Goal: Information Seeking & Learning: Compare options

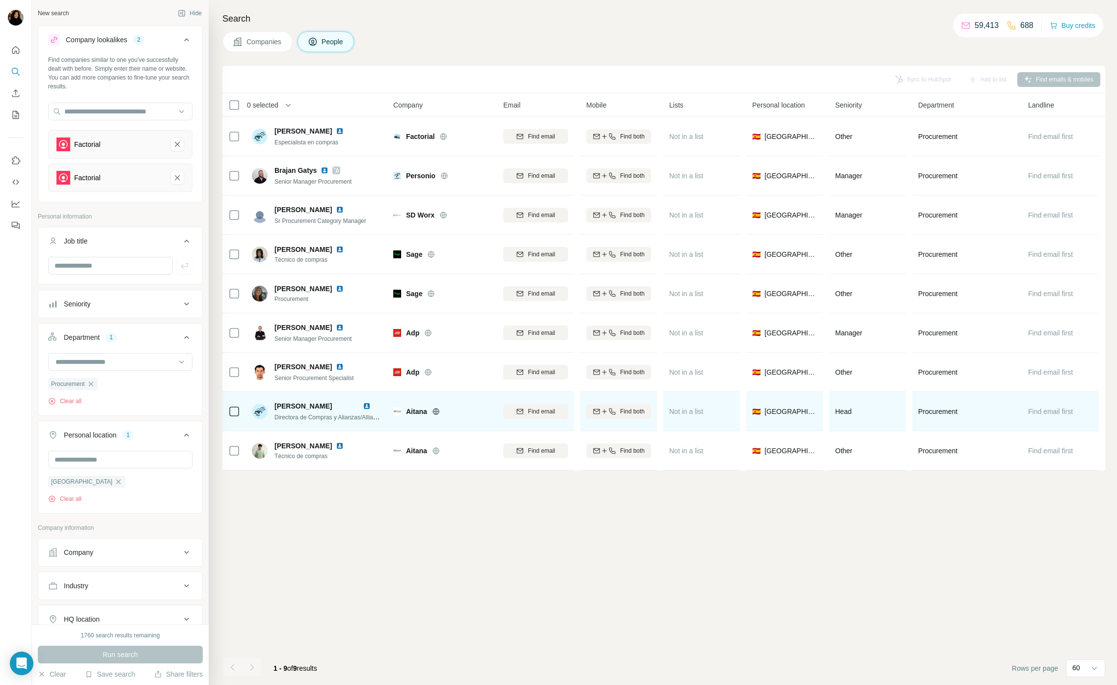
click at [416, 407] on span "Aitana" at bounding box center [416, 412] width 21 height 10
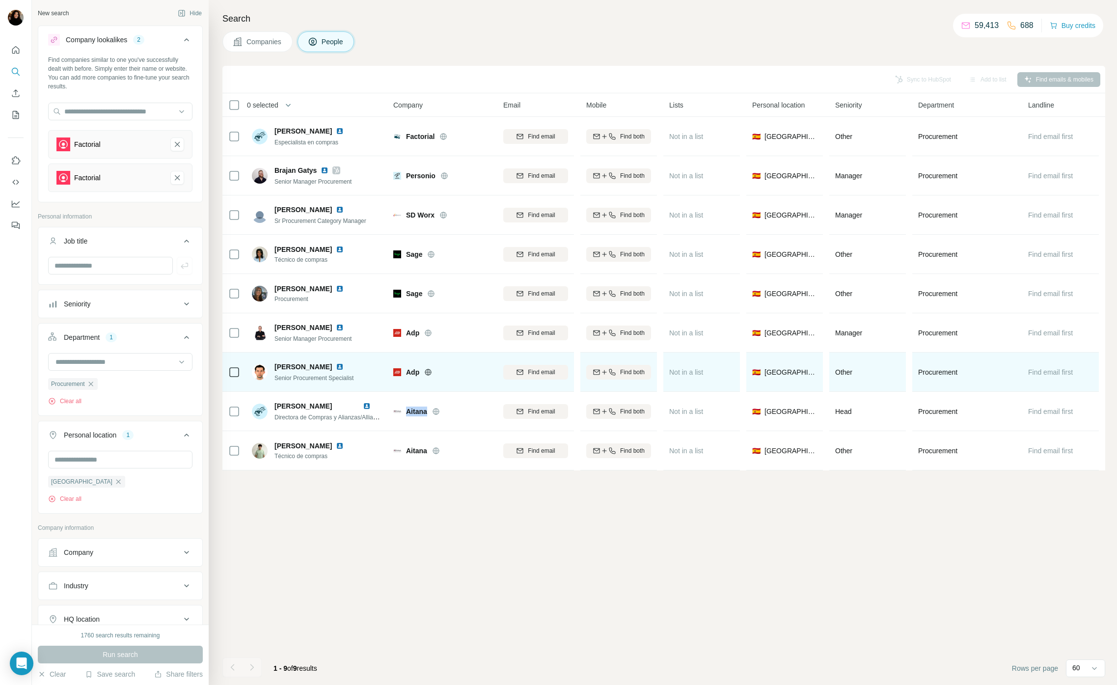
copy span "Aitana"
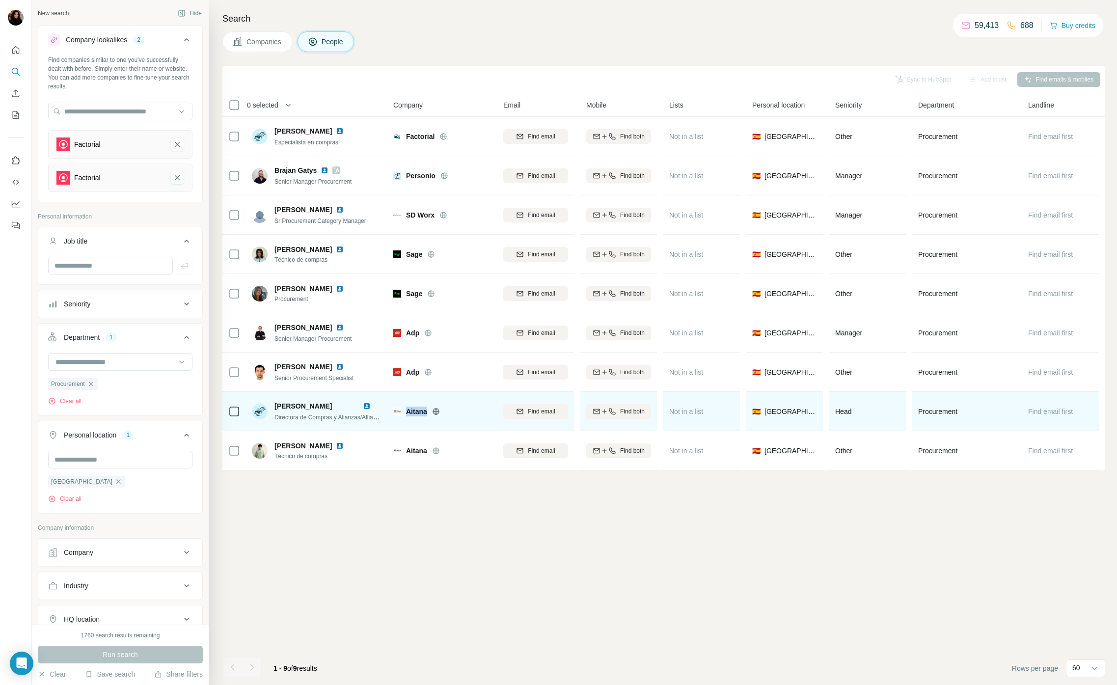
click at [366, 406] on img at bounding box center [367, 406] width 8 height 8
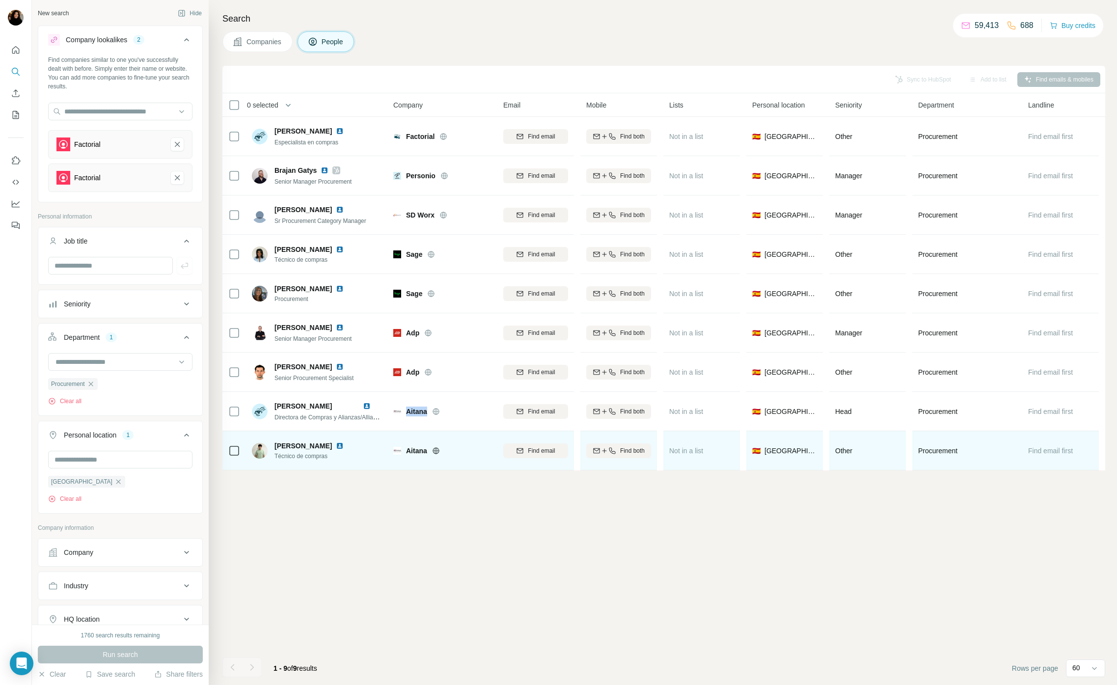
click at [344, 446] on img at bounding box center [340, 446] width 8 height 8
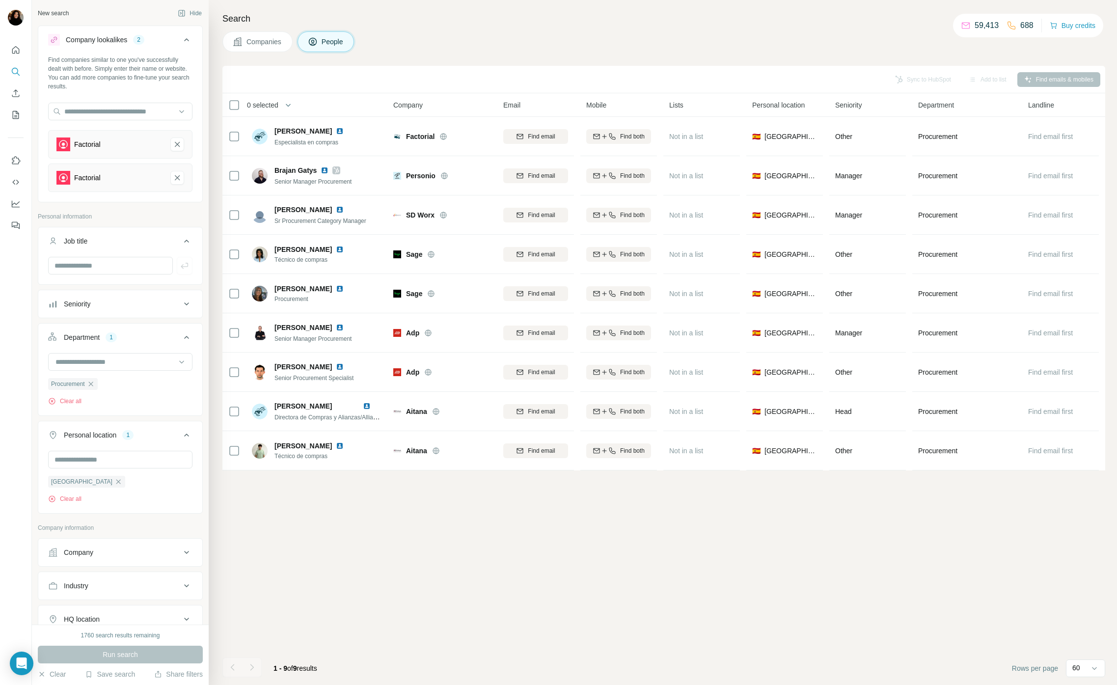
click at [391, 545] on div "Sync to HubSpot Add to list Find emails & mobiles 0 selected People Company Ema…" at bounding box center [663, 375] width 883 height 619
click at [123, 112] on input "text" at bounding box center [120, 112] width 144 height 18
click at [122, 111] on input "text" at bounding box center [120, 112] width 144 height 18
type input "*********"
click at [125, 133] on div "Tractable [URL]" at bounding box center [120, 138] width 139 height 27
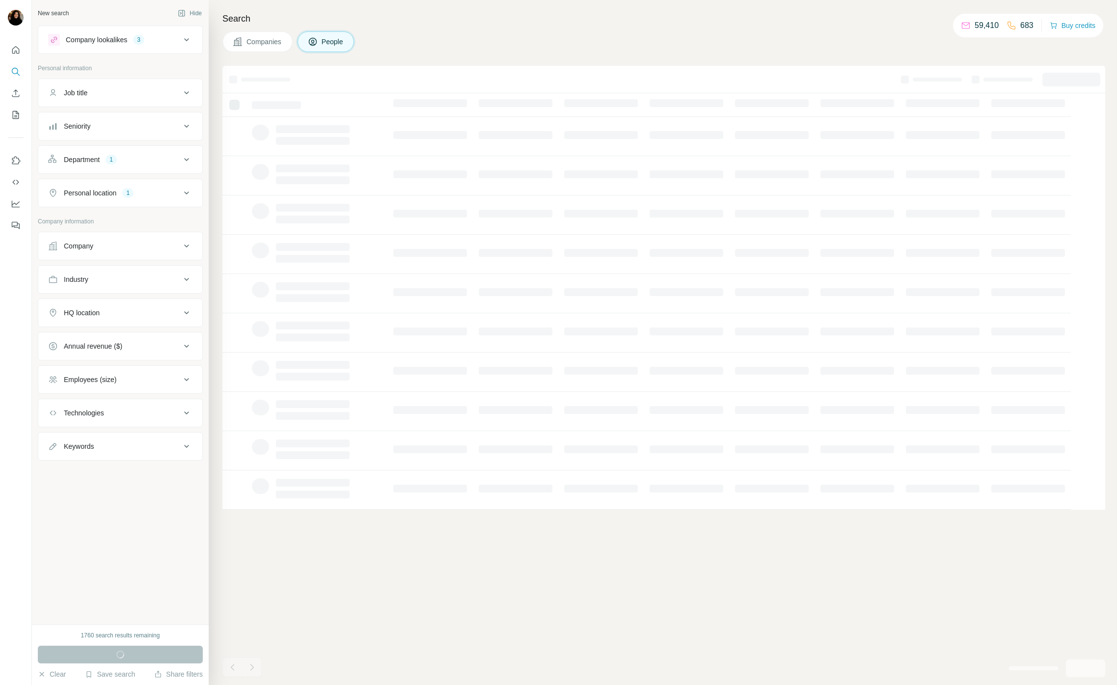
click at [98, 33] on button "Company lookalikes 3" at bounding box center [120, 40] width 164 height 24
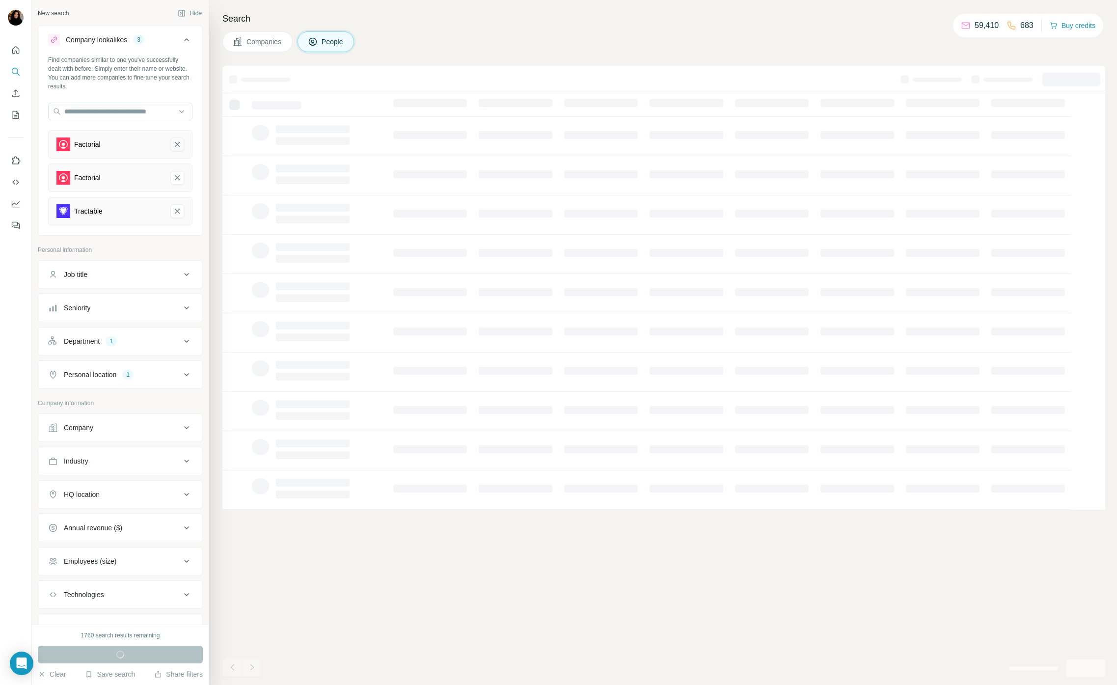
click at [176, 143] on icon "Factorial-remove-button" at bounding box center [177, 144] width 5 height 5
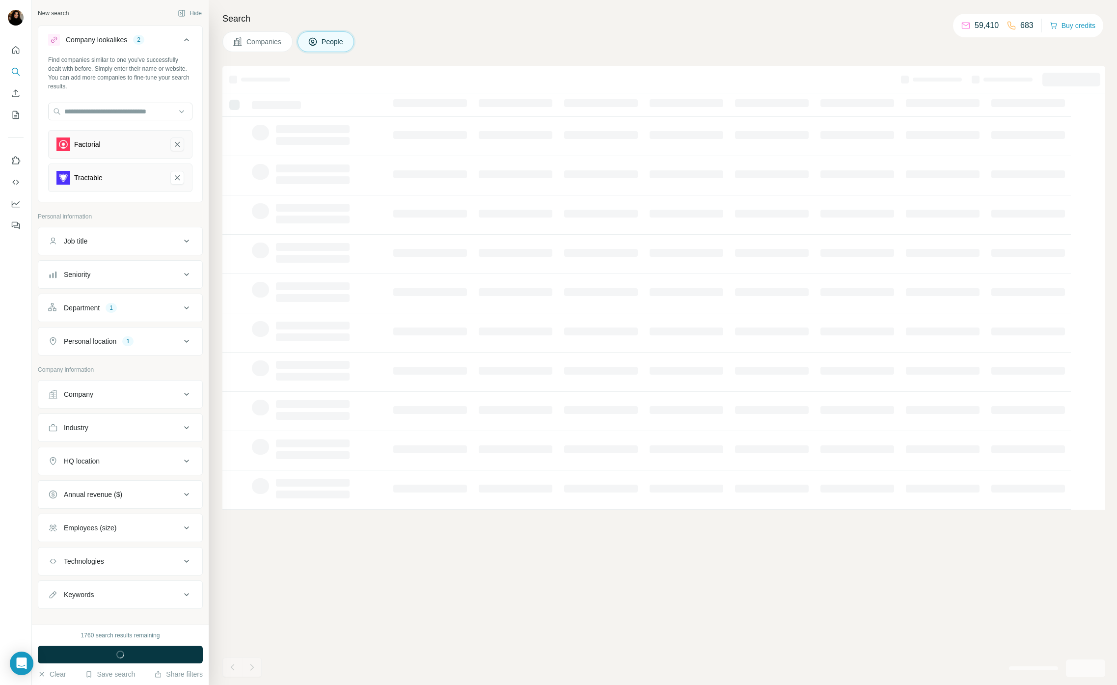
click at [176, 143] on icon "Factorial-remove-button" at bounding box center [177, 144] width 5 height 5
click at [137, 651] on span "button" at bounding box center [120, 655] width 35 height 10
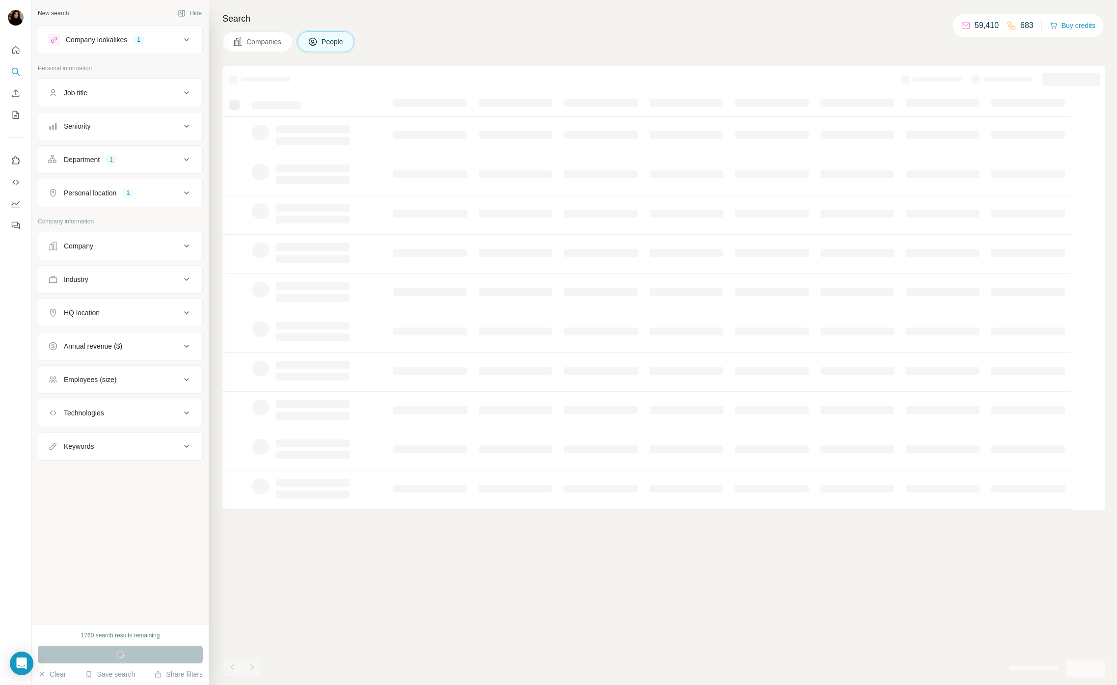
click at [173, 43] on div "Company lookalikes 1" at bounding box center [114, 40] width 133 height 12
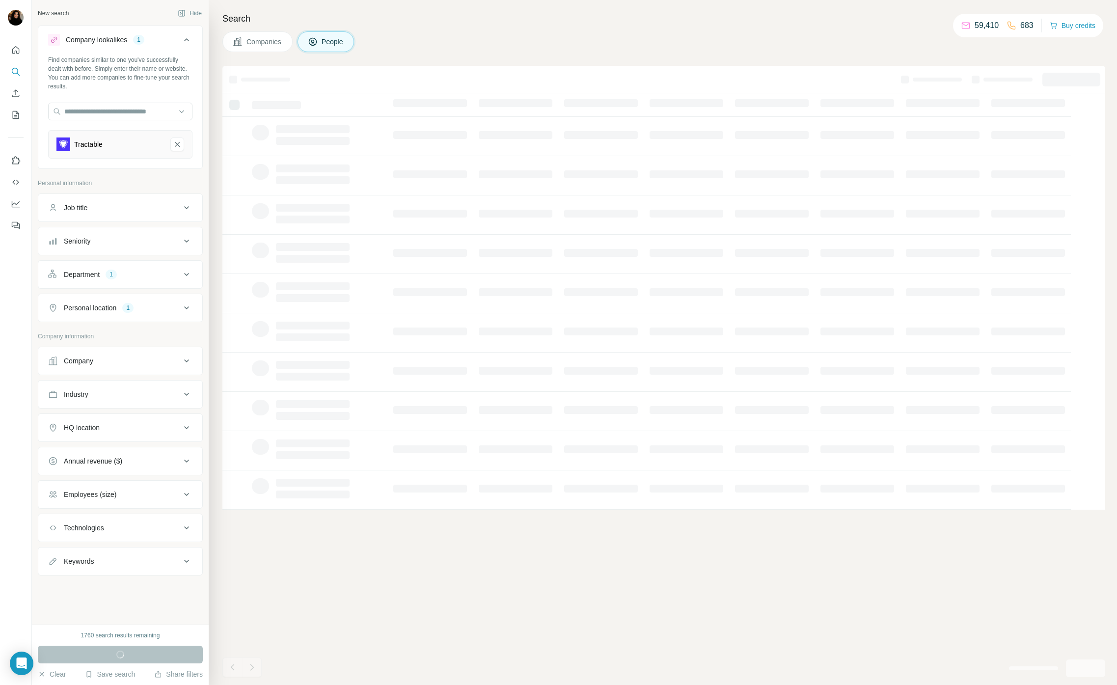
drag, startPoint x: 97, startPoint y: 603, endPoint x: 91, endPoint y: 559, distance: 44.1
click at [97, 599] on div "New search Hide Company lookalikes 1 Find companies similar to one you've succe…" at bounding box center [120, 312] width 177 height 625
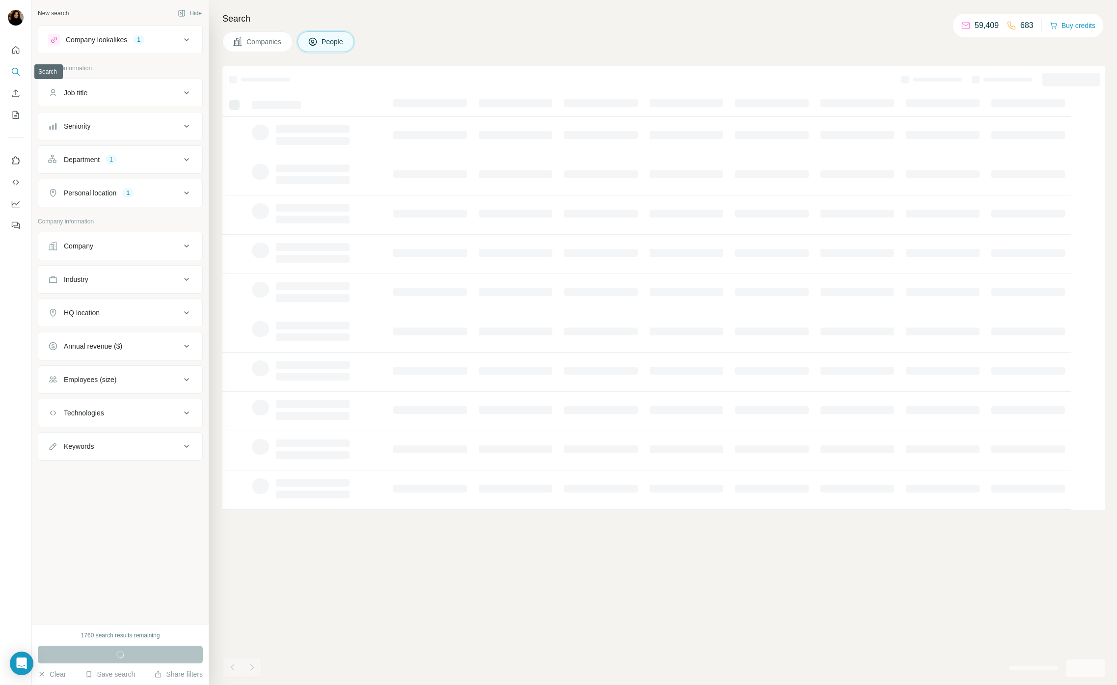
click at [20, 79] on button "Search" at bounding box center [16, 72] width 16 height 18
click at [15, 52] on icon "Quick start" at bounding box center [15, 49] width 7 height 7
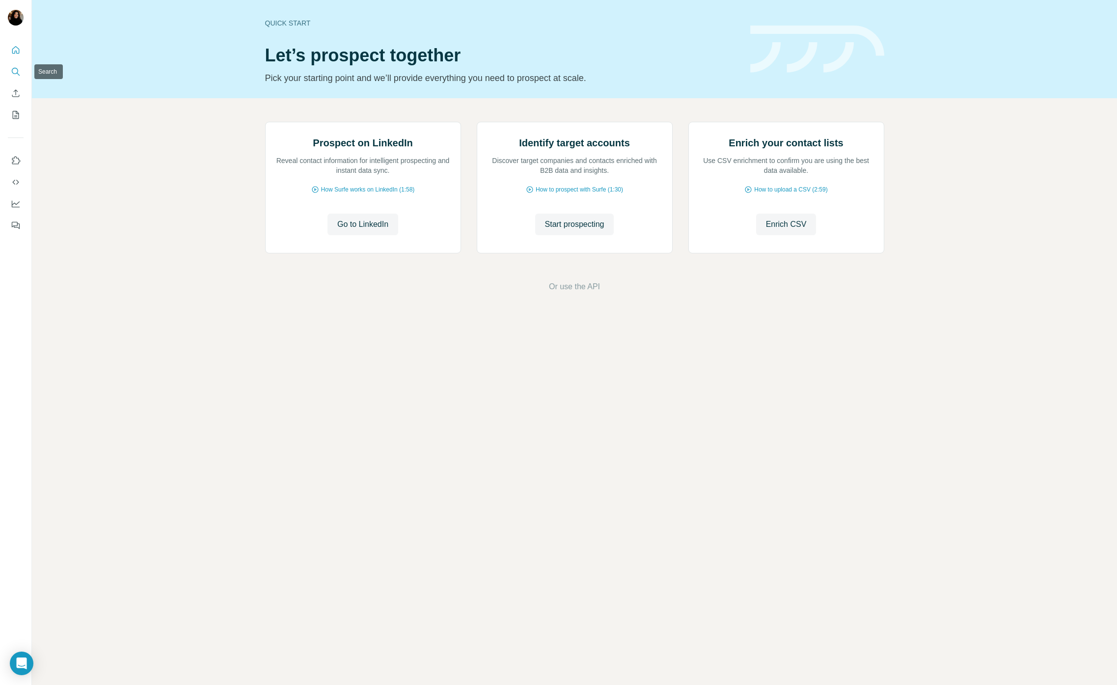
click at [17, 77] on button "Search" at bounding box center [16, 72] width 16 height 18
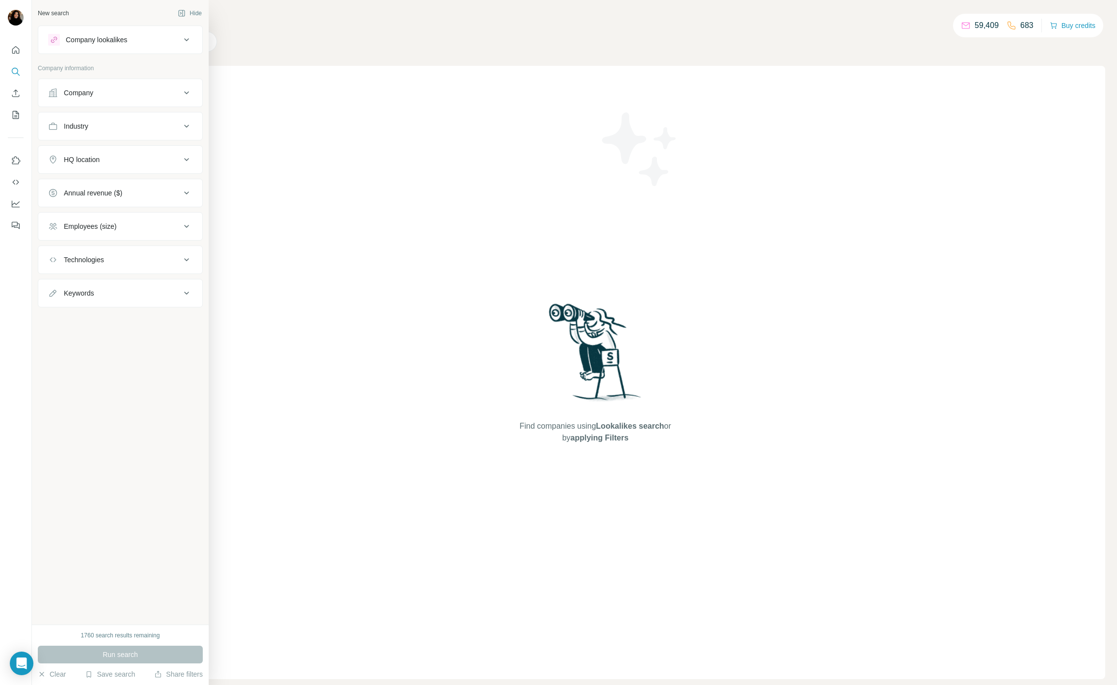
click at [113, 30] on button "Company lookalikes" at bounding box center [120, 40] width 164 height 24
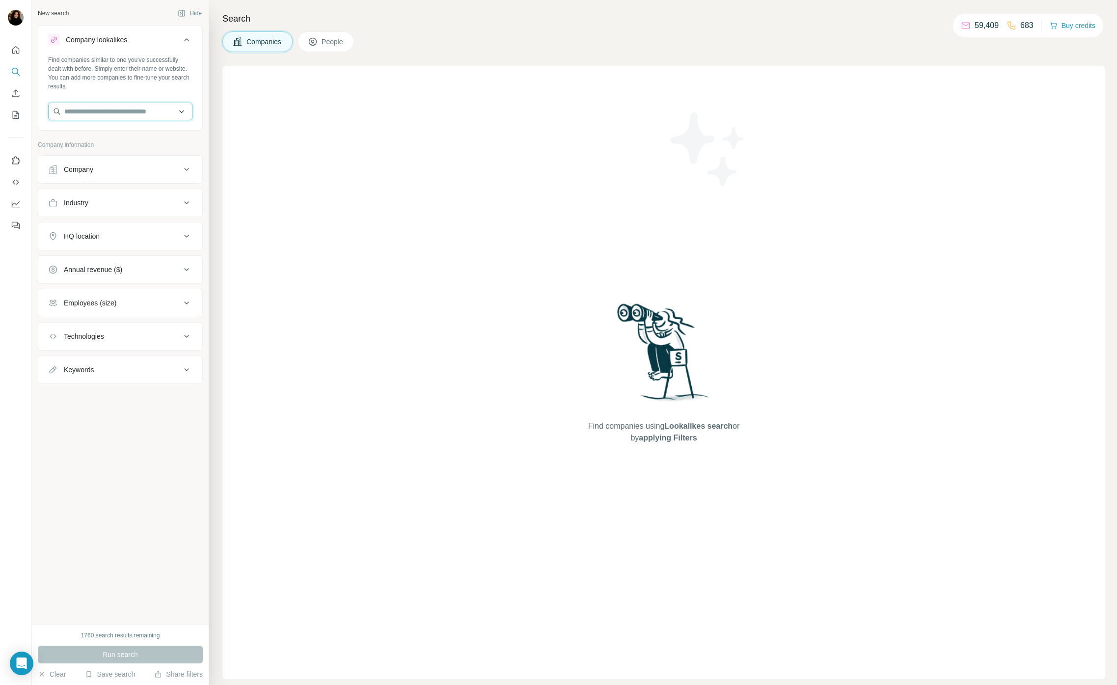
click at [114, 112] on input "text" at bounding box center [120, 112] width 144 height 18
type input "*********"
click at [132, 140] on div "Tractable [URL]" at bounding box center [120, 138] width 139 height 27
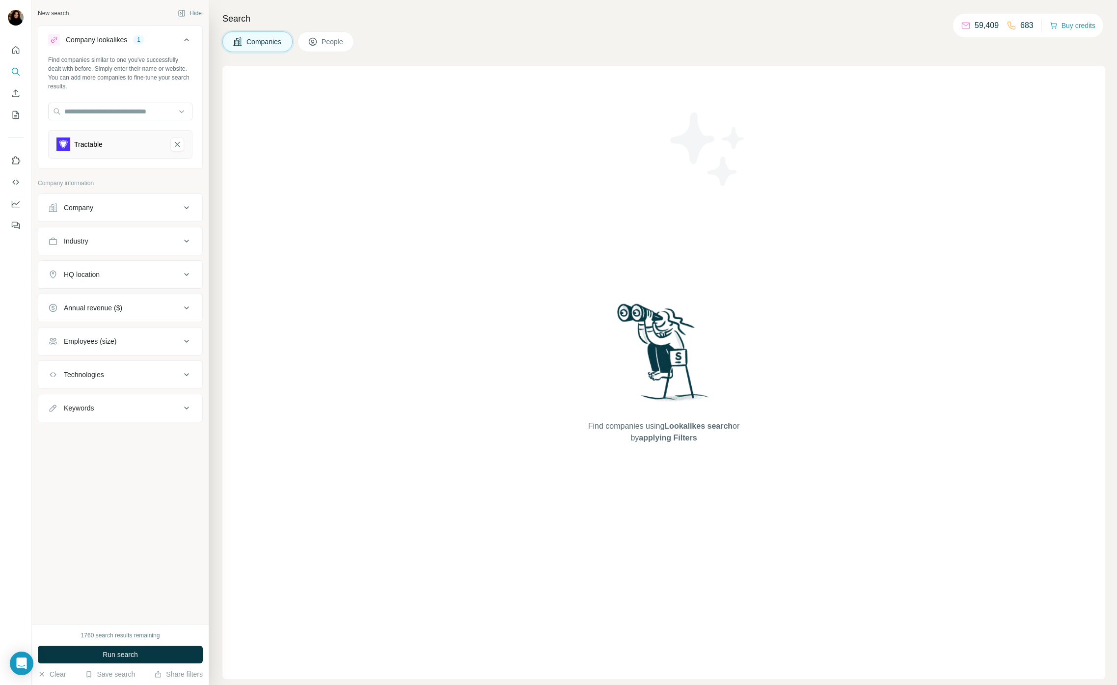
click at [136, 198] on button "Company" at bounding box center [120, 208] width 164 height 24
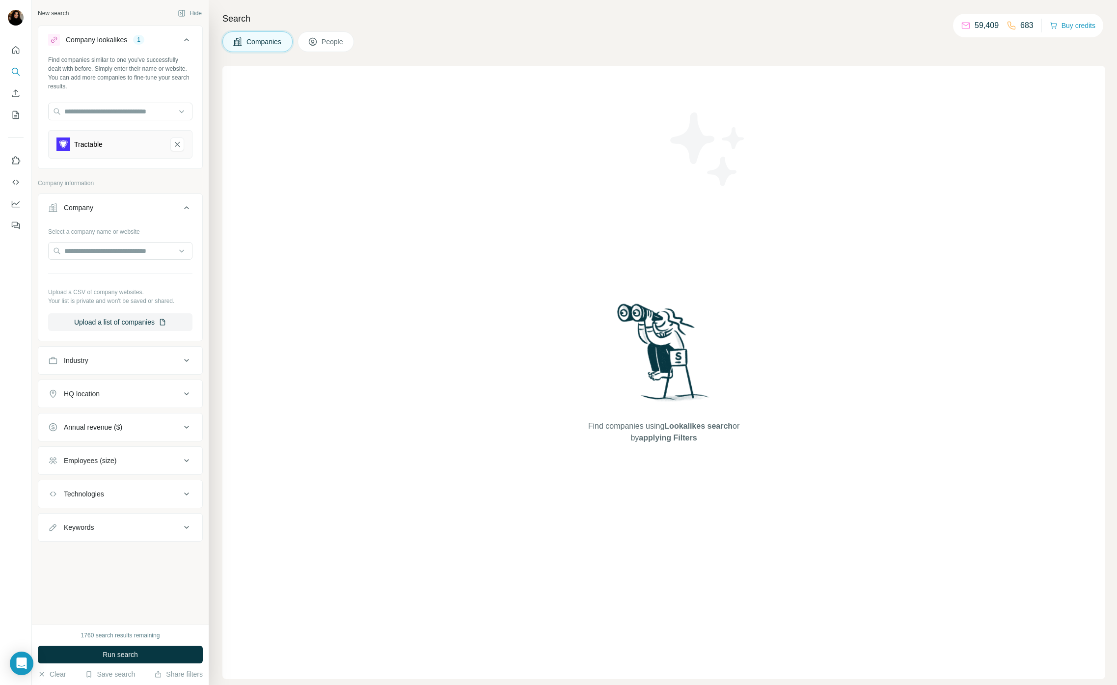
click at [128, 204] on div "Company" at bounding box center [114, 208] width 133 height 10
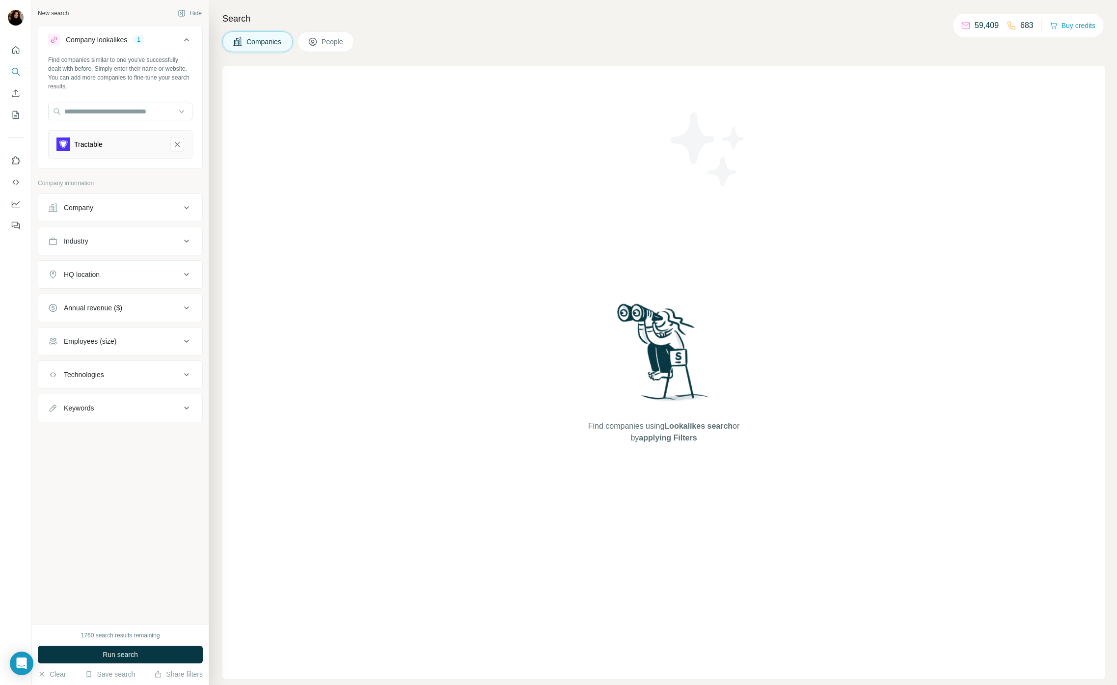
click at [112, 276] on div "HQ location" at bounding box center [114, 275] width 133 height 10
click at [328, 41] on span "People" at bounding box center [333, 42] width 23 height 10
click at [113, 271] on div "Department" at bounding box center [114, 275] width 133 height 10
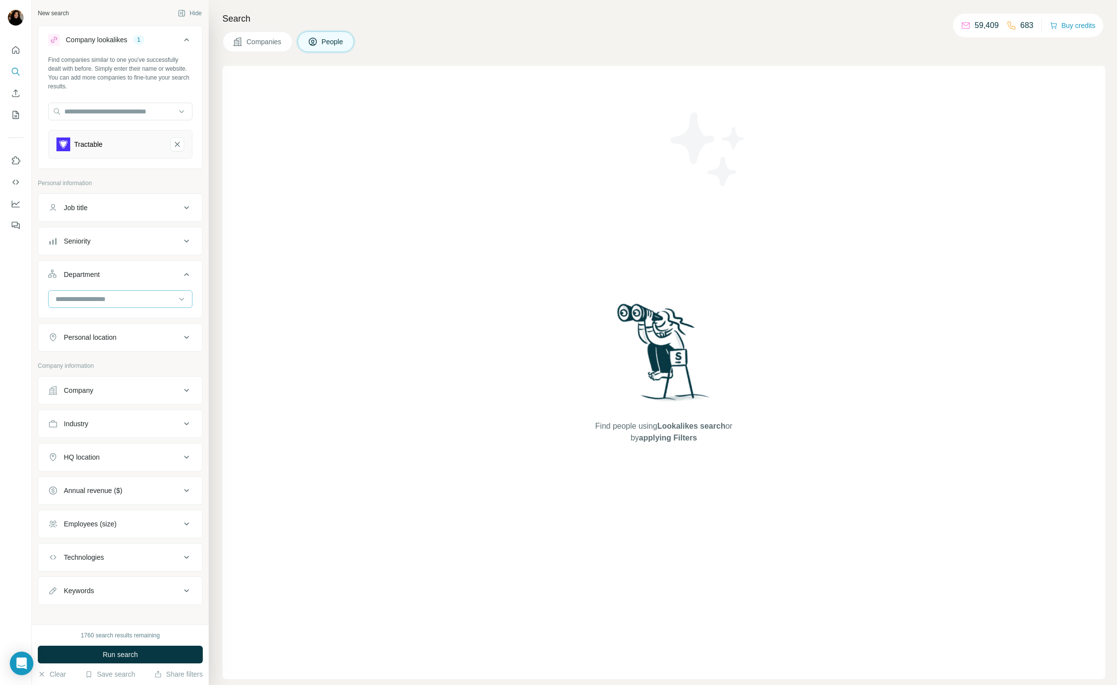
click at [119, 301] on input at bounding box center [115, 299] width 121 height 11
type input "********"
click at [152, 326] on div "Procurement" at bounding box center [120, 321] width 128 height 10
click at [105, 364] on button "Personal location" at bounding box center [120, 372] width 164 height 24
click at [105, 393] on input "text" at bounding box center [120, 397] width 144 height 18
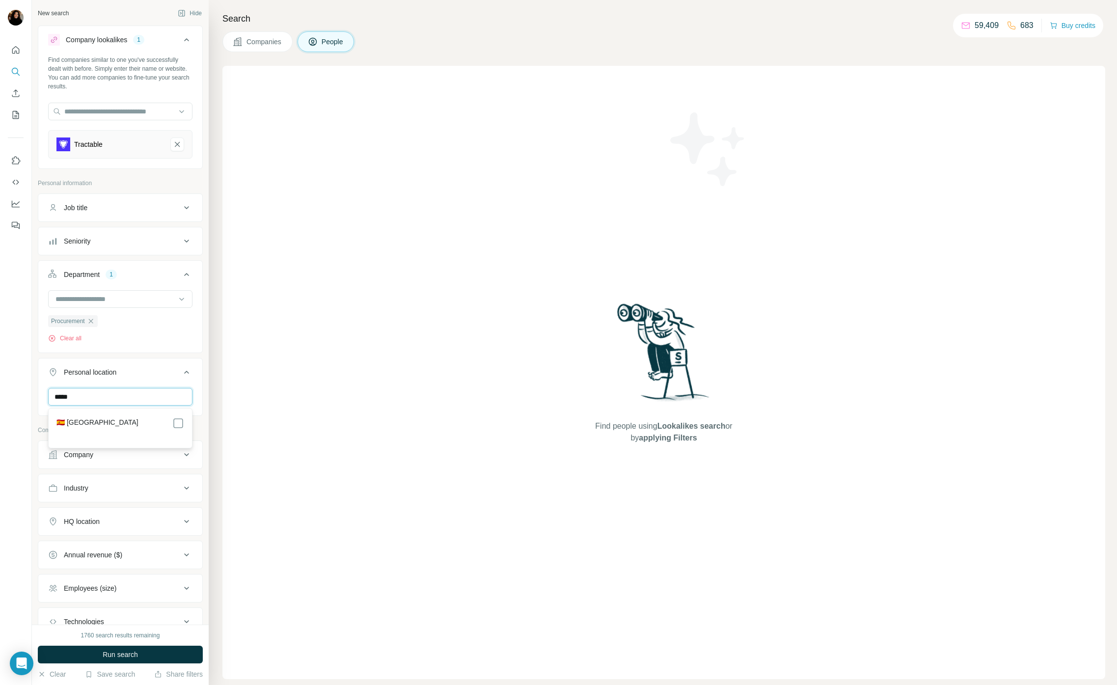
type input "*****"
click at [148, 427] on div "🇪🇸 [GEOGRAPHIC_DATA]" at bounding box center [120, 423] width 128 height 12
click at [116, 654] on span "Run search" at bounding box center [120, 655] width 35 height 10
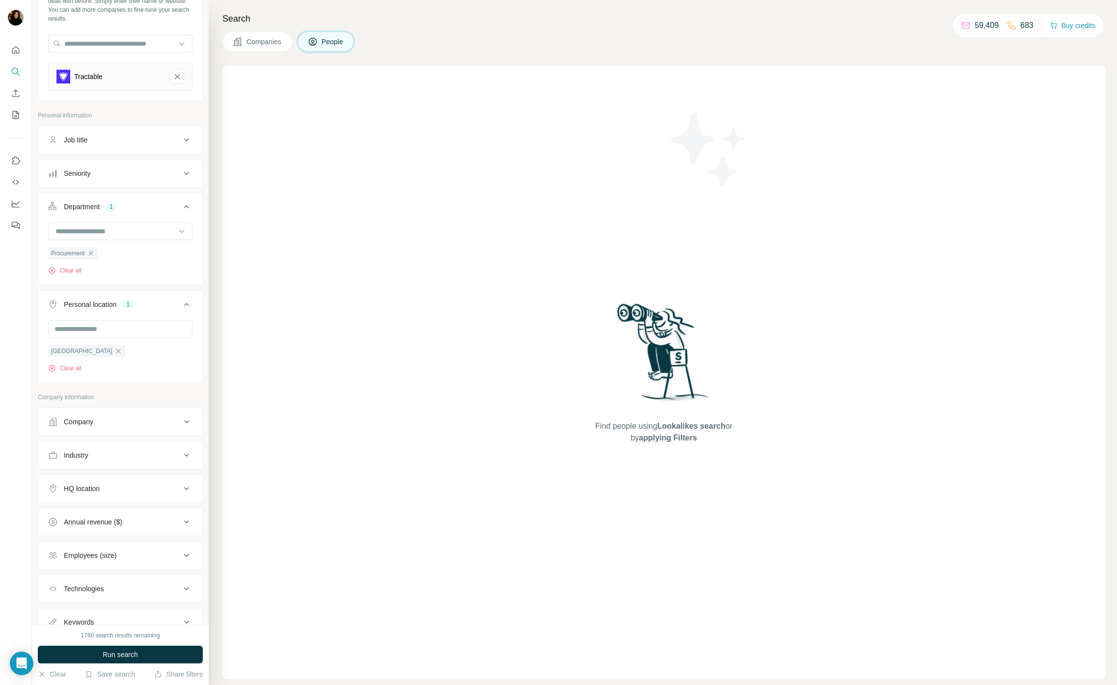
scroll to position [108, 0]
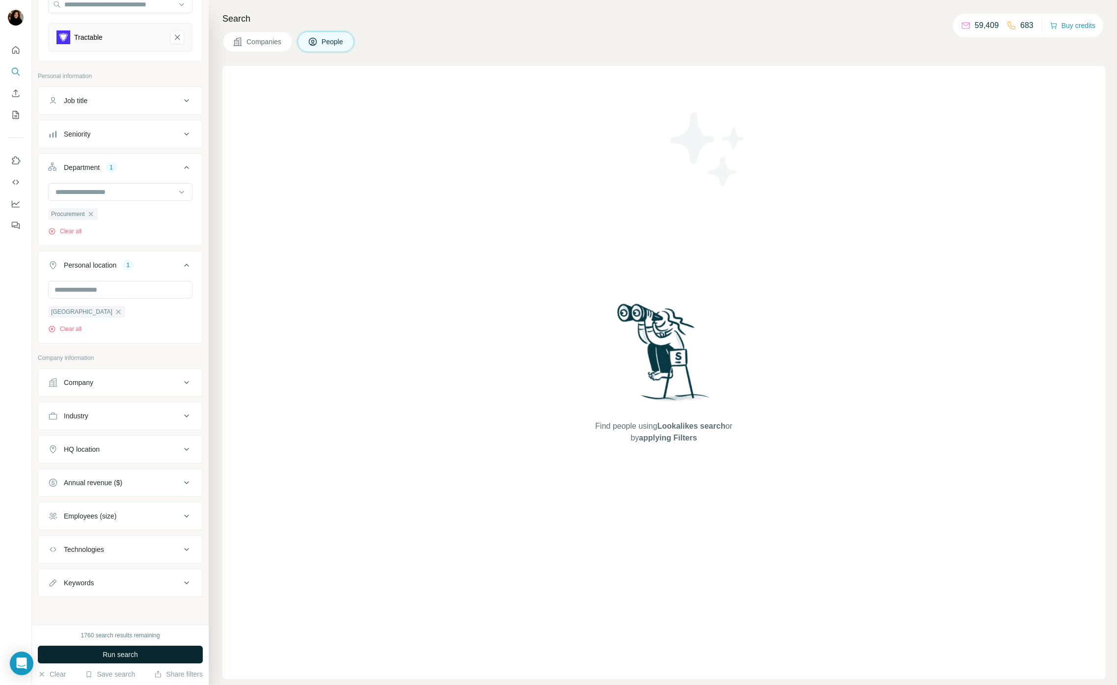
click at [133, 650] on span "Run search" at bounding box center [120, 655] width 35 height 10
click at [119, 652] on span "Run search" at bounding box center [120, 655] width 35 height 10
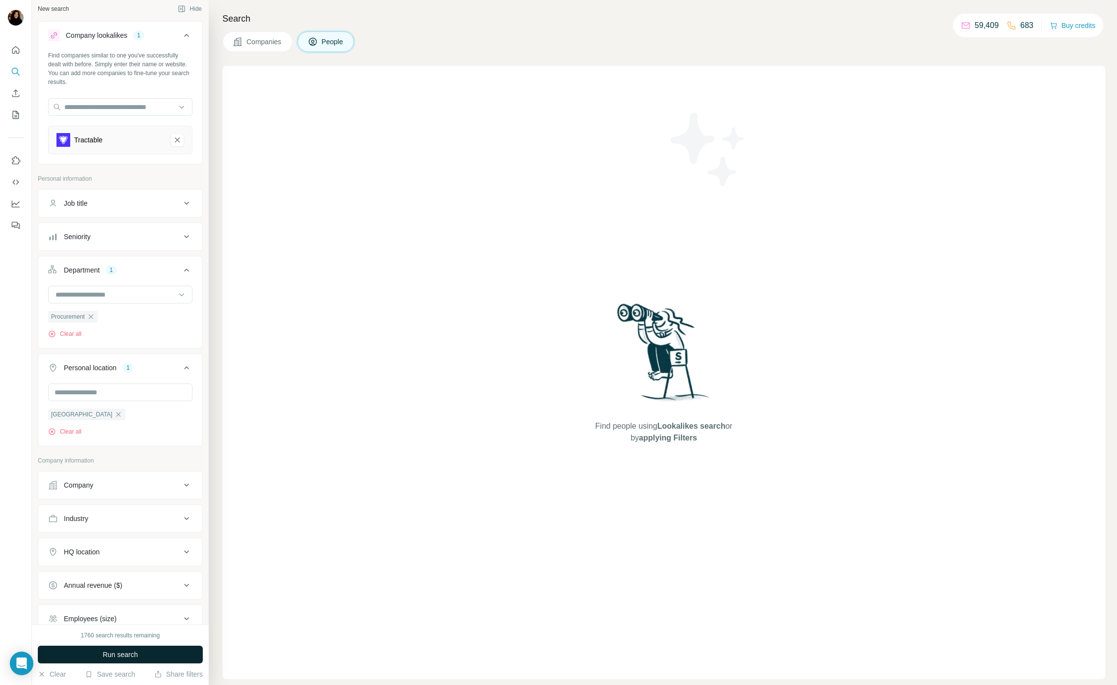
scroll to position [0, 0]
click at [373, 139] on div "Find people using Lookalikes search or by applying Filters" at bounding box center [663, 372] width 883 height 613
click at [109, 109] on input "text" at bounding box center [120, 112] width 144 height 18
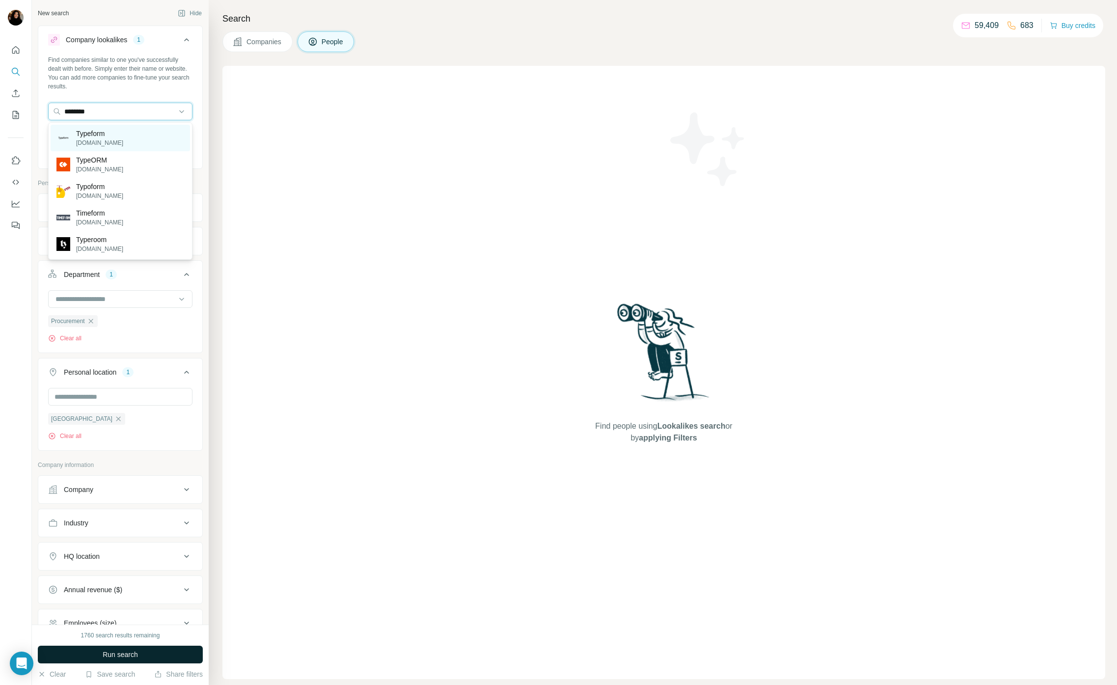
type input "********"
click at [123, 133] on div "Typeform [DOMAIN_NAME]" at bounding box center [120, 138] width 139 height 27
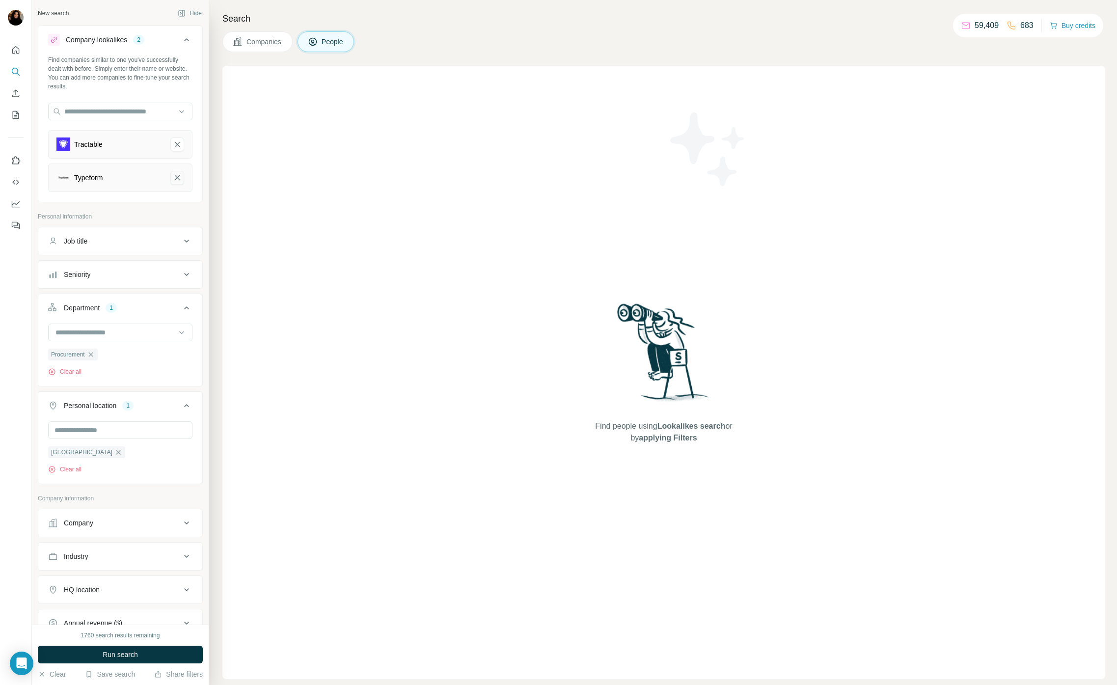
click at [173, 146] on icon "Tractable-remove-button" at bounding box center [177, 144] width 9 height 10
click at [134, 649] on button "Run search" at bounding box center [120, 655] width 165 height 18
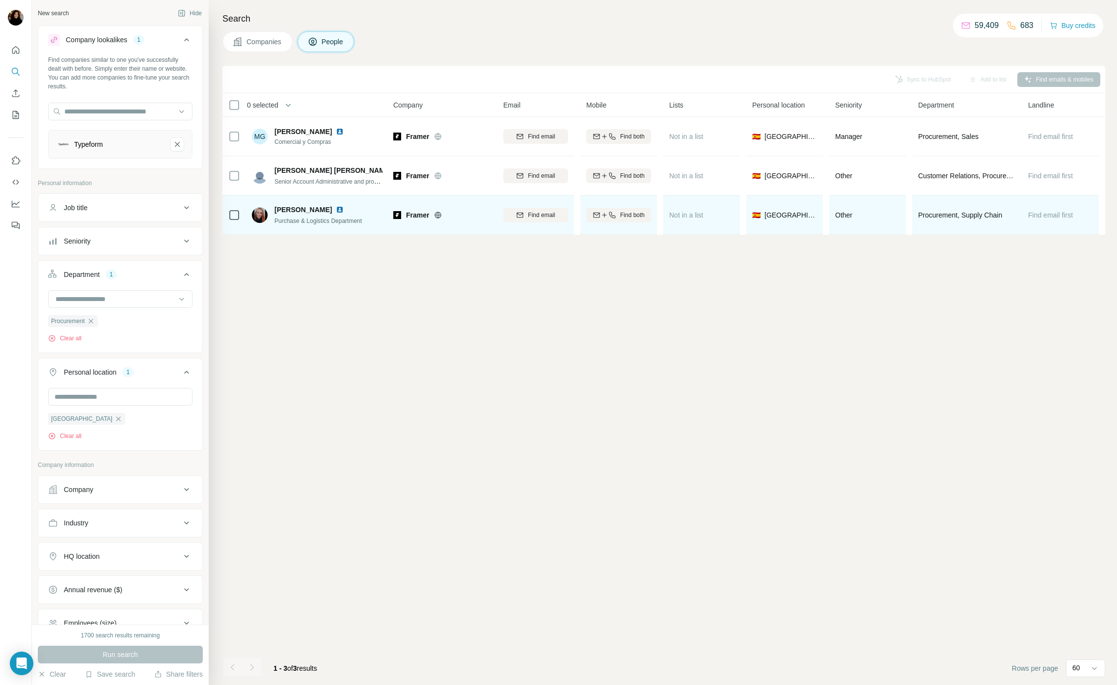
drag, startPoint x: 473, startPoint y: 329, endPoint x: 410, endPoint y: 222, distance: 123.7
click at [470, 325] on div "Sync to HubSpot Add to list Find emails & mobiles 0 selected People Company Ema…" at bounding box center [663, 375] width 883 height 619
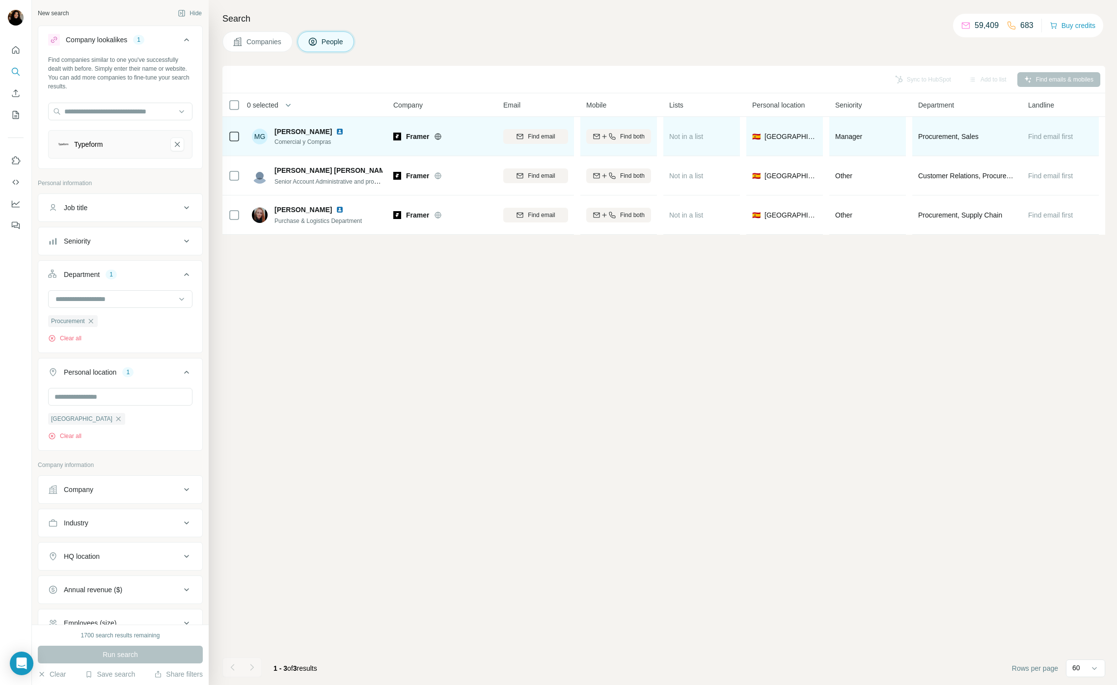
click at [412, 139] on span "Framer" at bounding box center [417, 137] width 23 height 10
copy span "Framer"
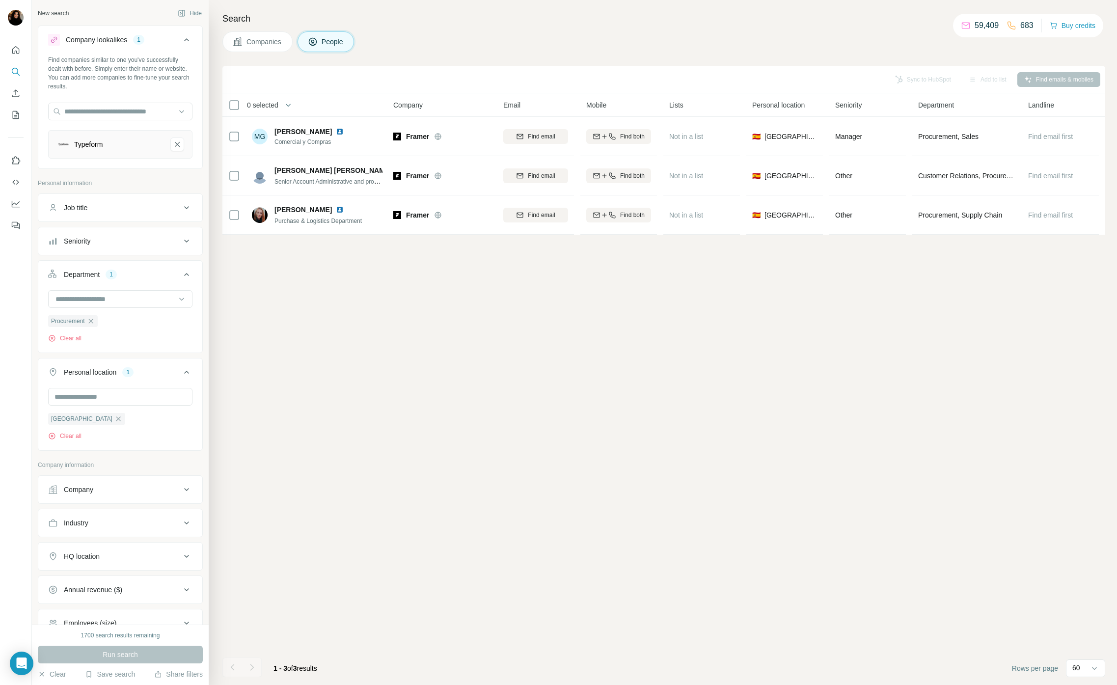
click at [573, 386] on div "Sync to HubSpot Add to list Find emails & mobiles 0 selected People Company Ema…" at bounding box center [663, 375] width 883 height 619
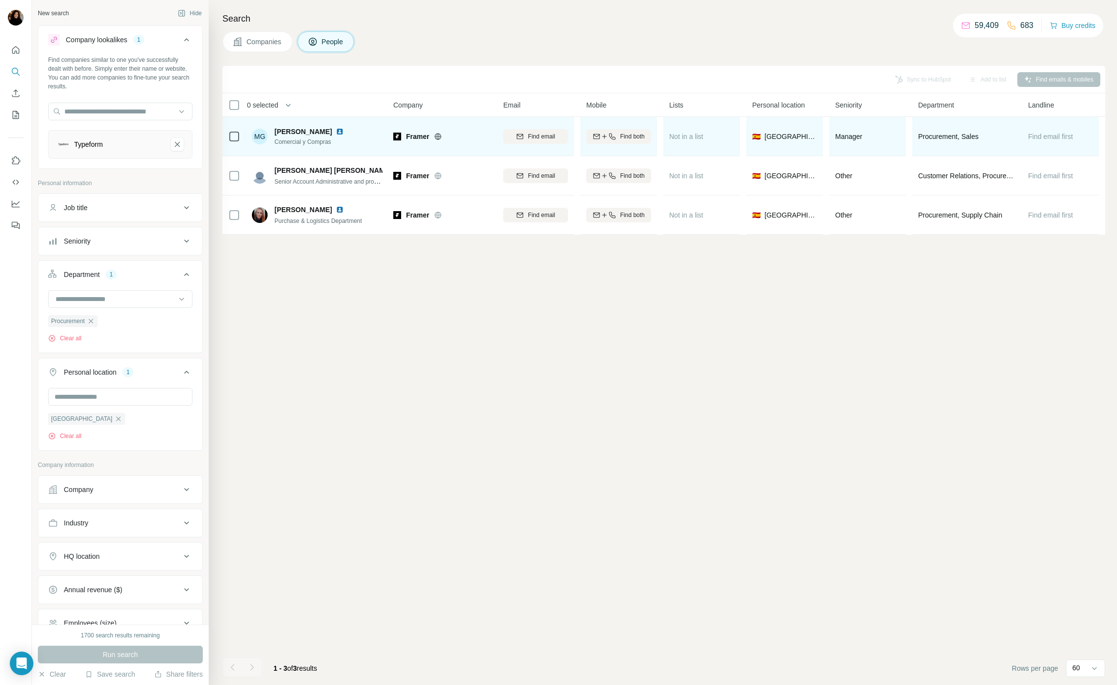
click at [336, 131] on img at bounding box center [340, 132] width 8 height 8
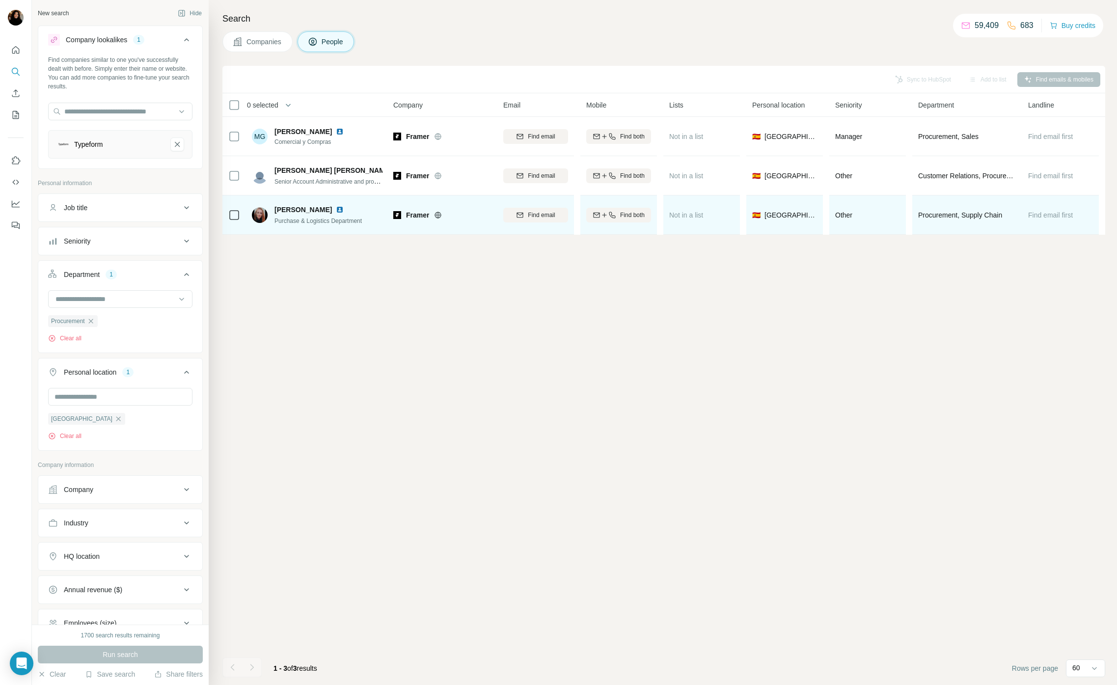
click at [336, 210] on img at bounding box center [340, 210] width 8 height 8
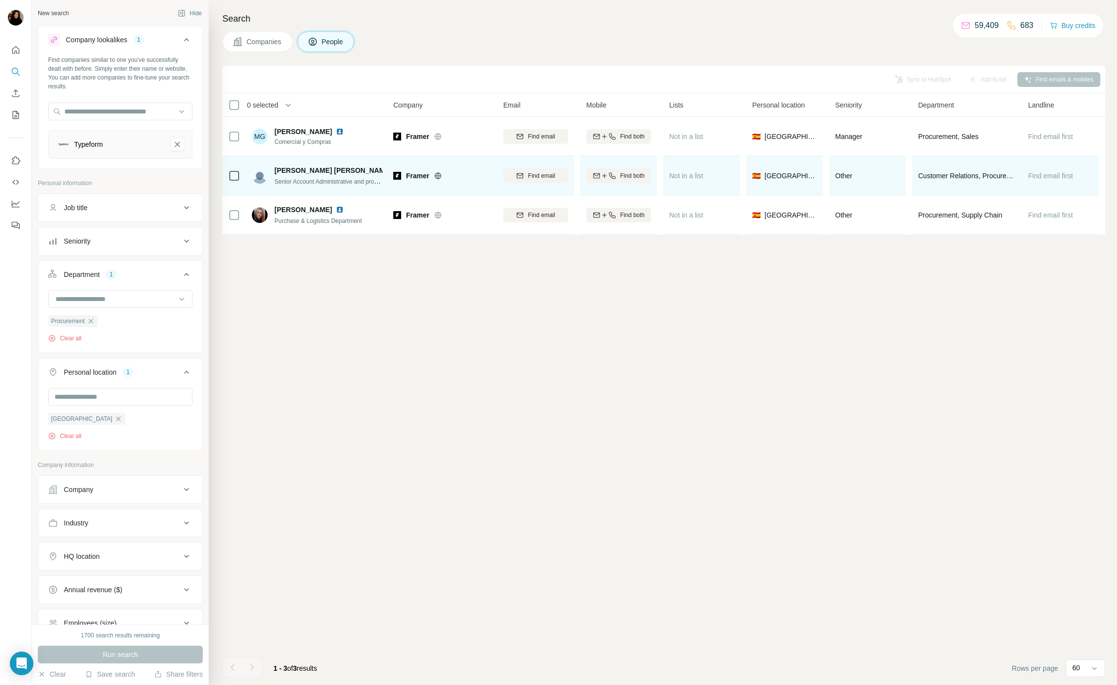
click at [396, 173] on img at bounding box center [400, 170] width 8 height 8
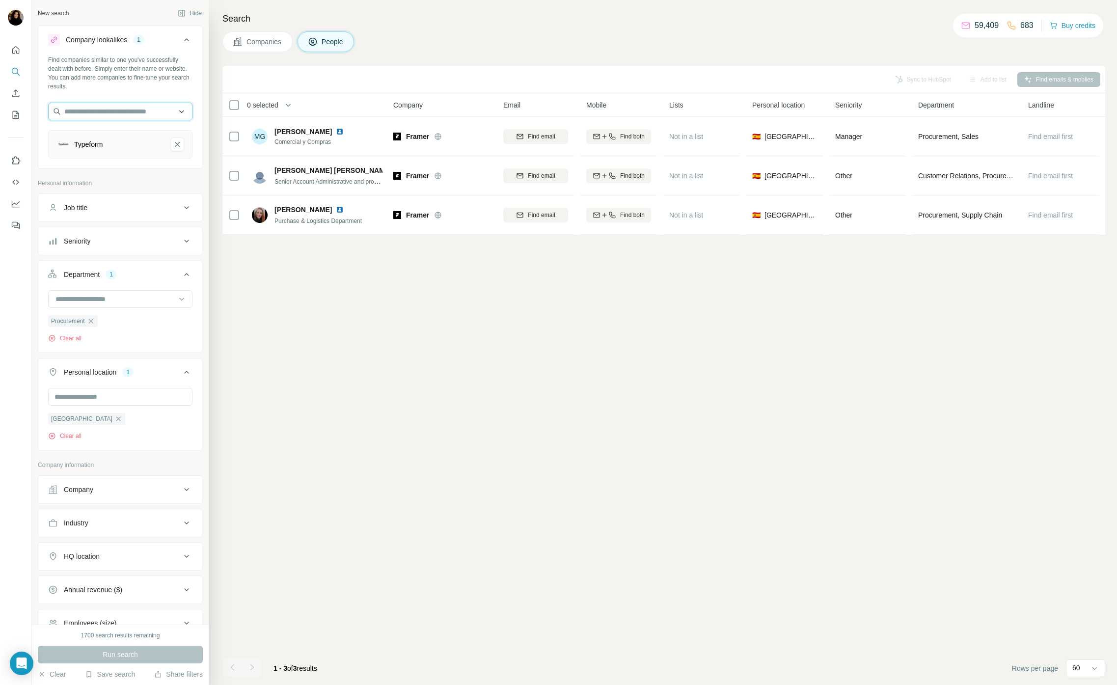
click at [140, 110] on input "text" at bounding box center [120, 112] width 144 height 18
type input "******"
click at [127, 164] on div "Primer [DOMAIN_NAME]" at bounding box center [120, 164] width 139 height 27
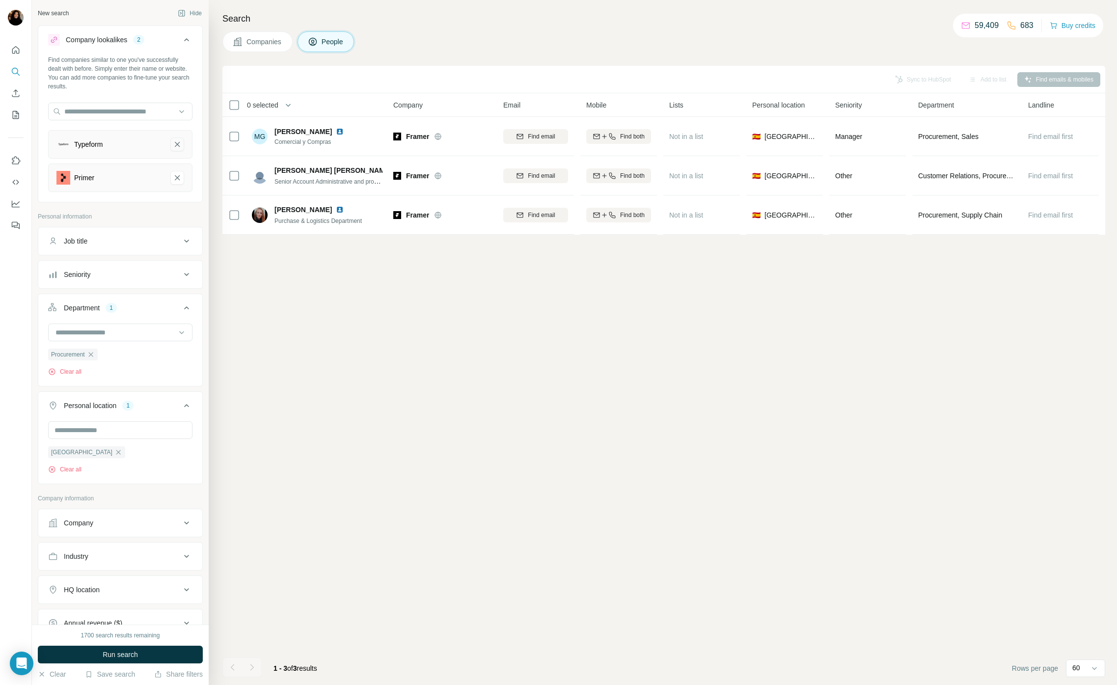
click at [179, 147] on icon "Typeform-remove-button" at bounding box center [177, 144] width 9 height 10
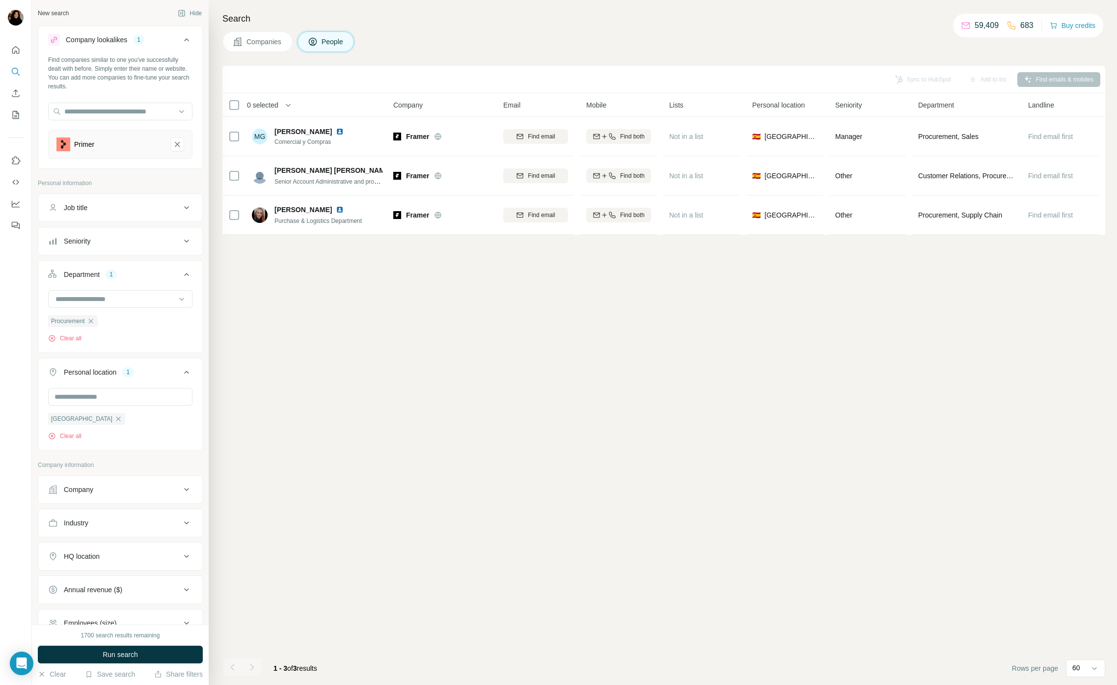
click at [109, 653] on span "Run search" at bounding box center [120, 655] width 35 height 10
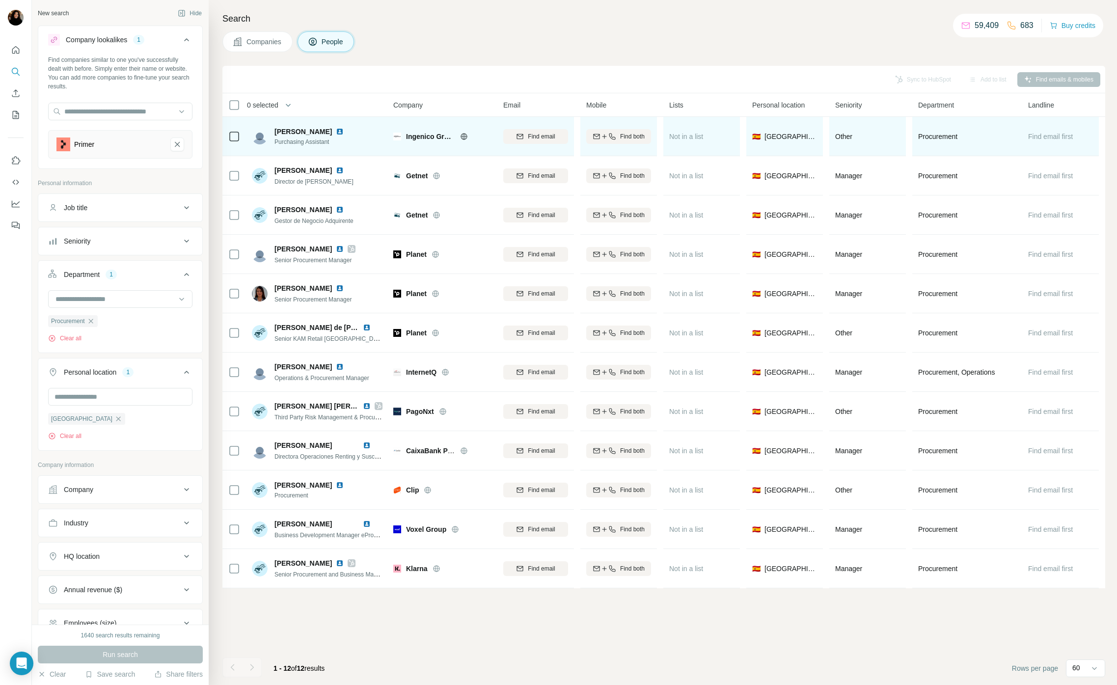
click at [413, 132] on span "Ingenico Group" at bounding box center [430, 137] width 49 height 10
click at [413, 137] on span "Ingenico Group" at bounding box center [430, 137] width 49 height 10
copy div "Ingenico Group"
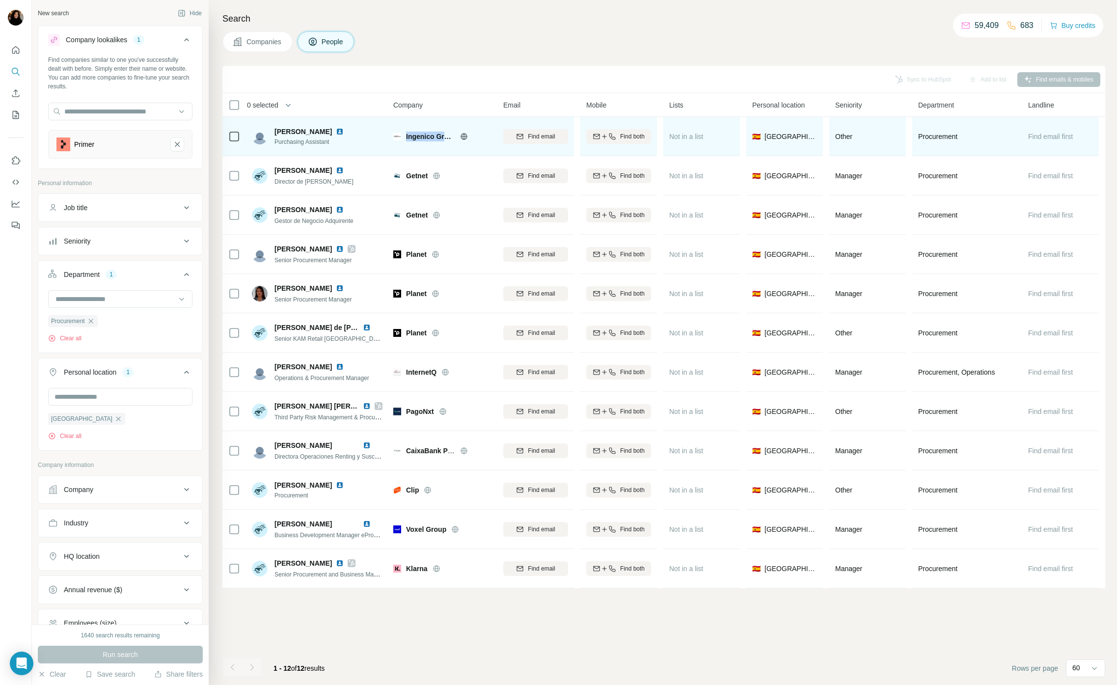
click at [336, 131] on img at bounding box center [340, 132] width 8 height 8
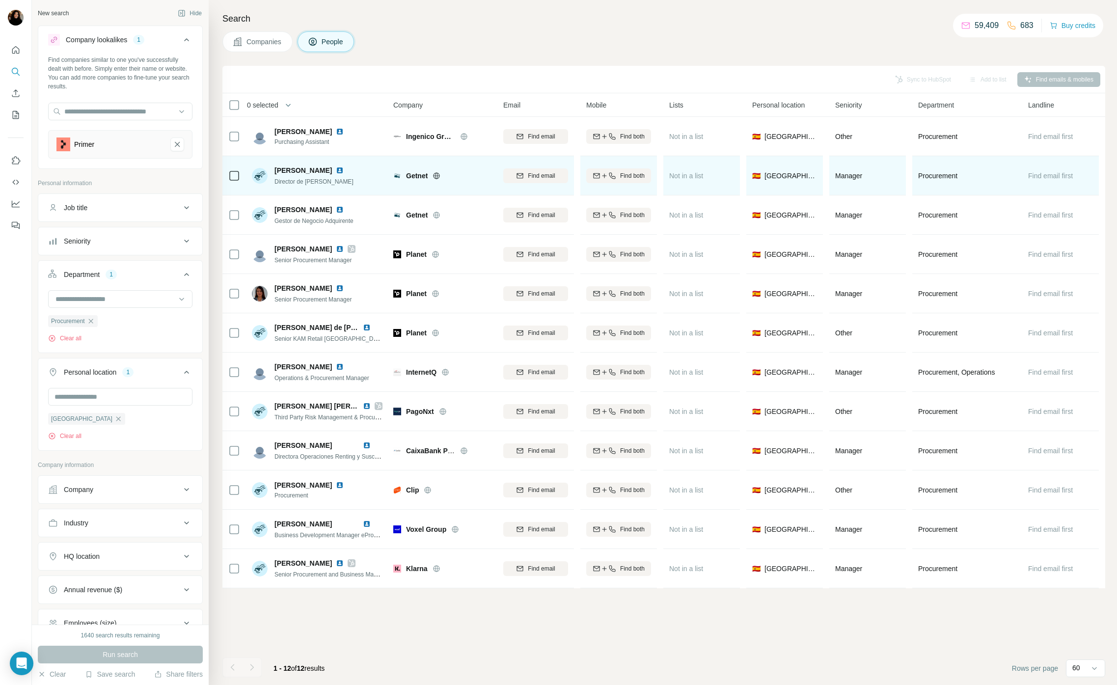
click at [416, 175] on span "Getnet" at bounding box center [417, 176] width 22 height 10
click at [416, 174] on span "Getnet" at bounding box center [417, 176] width 22 height 10
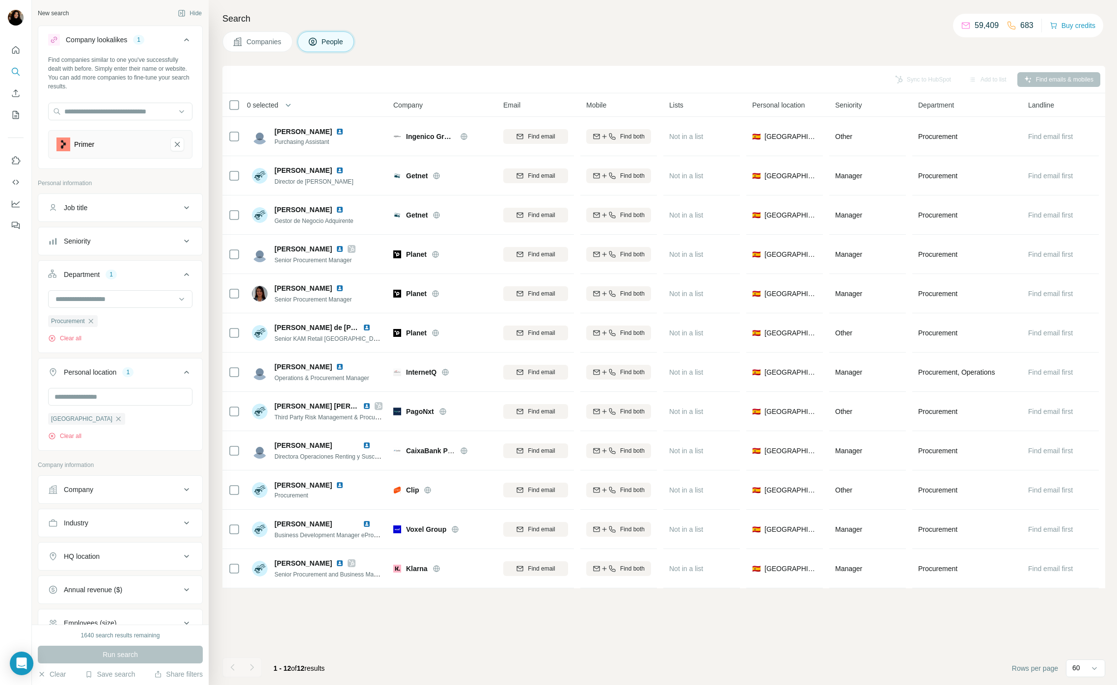
click at [417, 106] on span "Company" at bounding box center [407, 105] width 29 height 10
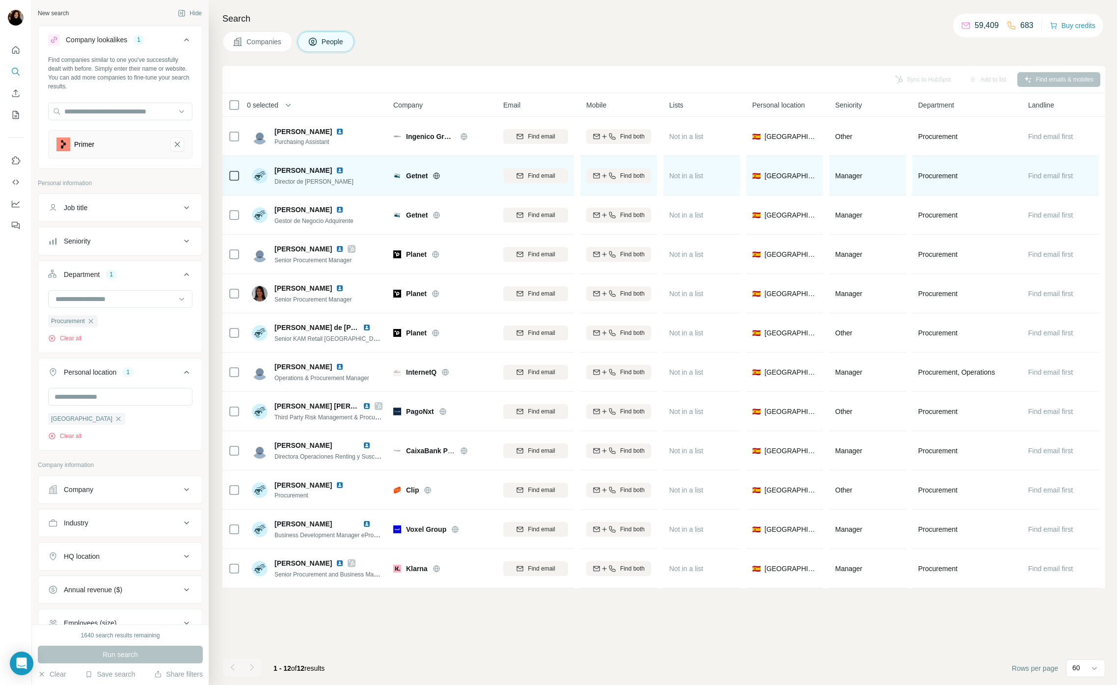
click at [417, 174] on span "Getnet" at bounding box center [417, 176] width 22 height 10
copy span "Getnet"
click at [336, 169] on img at bounding box center [340, 170] width 8 height 8
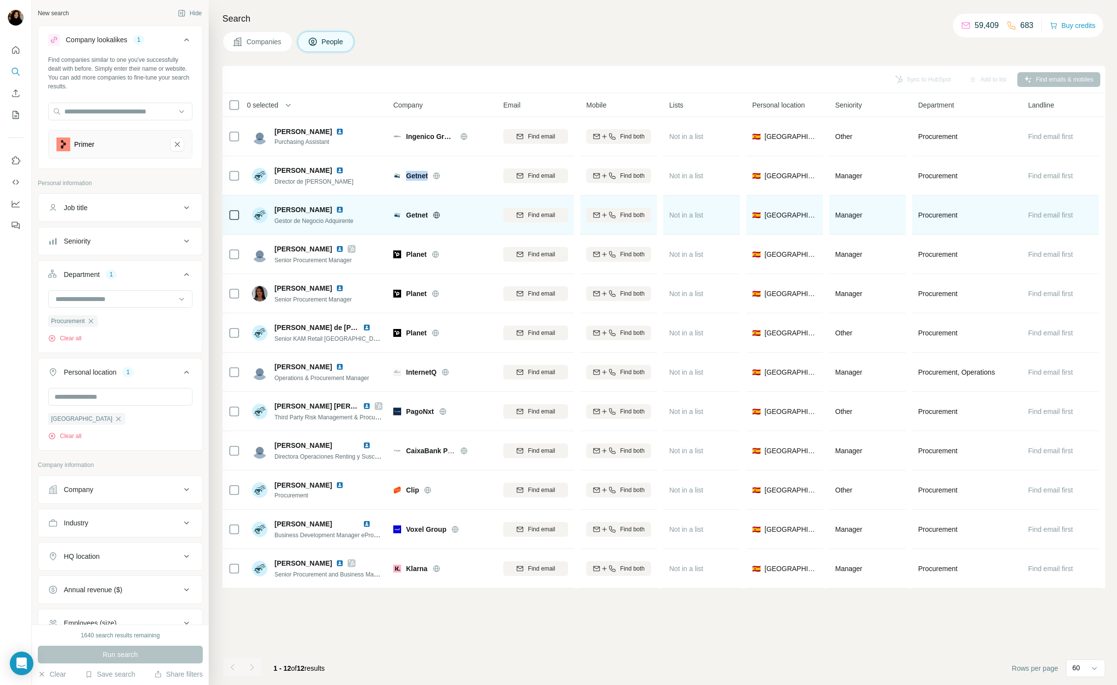
click at [340, 209] on img at bounding box center [340, 210] width 8 height 8
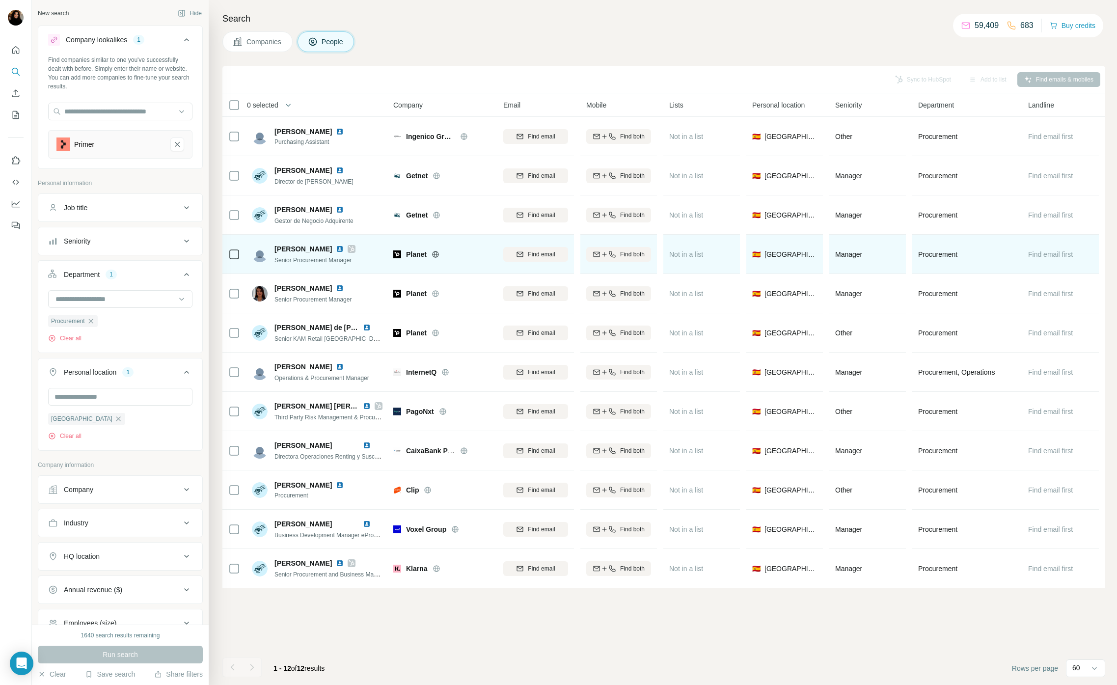
click at [409, 251] on span "Planet" at bounding box center [416, 254] width 21 height 10
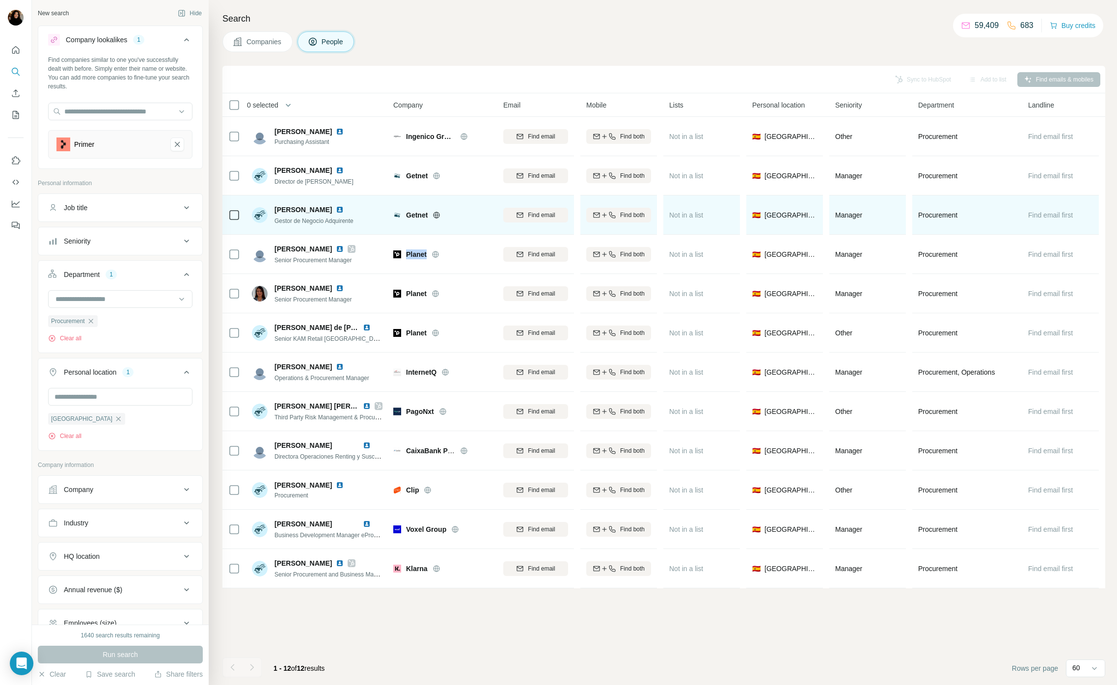
copy span "Planet"
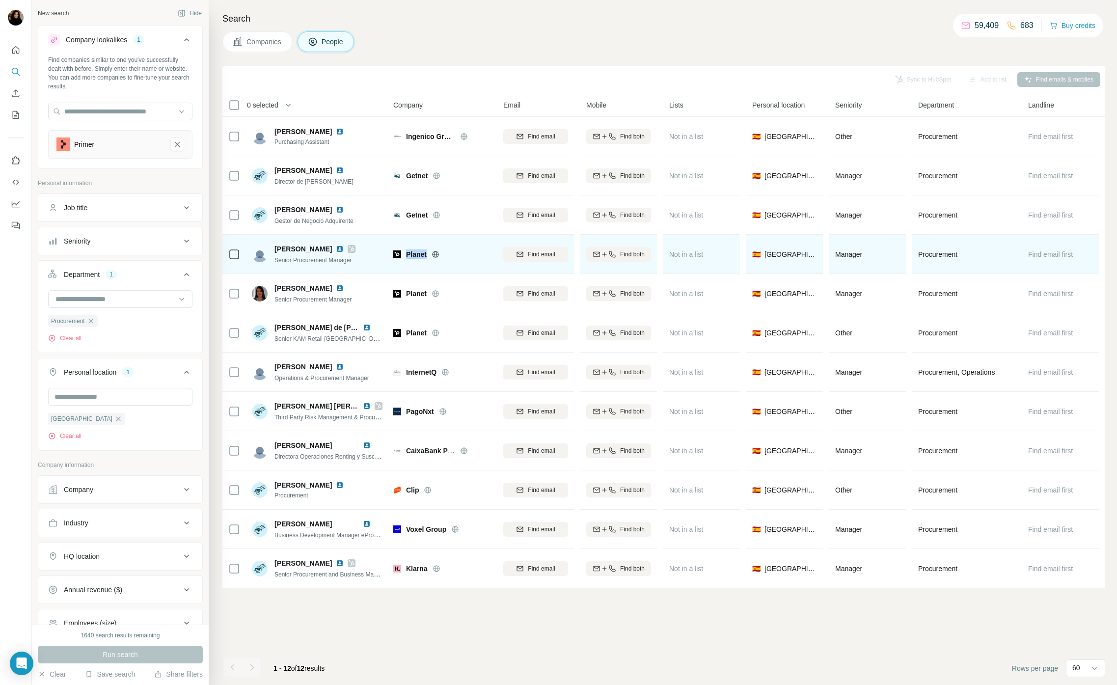
click at [336, 246] on img at bounding box center [340, 249] width 8 height 8
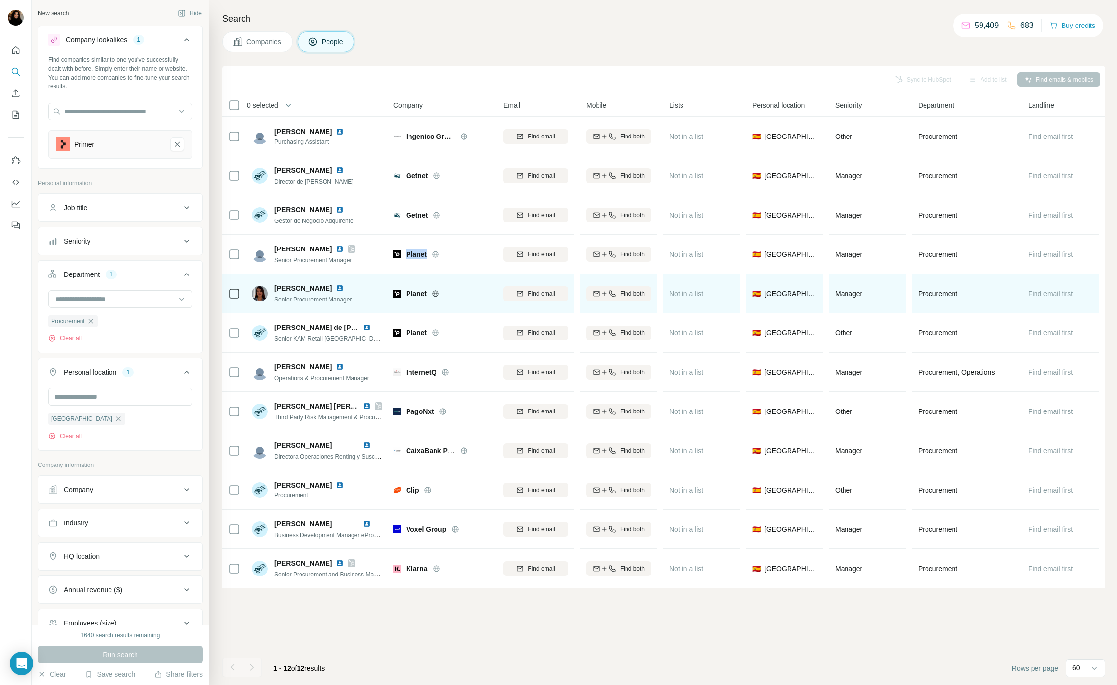
click at [344, 284] on img at bounding box center [340, 288] width 8 height 8
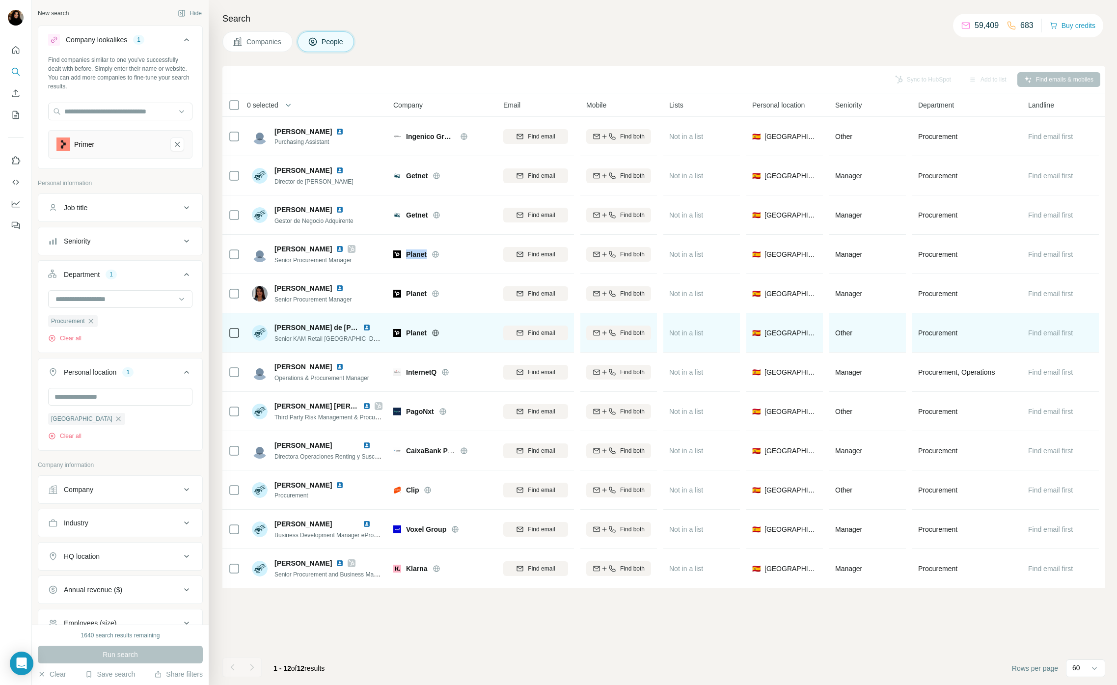
drag, startPoint x: 364, startPoint y: 326, endPoint x: 349, endPoint y: 326, distance: 14.7
click at [364, 326] on img at bounding box center [367, 328] width 8 height 8
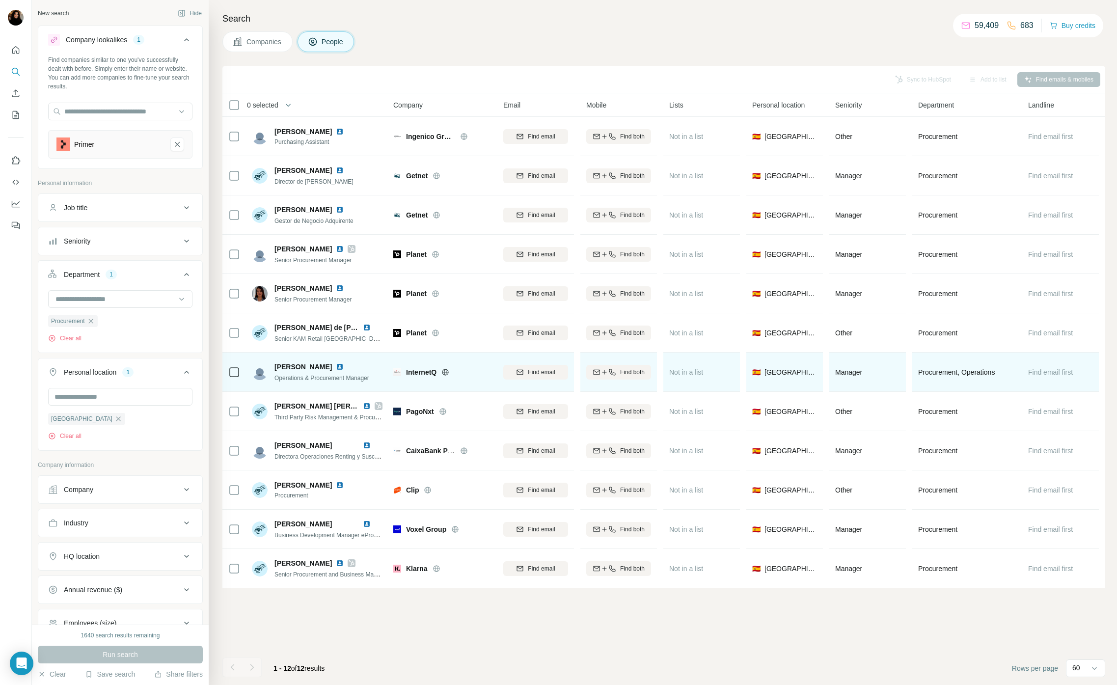
click at [421, 373] on span "InternetQ" at bounding box center [421, 372] width 30 height 10
copy span "InternetQ"
click at [336, 367] on img at bounding box center [340, 367] width 8 height 8
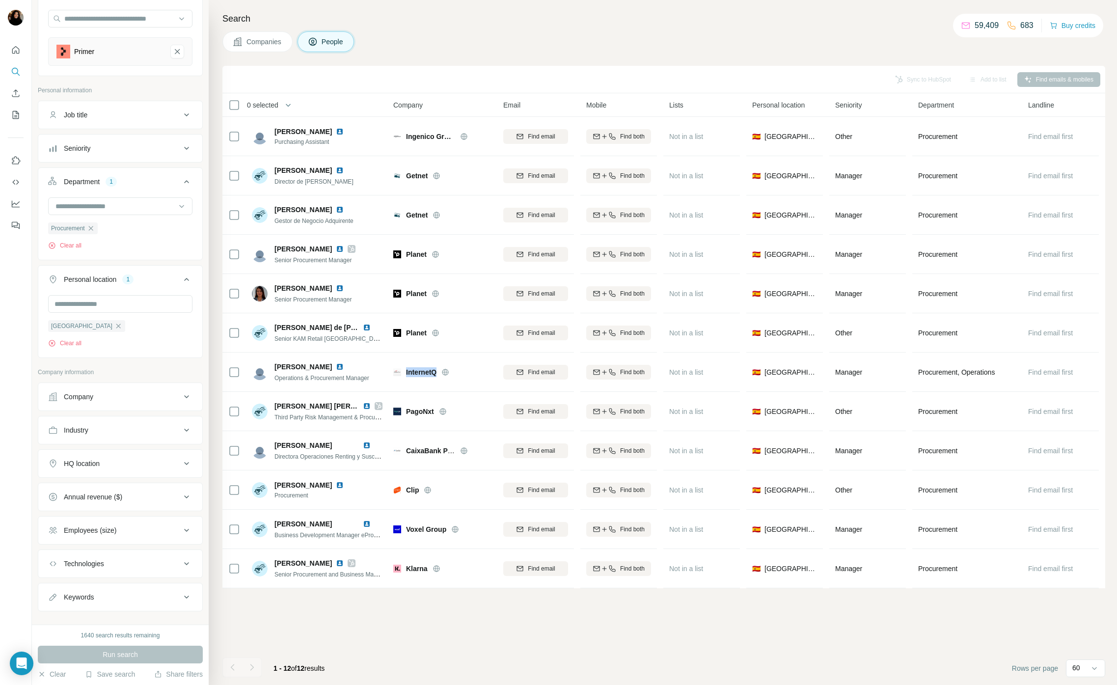
scroll to position [108, 0]
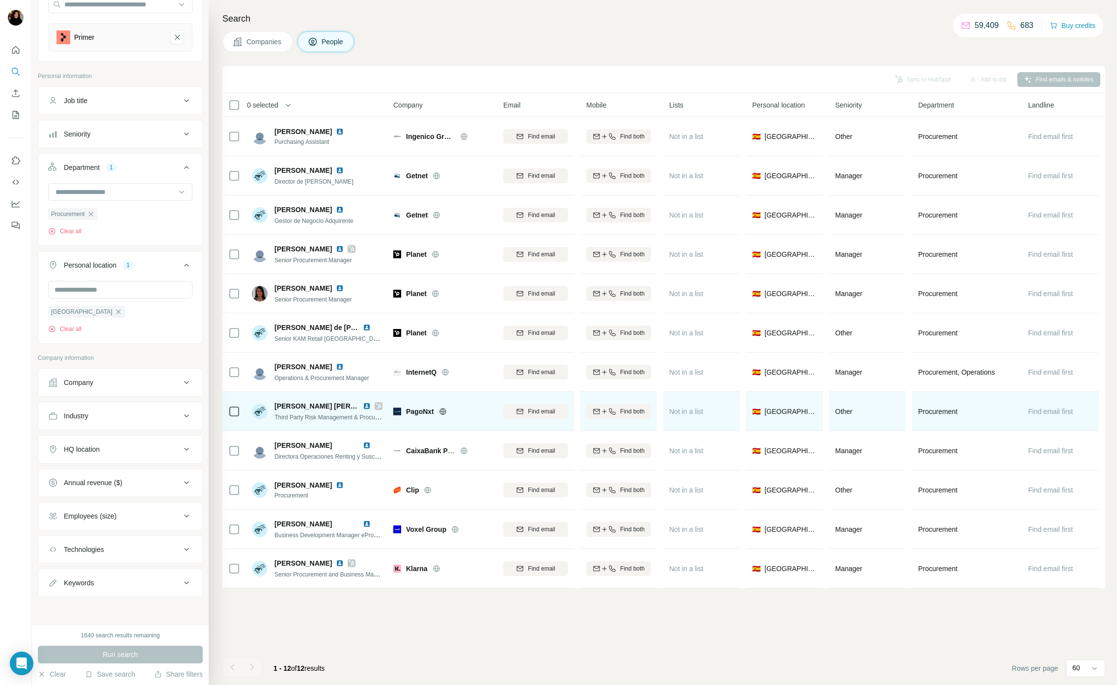
click at [420, 409] on span "PagoNxt" at bounding box center [420, 412] width 28 height 10
copy span "PagoNxt"
click at [365, 407] on img at bounding box center [367, 406] width 8 height 8
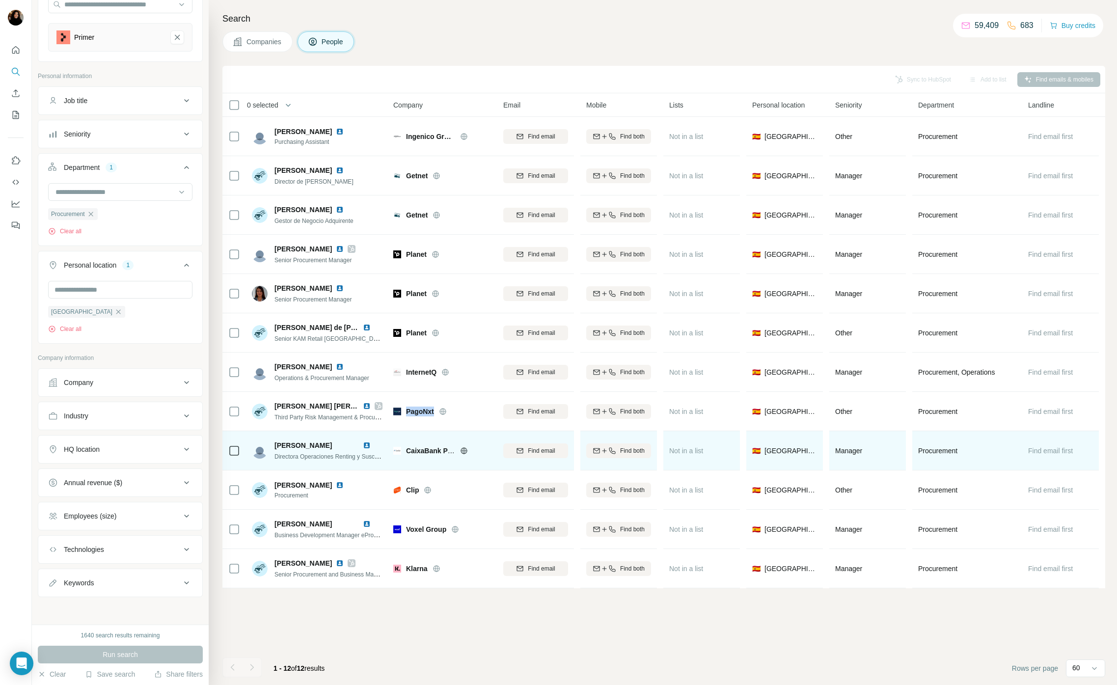
click at [366, 446] on img at bounding box center [367, 445] width 8 height 8
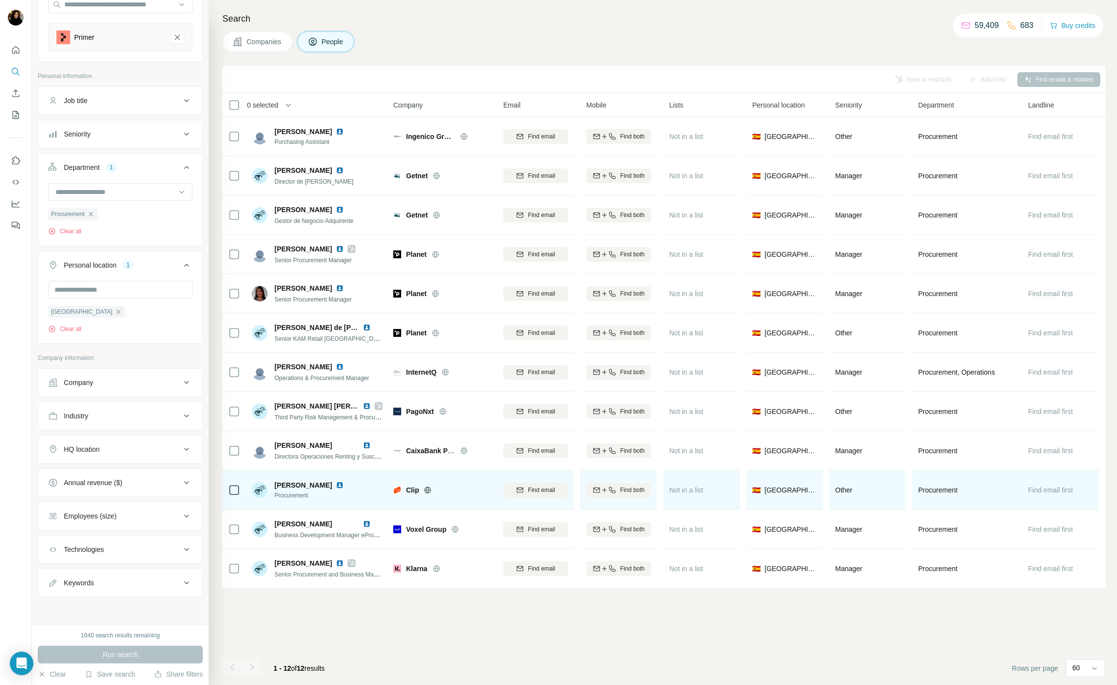
click at [413, 486] on span "Clip" at bounding box center [412, 490] width 13 height 10
copy span "Clip"
click at [395, 489] on img at bounding box center [397, 490] width 8 height 8
click at [336, 485] on img at bounding box center [340, 485] width 8 height 8
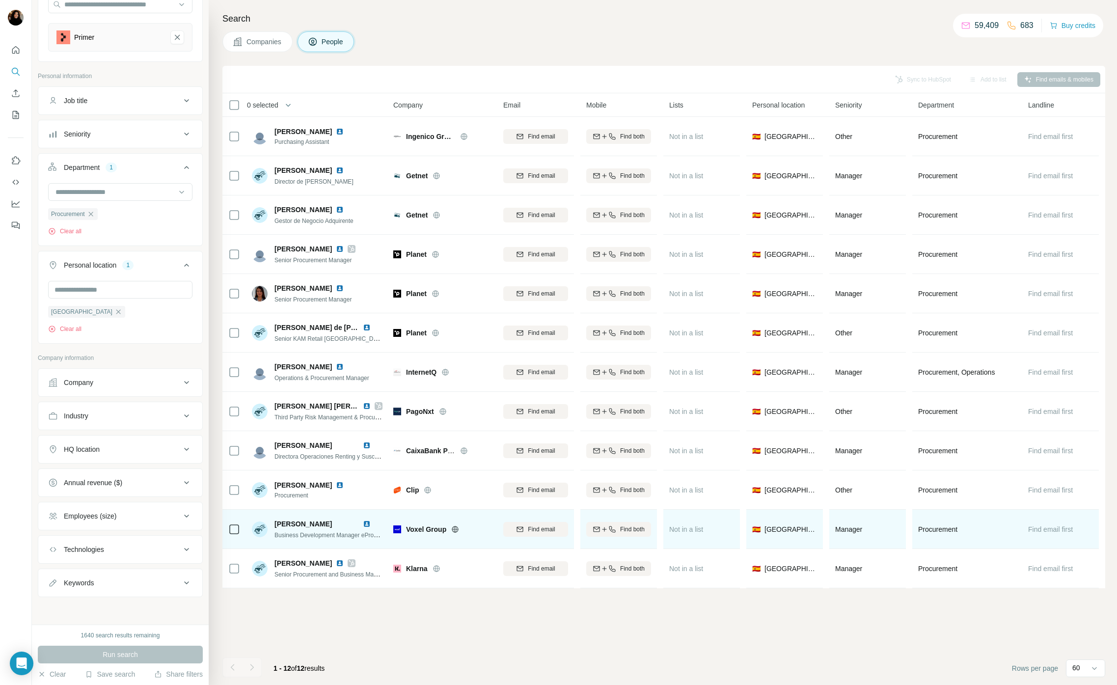
click at [430, 525] on span "Voxel Group" at bounding box center [426, 529] width 40 height 10
copy div "Voxel Group"
click at [368, 522] on img at bounding box center [367, 524] width 8 height 8
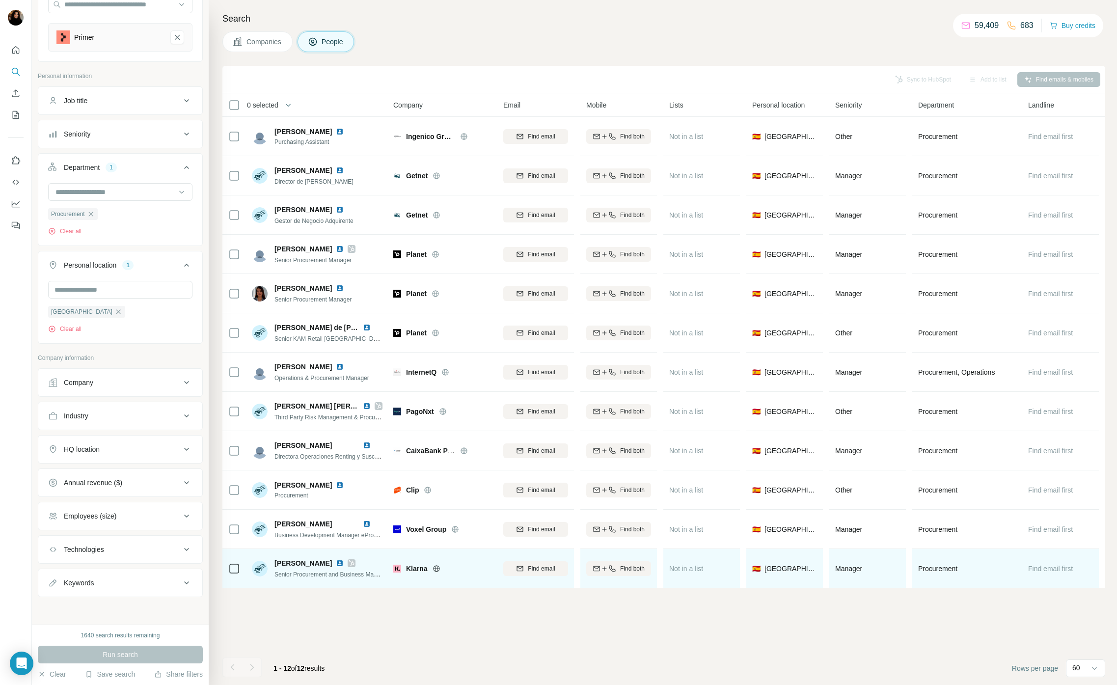
drag, startPoint x: 481, startPoint y: 617, endPoint x: 444, endPoint y: 583, distance: 50.1
click at [473, 611] on div "Sync to HubSpot Add to list Find emails & mobiles 0 selected People Company Ema…" at bounding box center [663, 375] width 883 height 619
click at [416, 566] on span "Klarna" at bounding box center [417, 569] width 22 height 10
click at [336, 563] on img at bounding box center [340, 563] width 8 height 8
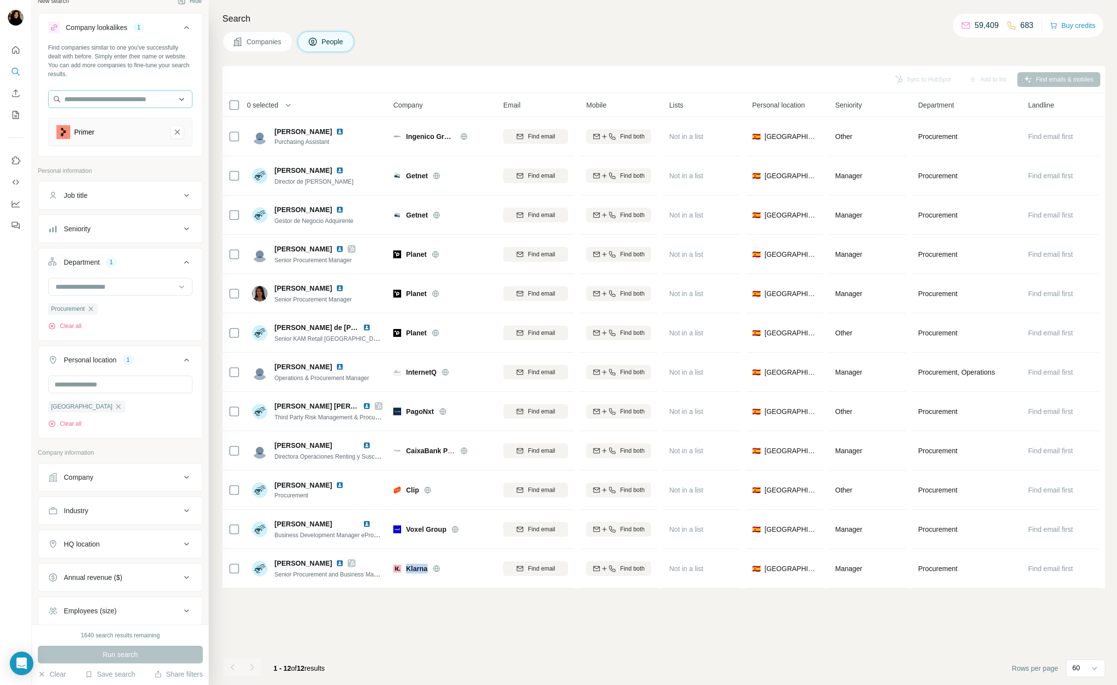
scroll to position [0, 0]
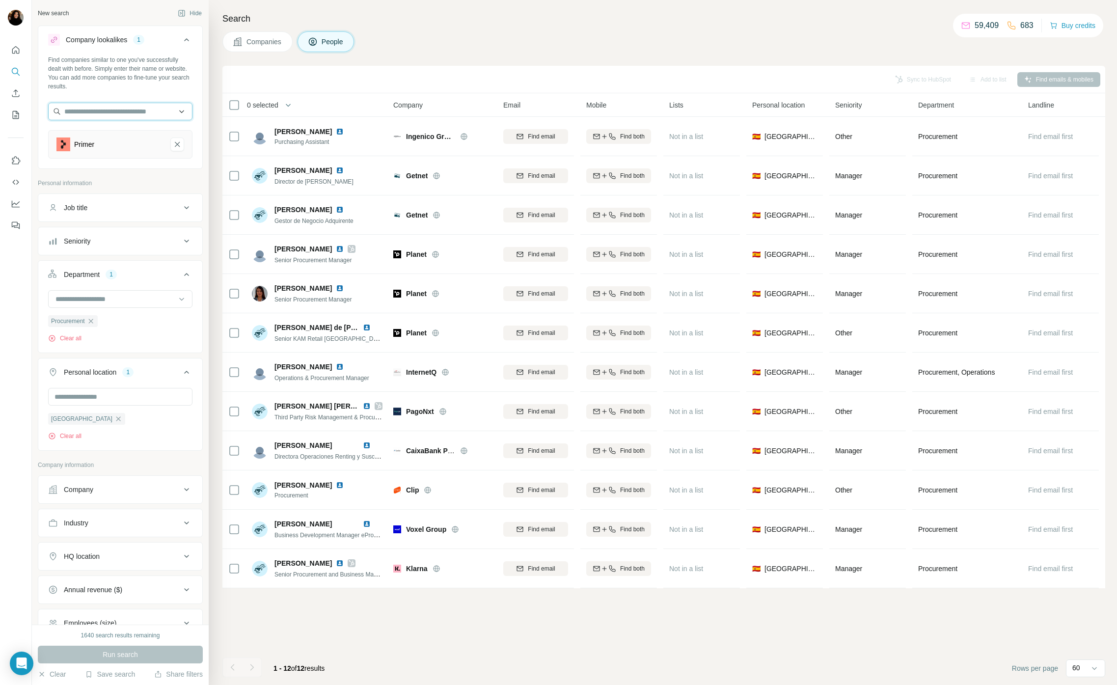
click at [131, 111] on input "text" at bounding box center [120, 112] width 144 height 18
type input "*******"
click at [134, 140] on div "Lookout [DOMAIN_NAME]" at bounding box center [120, 138] width 139 height 27
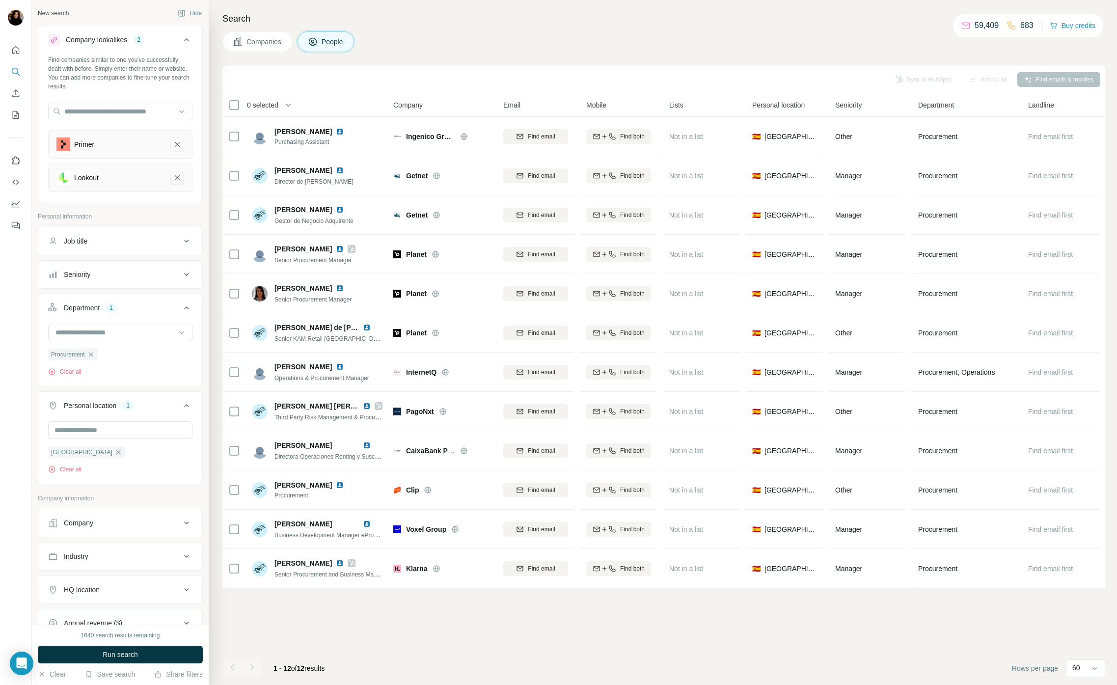
click at [178, 145] on icon "Primer-remove-button" at bounding box center [177, 144] width 5 height 5
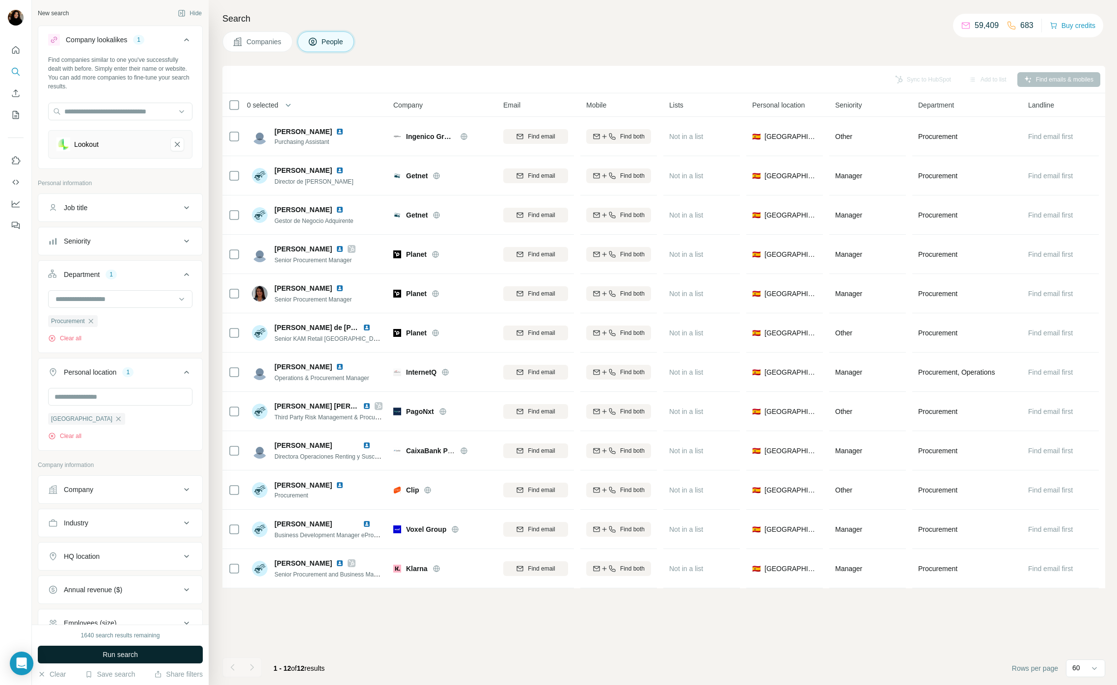
click at [138, 653] on span "Run search" at bounding box center [120, 655] width 35 height 10
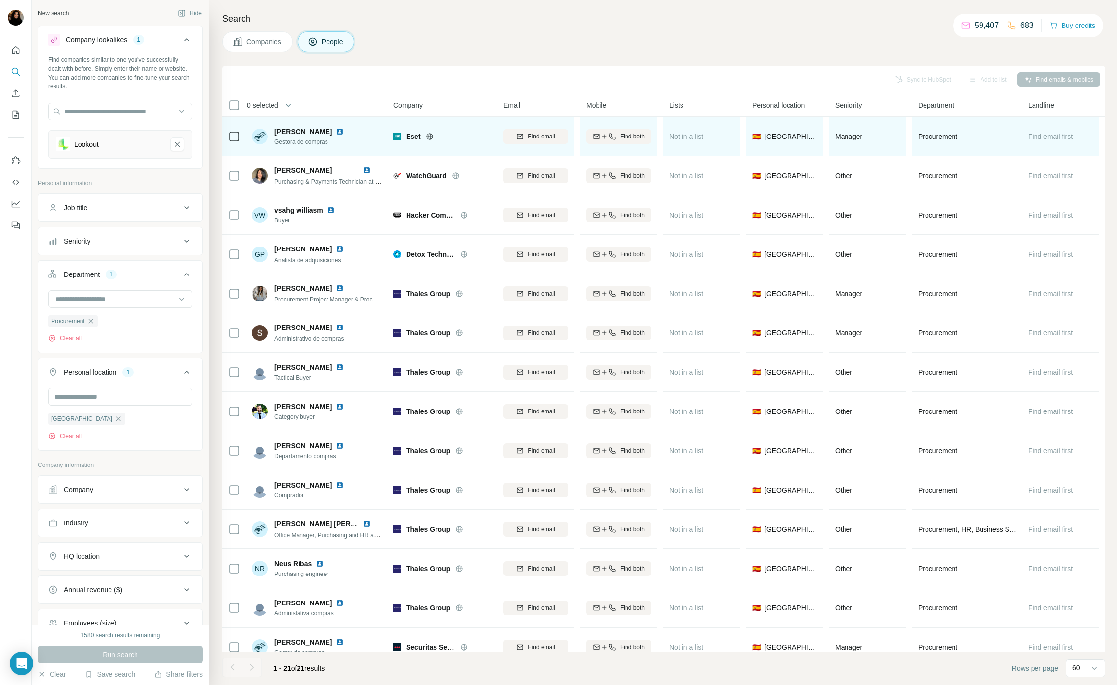
click at [413, 132] on span "Eset" at bounding box center [413, 137] width 15 height 10
click at [344, 130] on img at bounding box center [340, 132] width 8 height 8
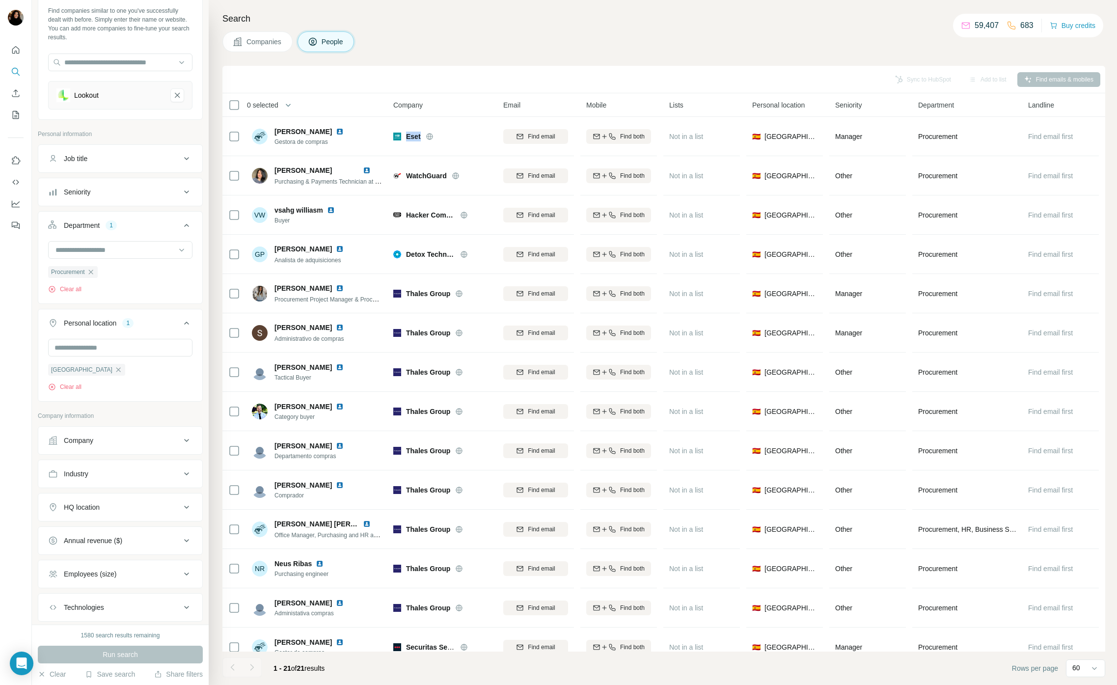
click at [124, 579] on div "Employees (size)" at bounding box center [114, 574] width 133 height 10
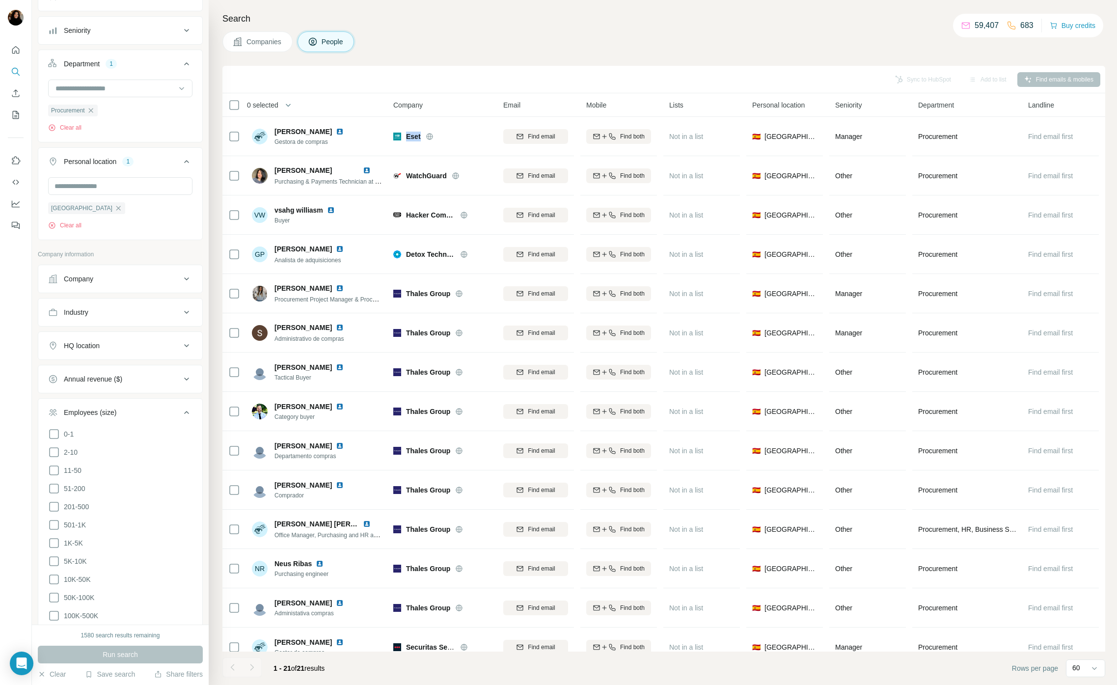
scroll to position [244, 0]
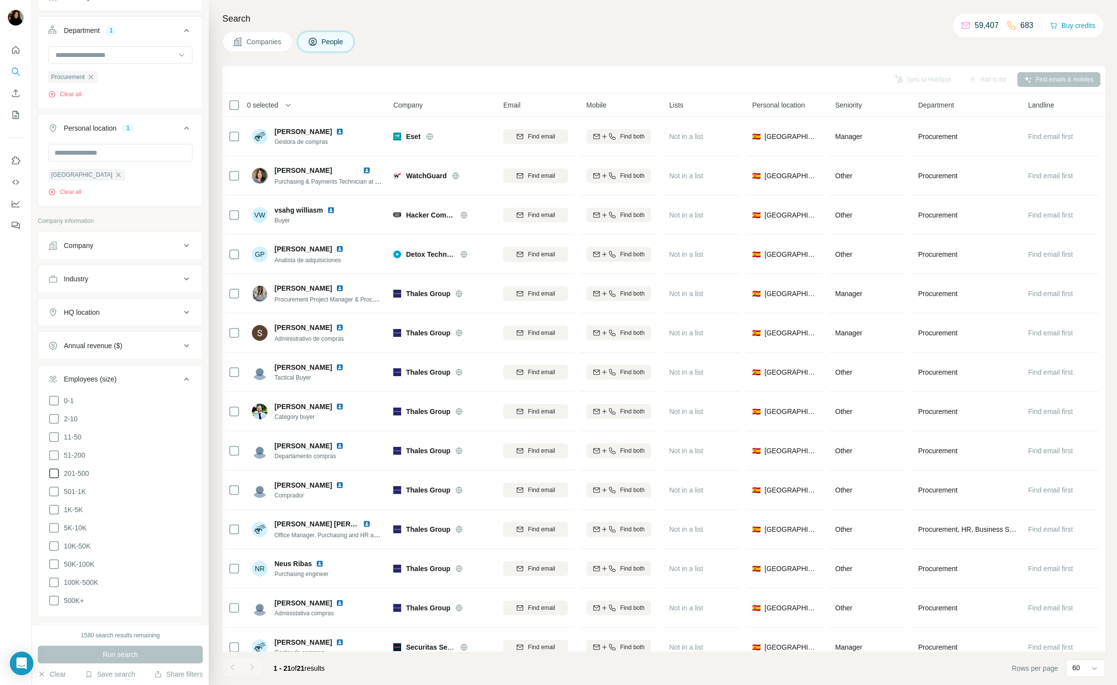
click at [54, 470] on icon at bounding box center [54, 473] width 12 height 12
click at [53, 486] on icon at bounding box center [54, 492] width 12 height 12
click at [52, 507] on icon at bounding box center [54, 510] width 12 height 12
click at [53, 523] on icon at bounding box center [54, 528] width 10 height 10
click at [52, 536] on ul "0-1 2-10 11-50 [PHONE_NUMBER] 501-1K 1K-5K 5K-10K 10K-50K 50K-100K 100K-500K 50…" at bounding box center [120, 501] width 144 height 212
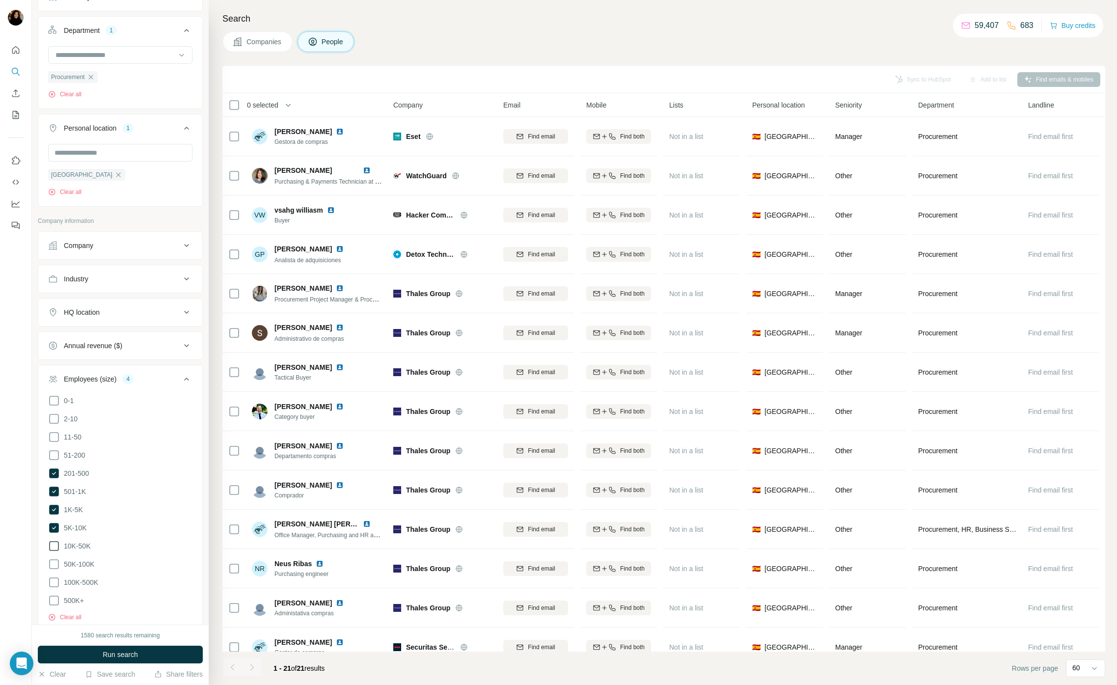
click at [54, 543] on icon at bounding box center [54, 546] width 12 height 12
click at [55, 542] on icon at bounding box center [54, 546] width 12 height 12
click at [56, 527] on icon at bounding box center [54, 528] width 10 height 10
click at [109, 654] on span "Run search" at bounding box center [120, 655] width 35 height 10
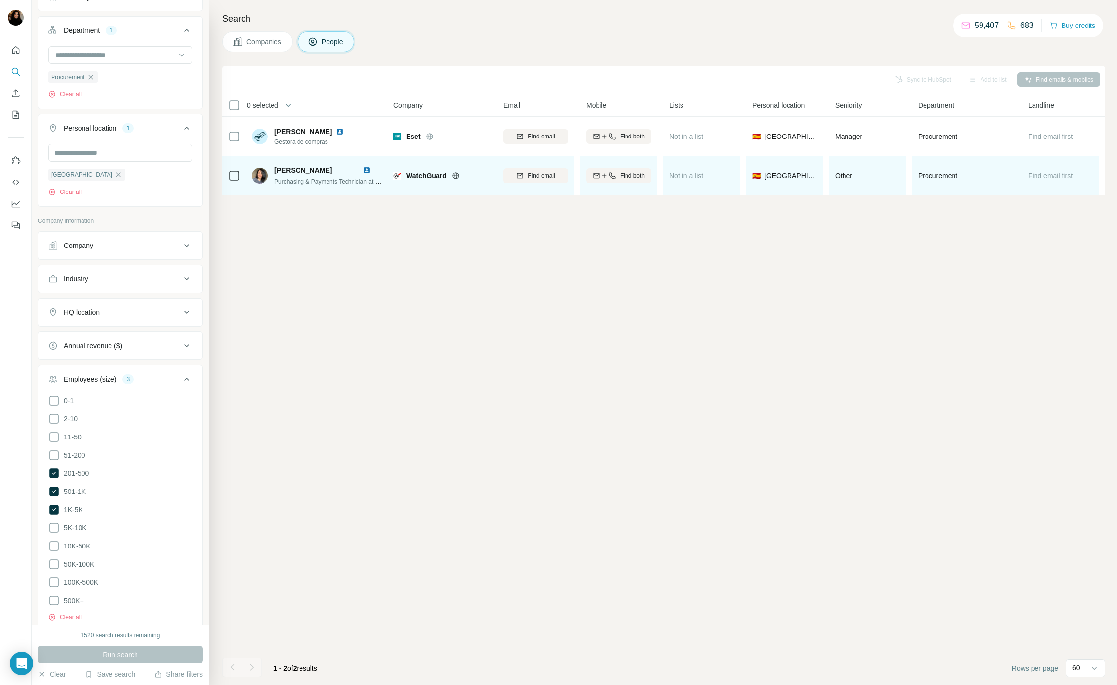
click at [418, 173] on span "WatchGuard" at bounding box center [426, 176] width 41 height 10
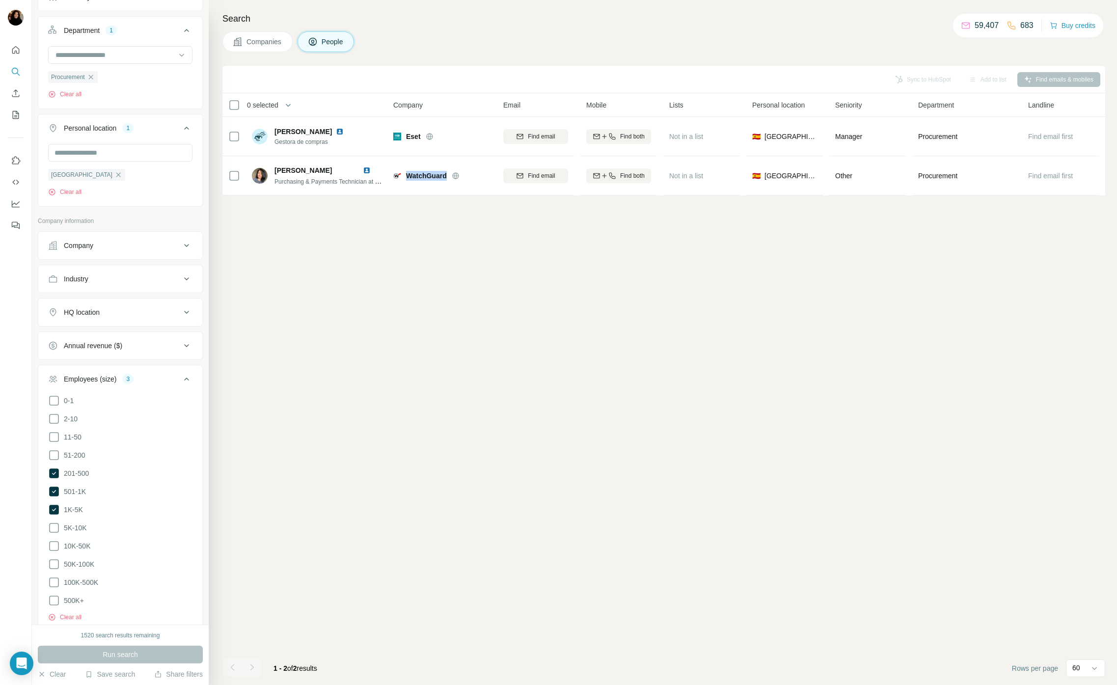
copy span "WatchGuard"
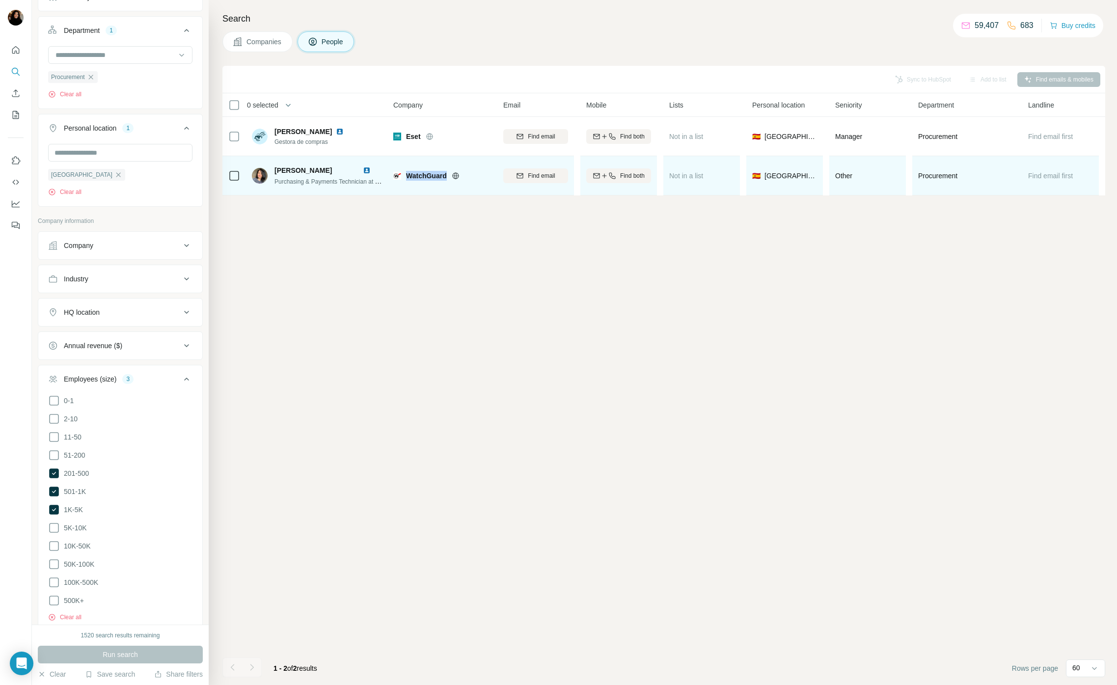
click at [367, 172] on img at bounding box center [367, 170] width 8 height 8
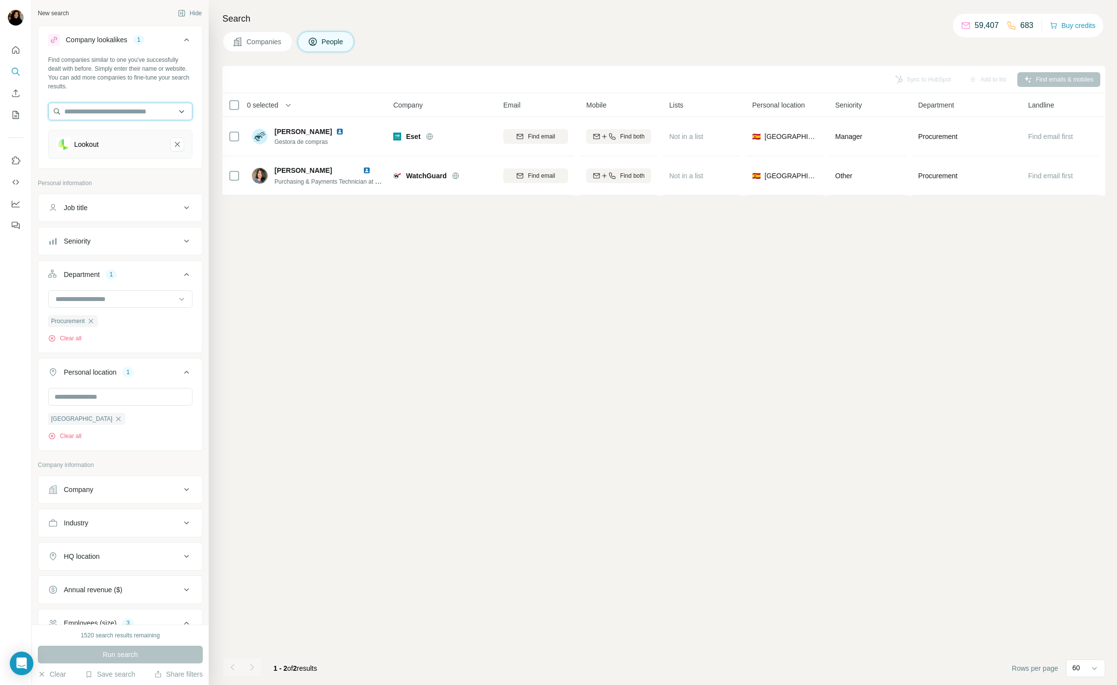
click at [147, 108] on input "text" at bounding box center [120, 112] width 144 height 18
type input "**********"
click at [128, 139] on div "Leap [DOMAIN_NAME]" at bounding box center [120, 138] width 139 height 27
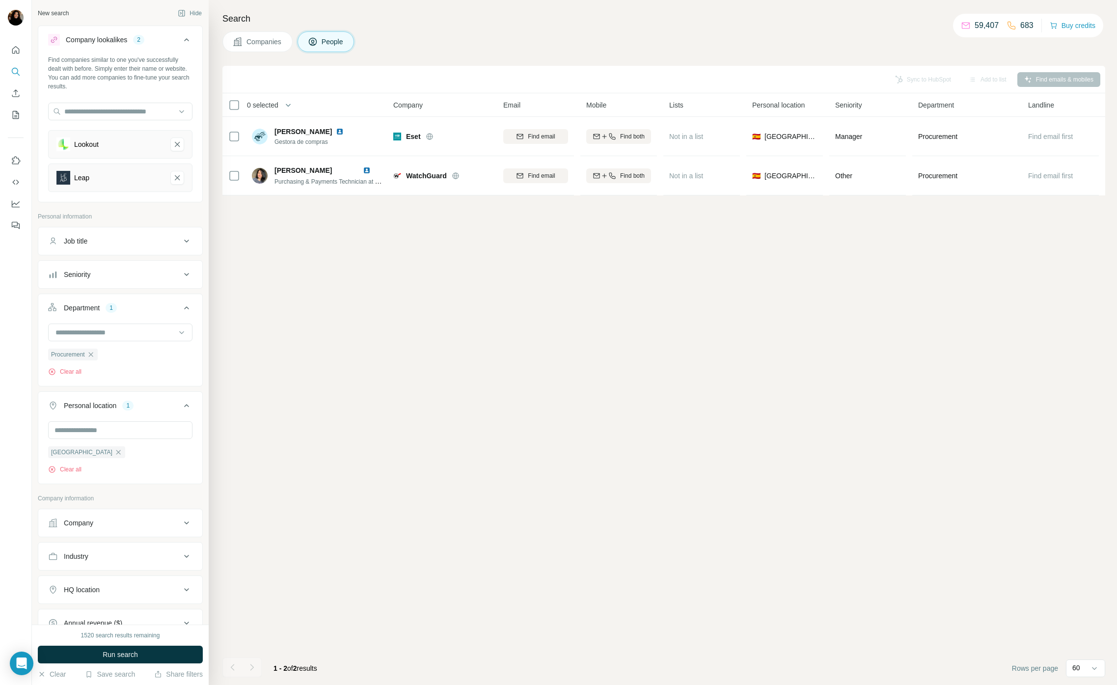
drag, startPoint x: 177, startPoint y: 143, endPoint x: 171, endPoint y: 151, distance: 9.8
click at [177, 143] on icon "Lookout-remove-button" at bounding box center [177, 144] width 9 height 10
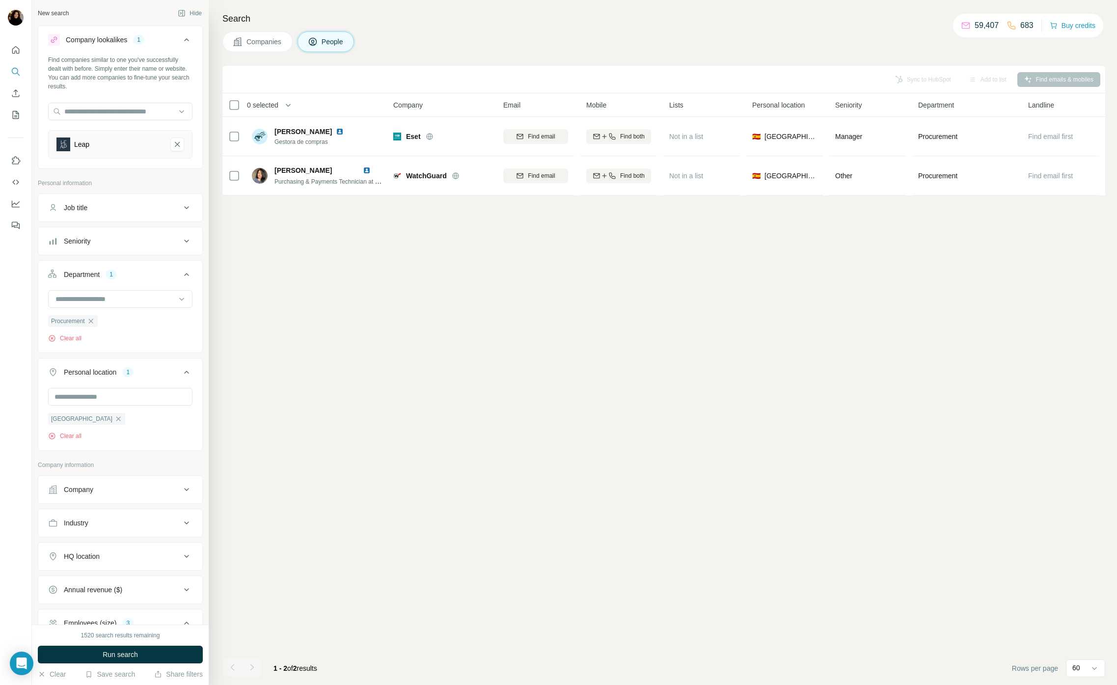
drag, startPoint x: 109, startPoint y: 654, endPoint x: 87, endPoint y: 649, distance: 22.2
click at [109, 654] on span "Run search" at bounding box center [120, 655] width 35 height 10
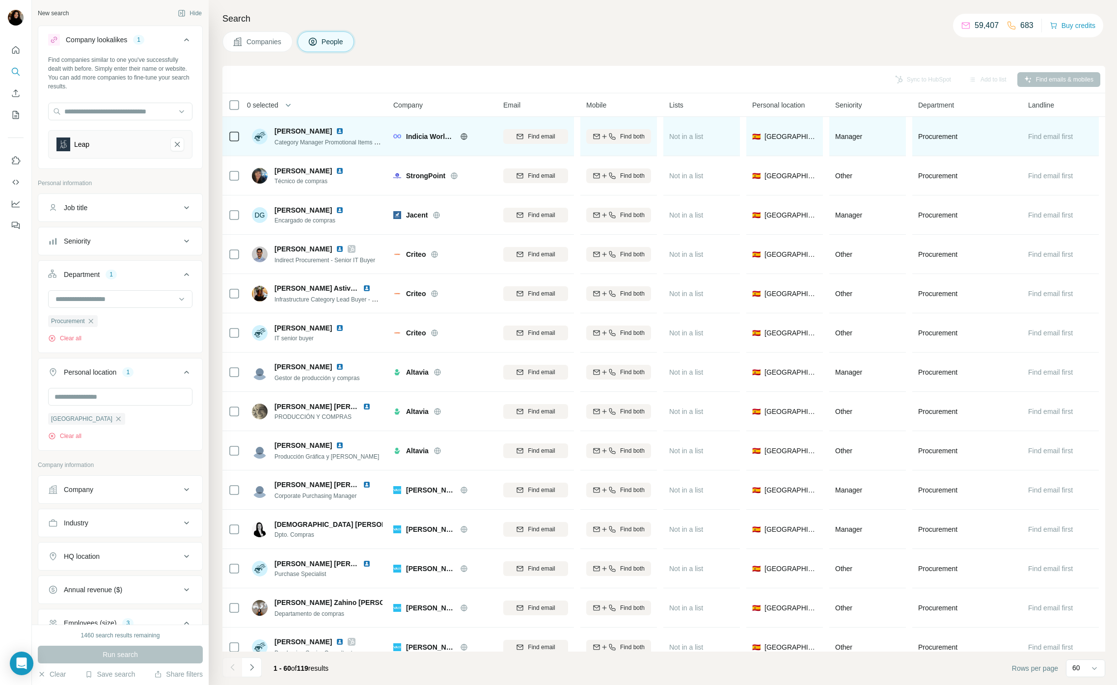
click at [397, 136] on img at bounding box center [397, 136] width 8 height 4
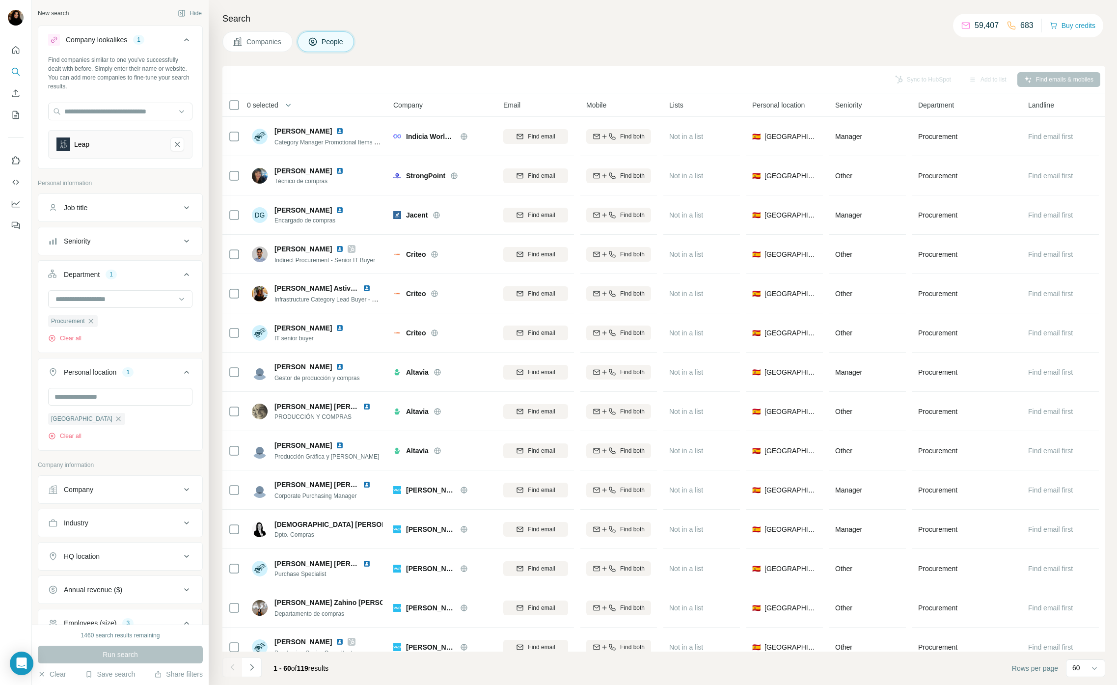
drag, startPoint x: 389, startPoint y: 101, endPoint x: 384, endPoint y: 102, distance: 5.0
click at [0, 0] on tr "0 selected People Company Email Mobile Lists Personal location Seniority Depart…" at bounding box center [0, 0] width 0 height 0
click at [307, 105] on div "0 selected" at bounding box center [300, 104] width 145 height 11
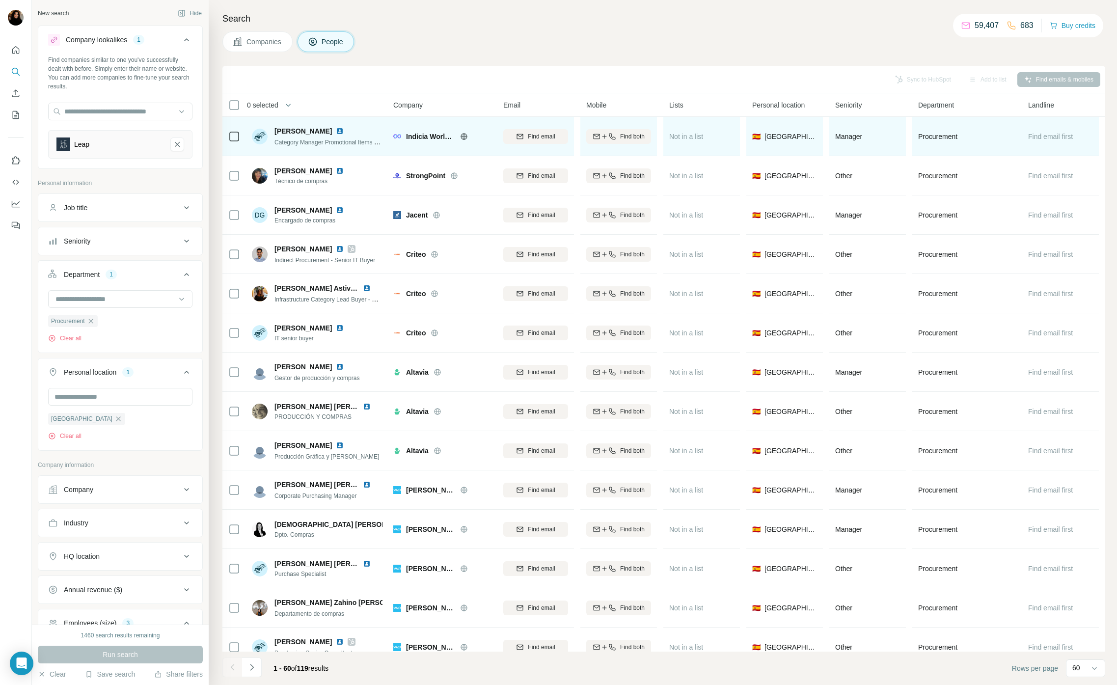
click at [420, 135] on span "Indicia Worldwide" at bounding box center [430, 137] width 49 height 10
click at [420, 134] on span "Indicia Worldwide" at bounding box center [430, 137] width 49 height 10
copy div "Indicia Worldwide"
click at [341, 131] on img at bounding box center [340, 131] width 8 height 8
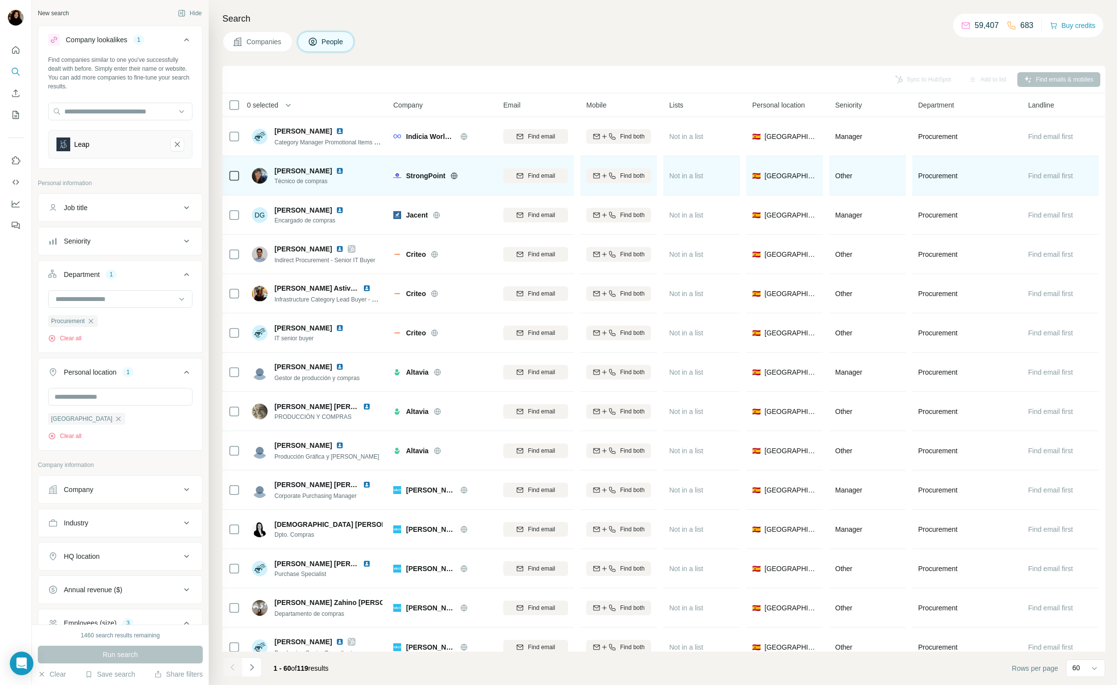
click at [435, 173] on span "StrongPoint" at bounding box center [425, 176] width 39 height 10
click at [344, 170] on img at bounding box center [340, 171] width 8 height 8
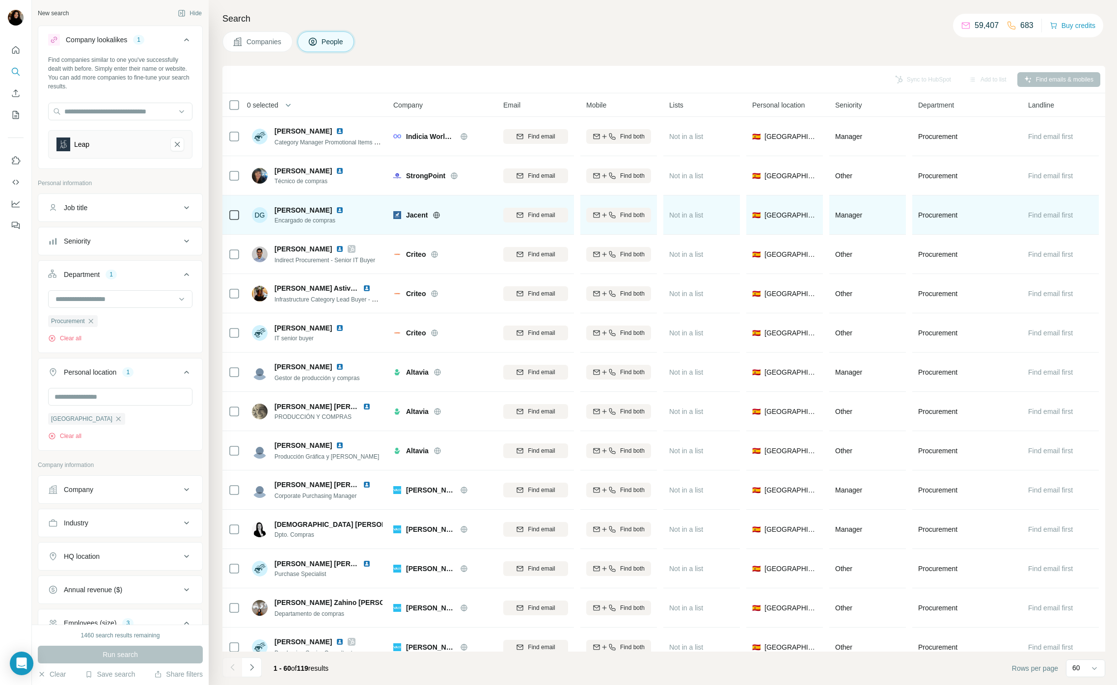
click at [412, 214] on span "Jacent" at bounding box center [417, 215] width 22 height 10
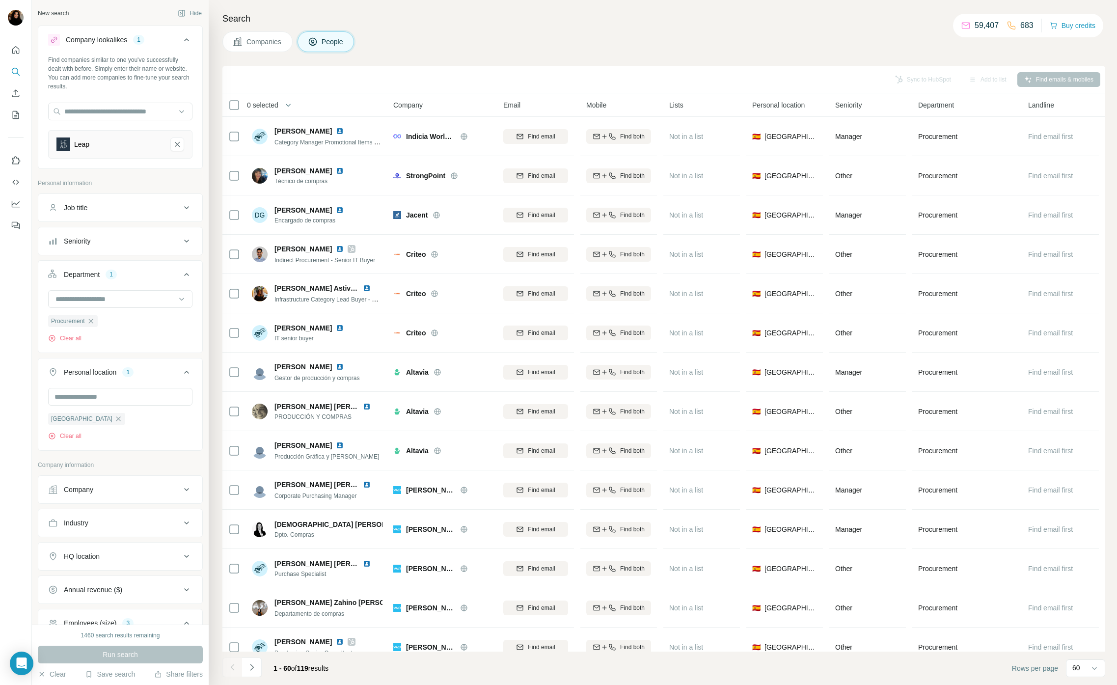
drag, startPoint x: 569, startPoint y: 41, endPoint x: 564, endPoint y: 48, distance: 8.9
click at [569, 41] on div "Companies People" at bounding box center [663, 41] width 883 height 21
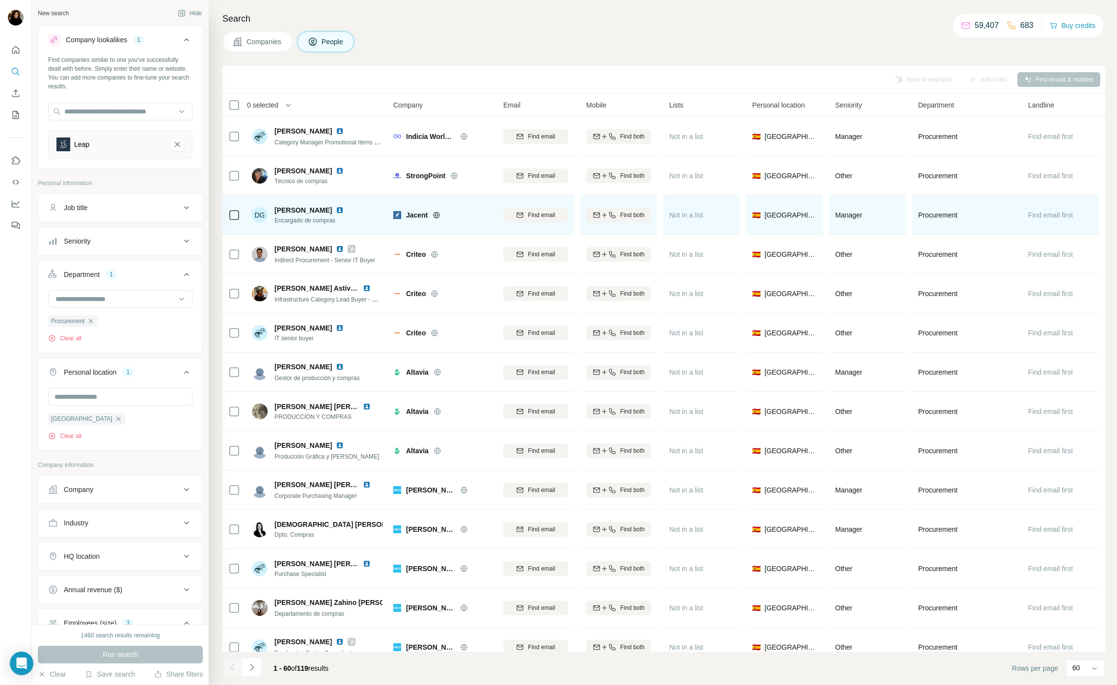
click at [415, 217] on span "Jacent" at bounding box center [417, 215] width 22 height 10
click at [336, 211] on img at bounding box center [340, 210] width 8 height 8
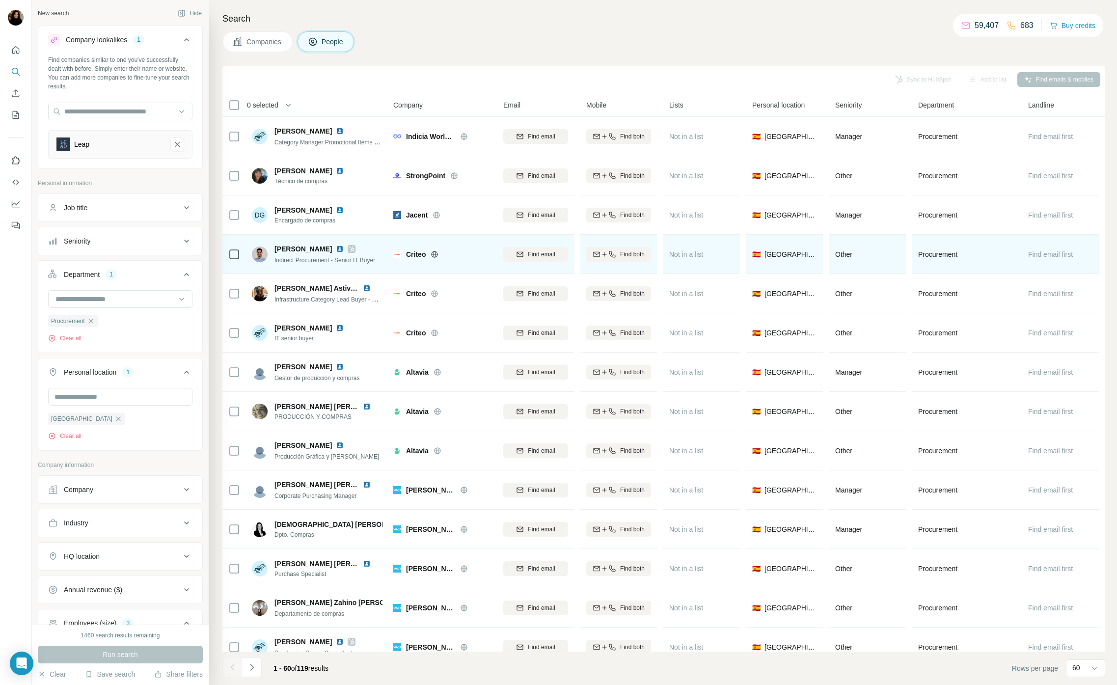
click at [414, 253] on span "Criteo" at bounding box center [416, 254] width 20 height 10
click at [339, 247] on img at bounding box center [340, 249] width 8 height 8
click at [415, 251] on span "Criteo" at bounding box center [416, 254] width 20 height 10
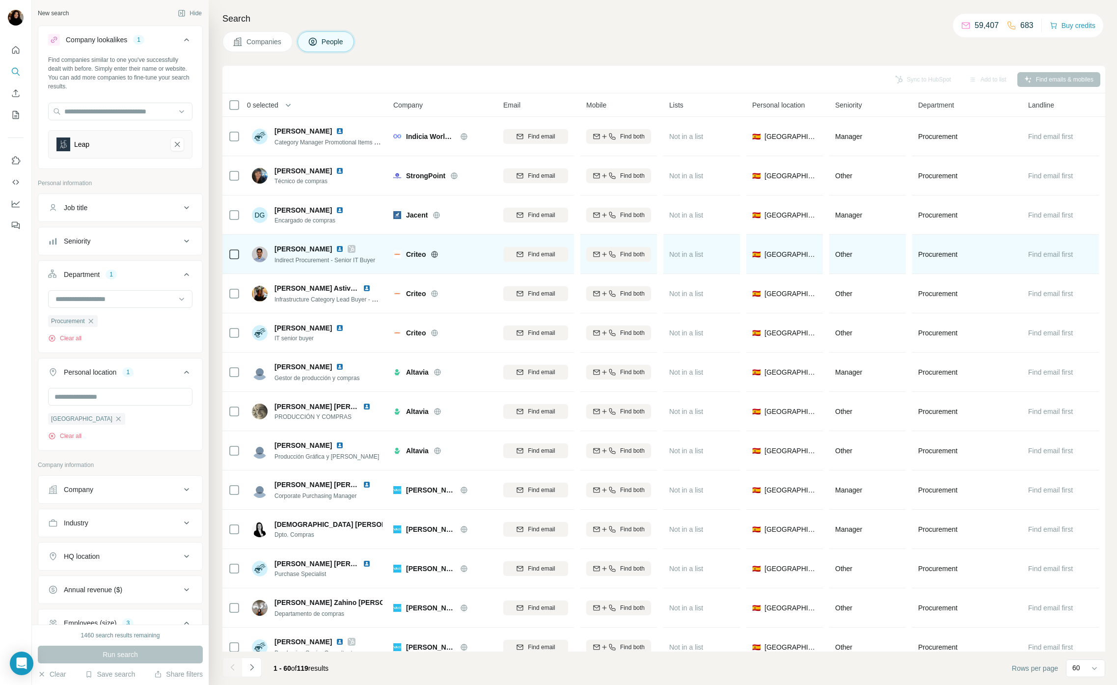
click at [406, 252] on span "Criteo" at bounding box center [416, 254] width 20 height 10
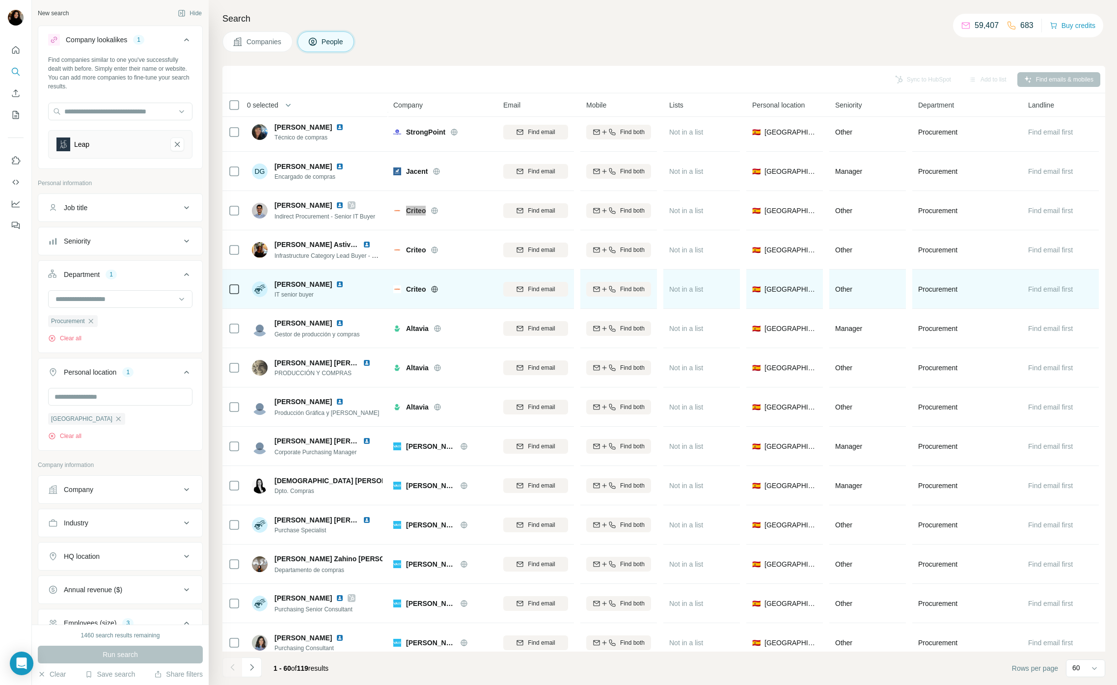
scroll to position [50, 0]
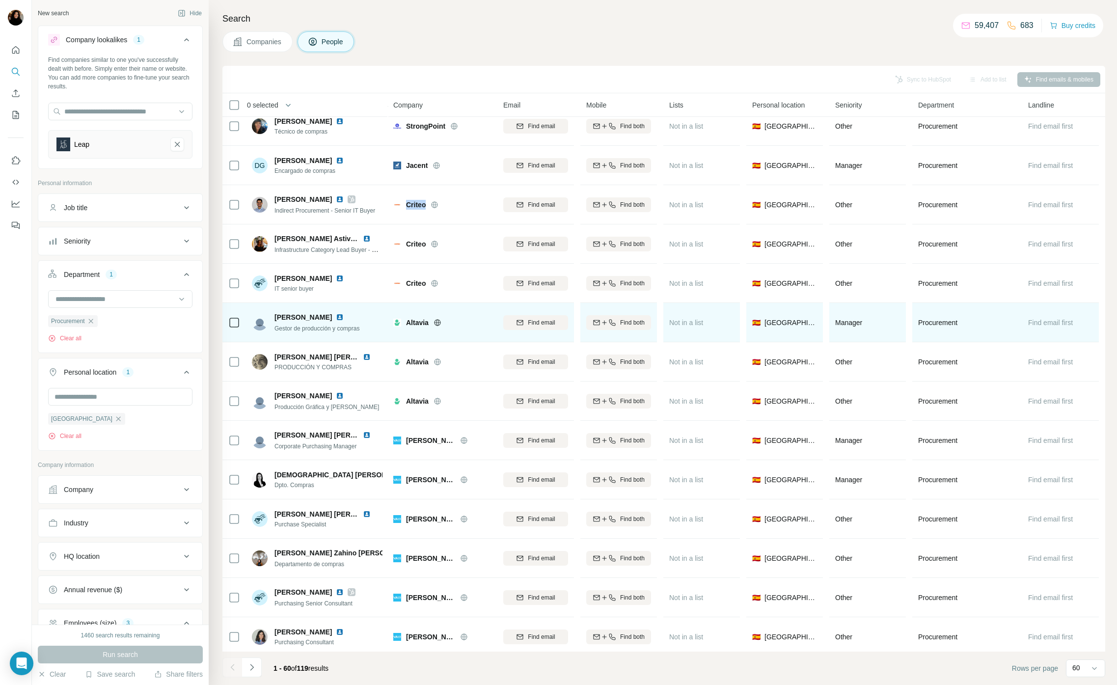
click at [344, 313] on img at bounding box center [340, 317] width 8 height 8
click at [418, 321] on span "Altavia" at bounding box center [417, 323] width 23 height 10
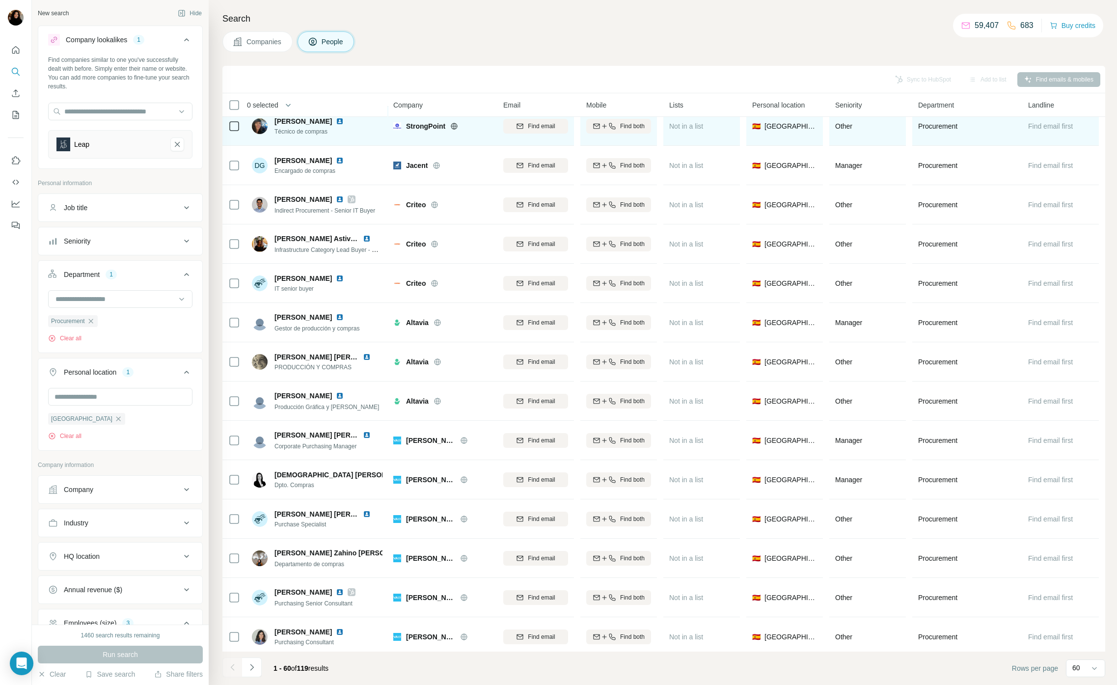
drag, startPoint x: 531, startPoint y: 64, endPoint x: 516, endPoint y: 128, distance: 66.0
click at [530, 64] on div "Search Companies People Sync to HubSpot Add to list Find emails & mobiles 0 sel…" at bounding box center [663, 342] width 908 height 685
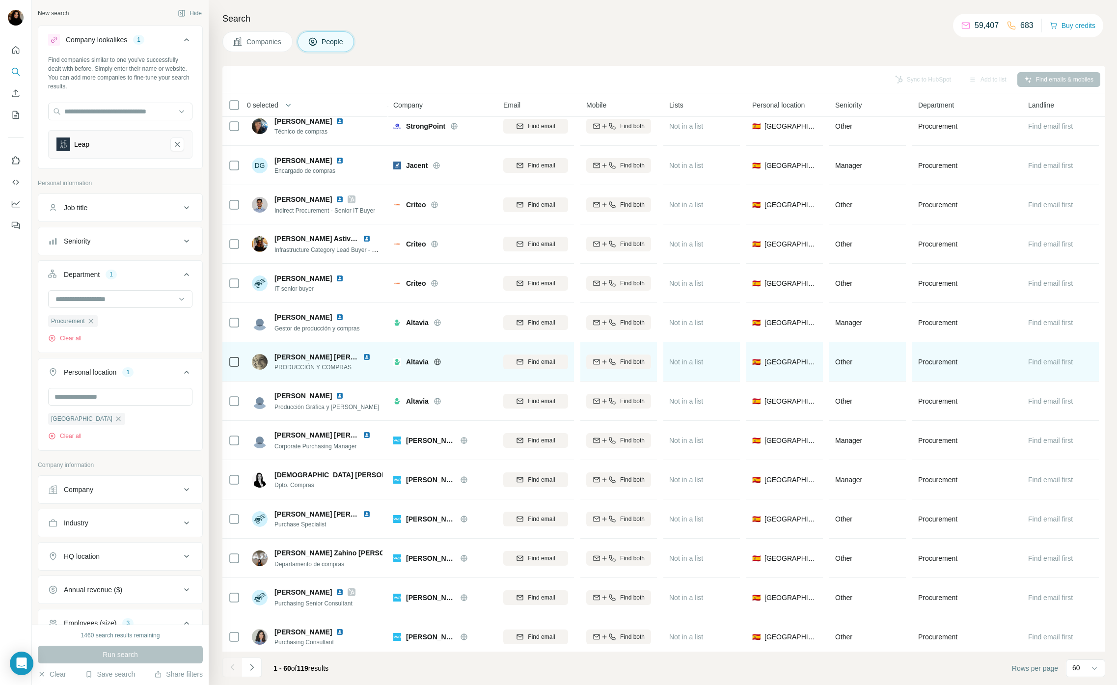
click at [367, 355] on img at bounding box center [367, 357] width 8 height 8
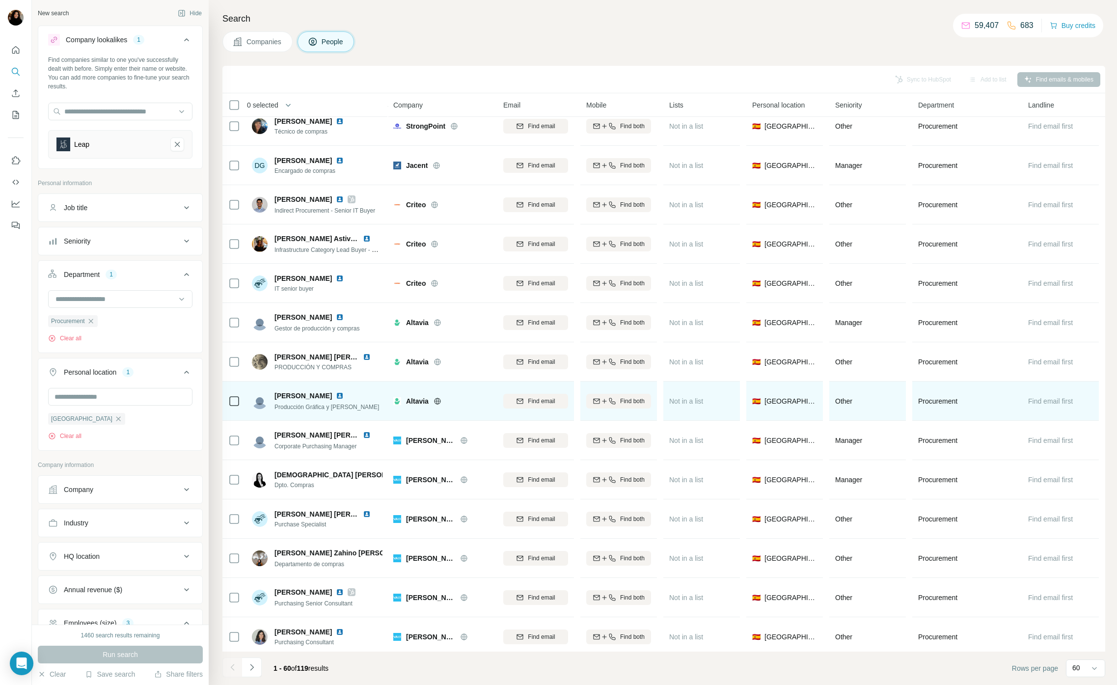
click at [336, 395] on img at bounding box center [340, 396] width 8 height 8
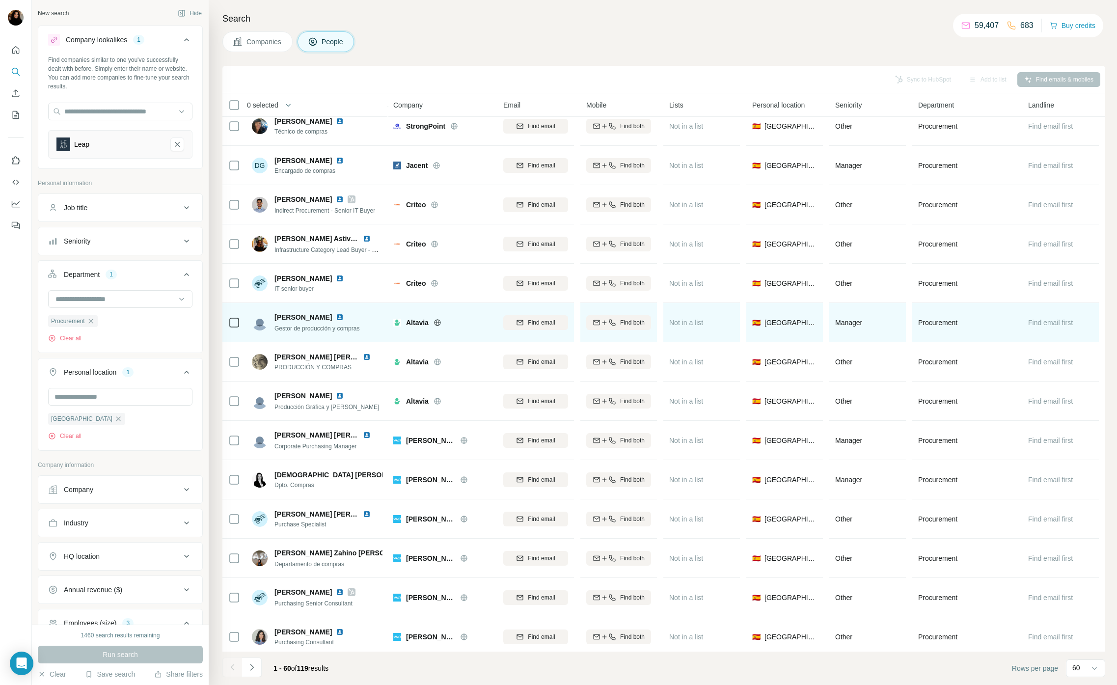
click at [413, 327] on span "Altavia" at bounding box center [417, 323] width 23 height 10
click at [416, 324] on span "Altavia" at bounding box center [417, 323] width 23 height 10
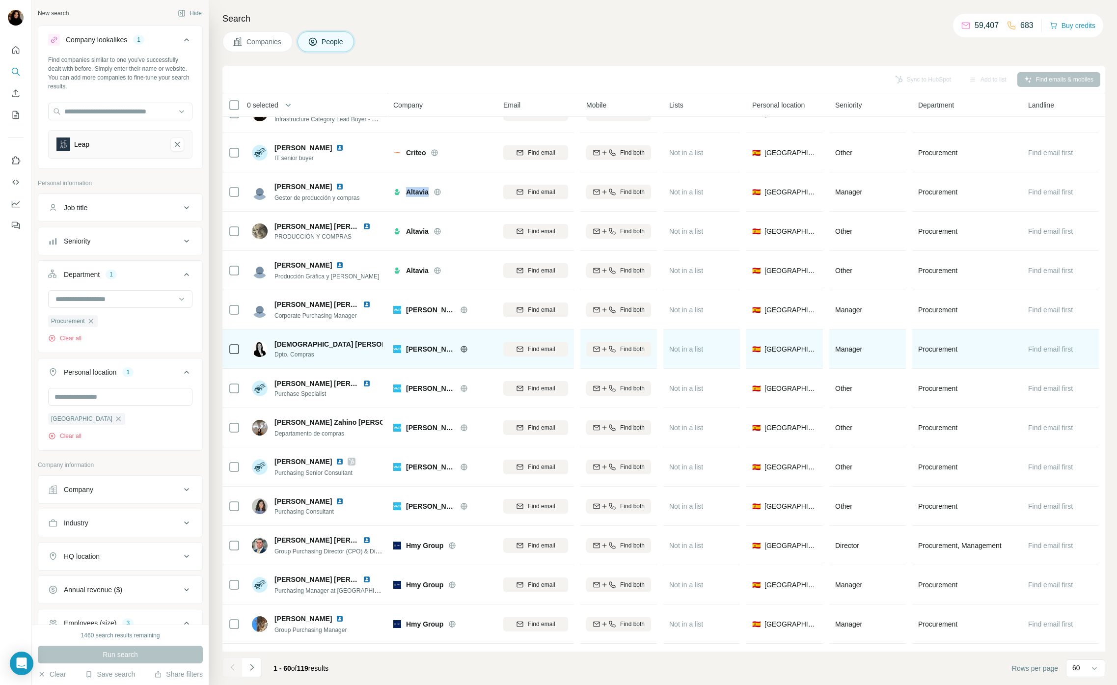
scroll to position [282, 0]
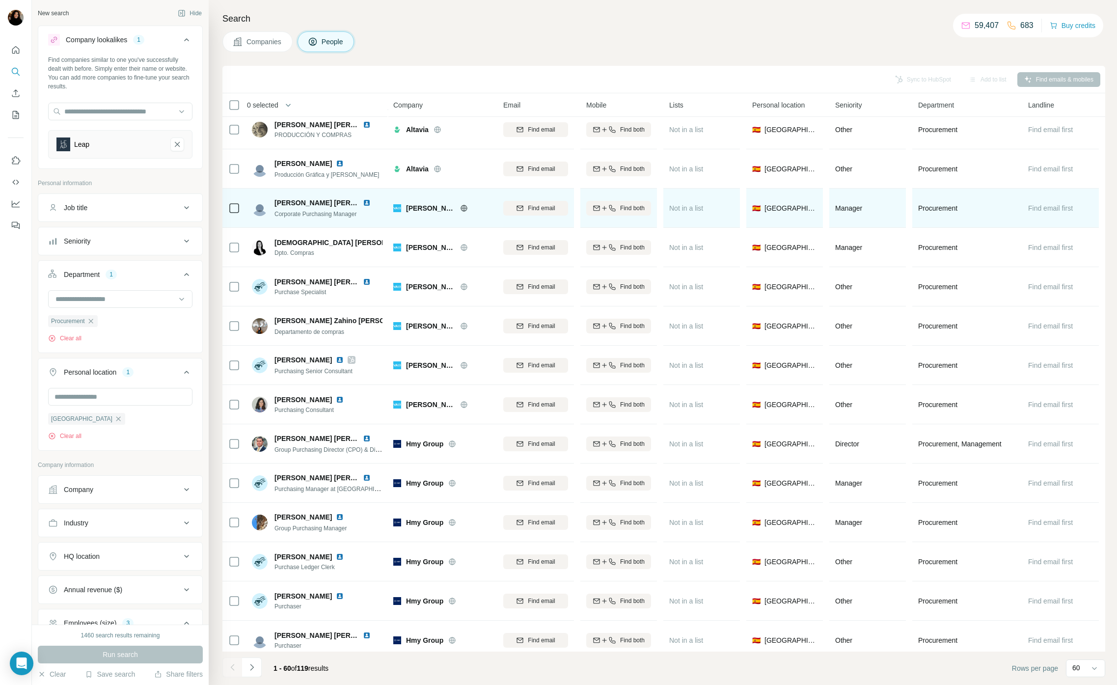
click at [414, 206] on span "[PERSON_NAME]" at bounding box center [430, 208] width 49 height 10
click at [369, 203] on img at bounding box center [367, 203] width 8 height 8
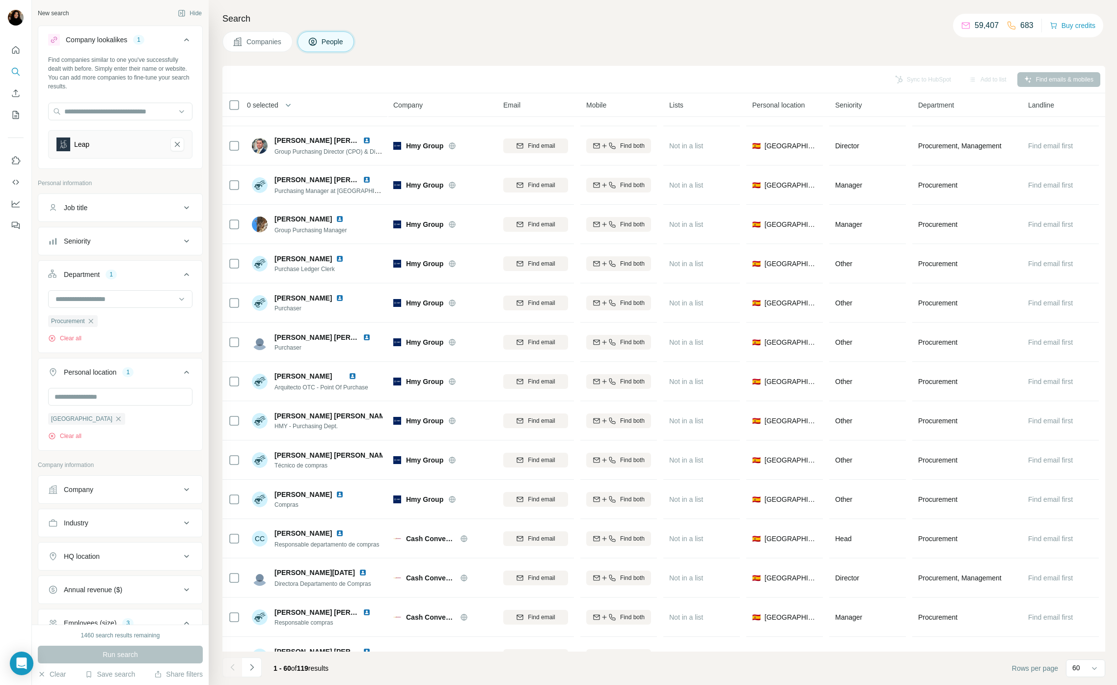
scroll to position [580, 0]
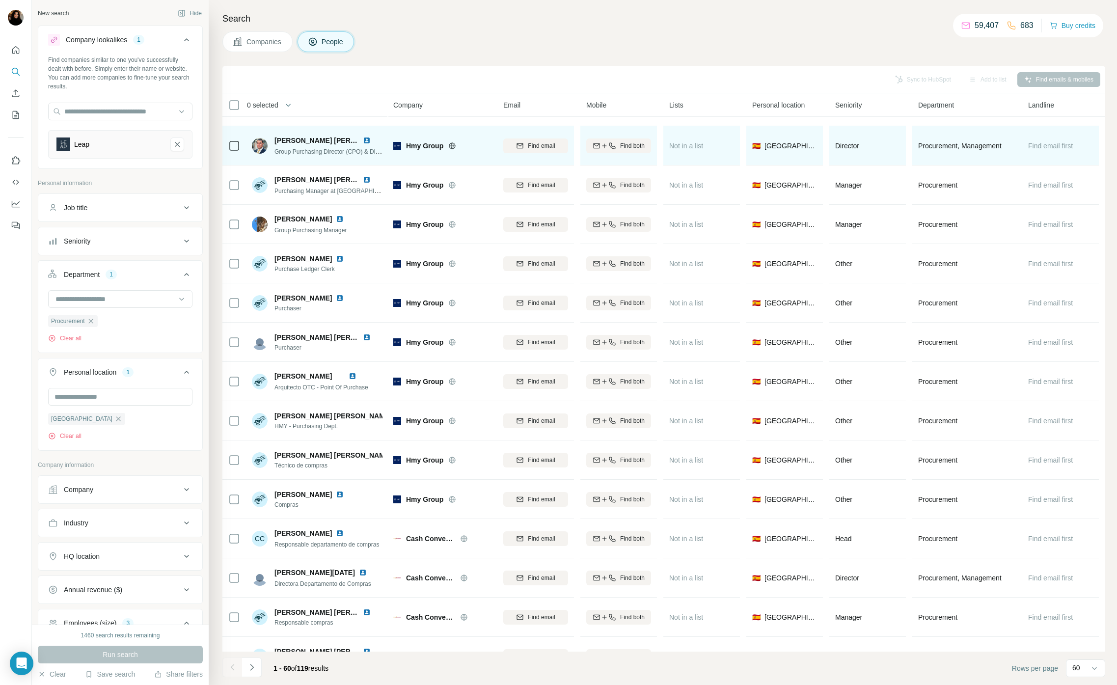
click at [427, 147] on span "Hmy Group" at bounding box center [424, 146] width 37 height 10
click at [369, 139] on img at bounding box center [367, 140] width 8 height 8
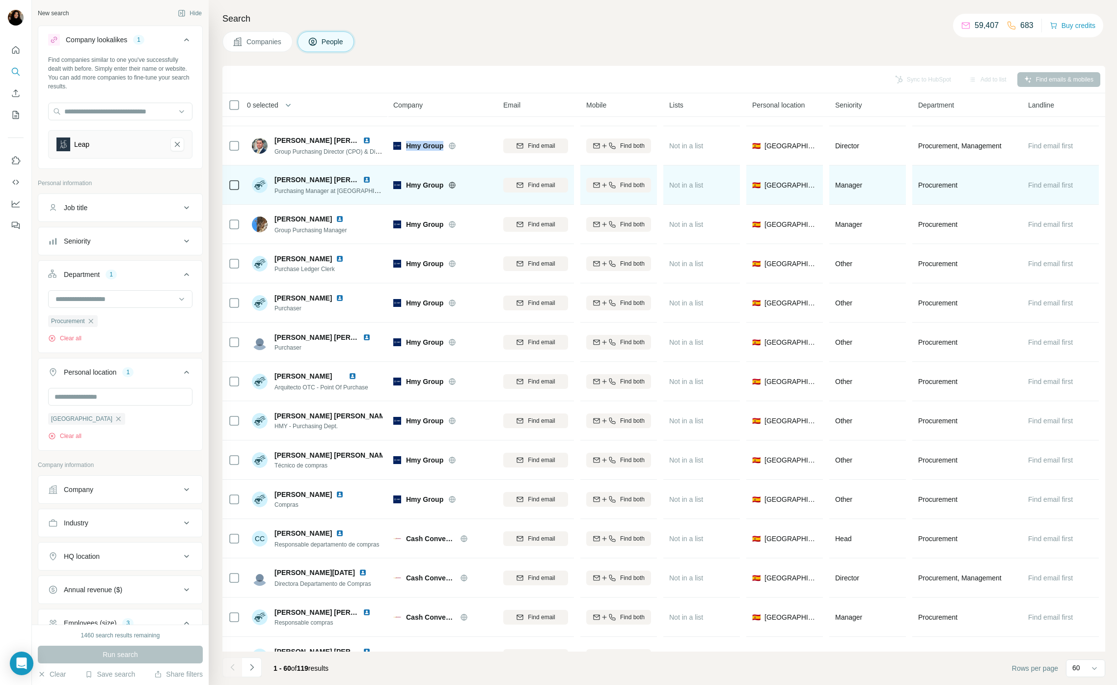
click at [367, 178] on img at bounding box center [367, 180] width 8 height 8
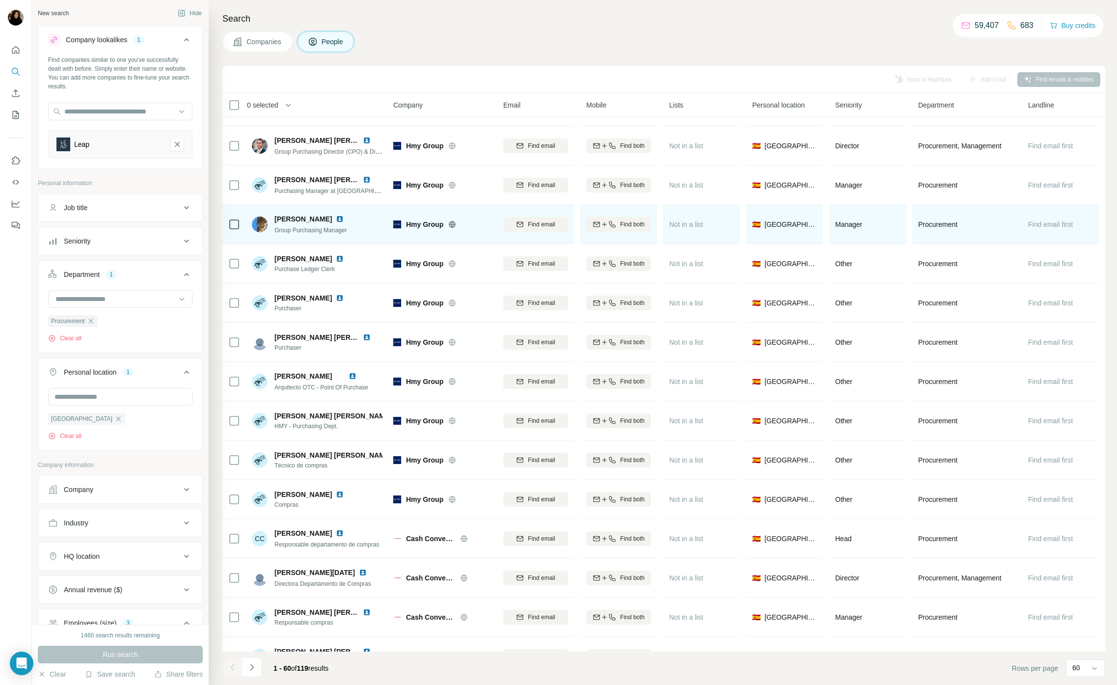
click at [336, 218] on div at bounding box center [346, 219] width 20 height 8
click at [336, 218] on img at bounding box center [340, 219] width 8 height 8
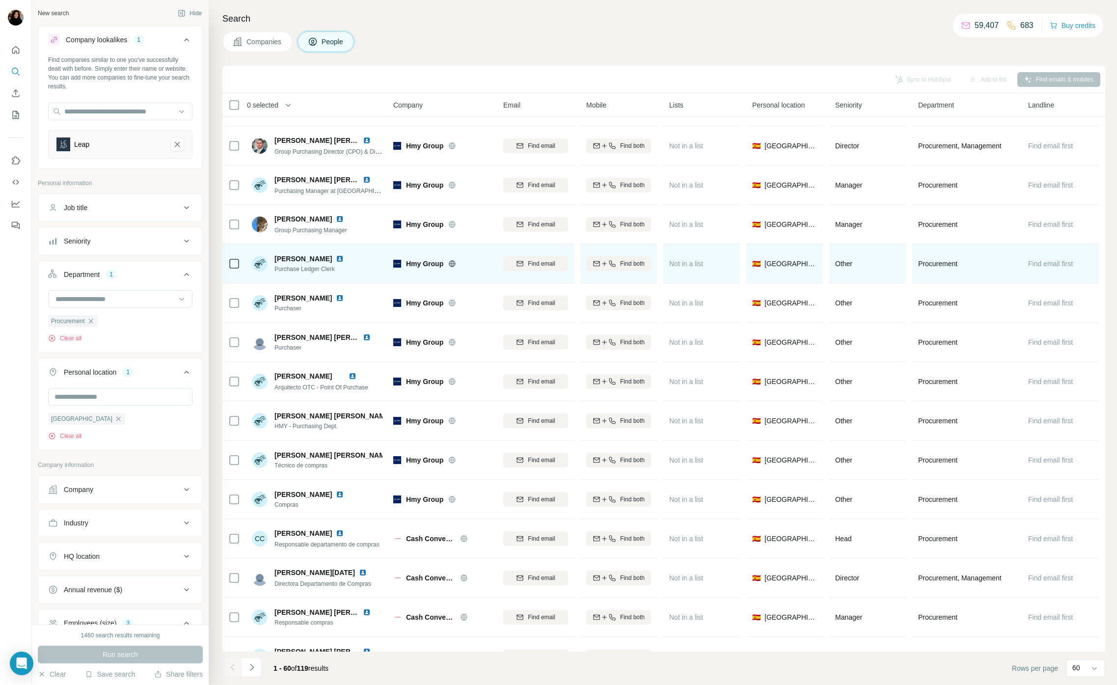
click at [336, 256] on img at bounding box center [340, 259] width 8 height 8
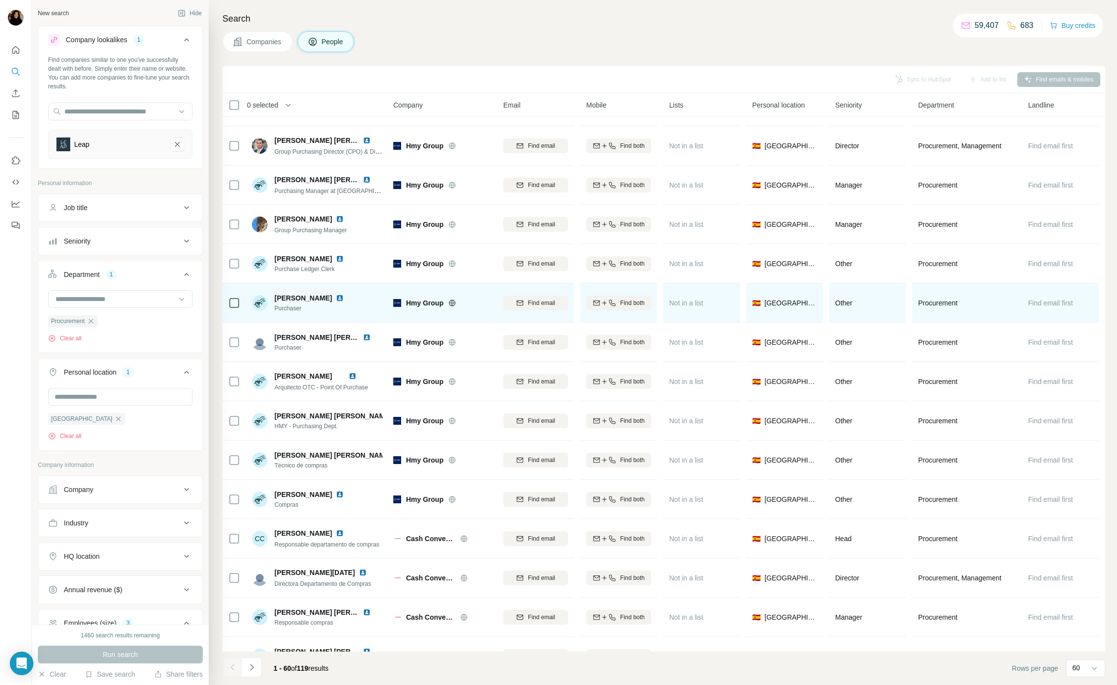
click at [341, 297] on img at bounding box center [340, 298] width 8 height 8
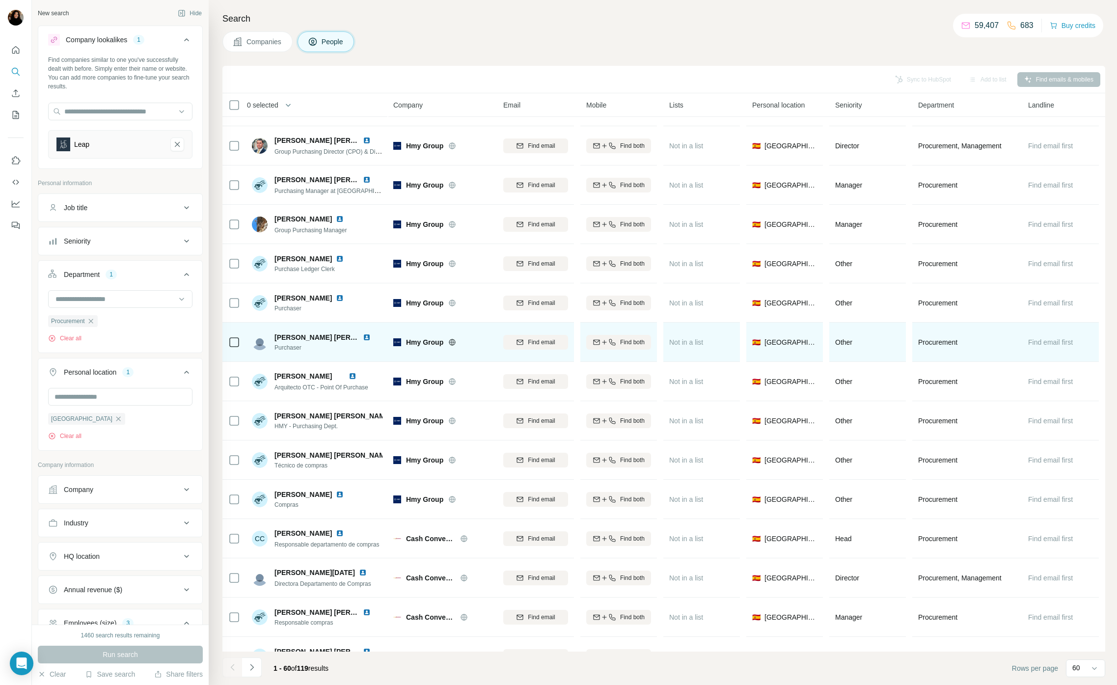
click at [363, 338] on img at bounding box center [367, 337] width 8 height 8
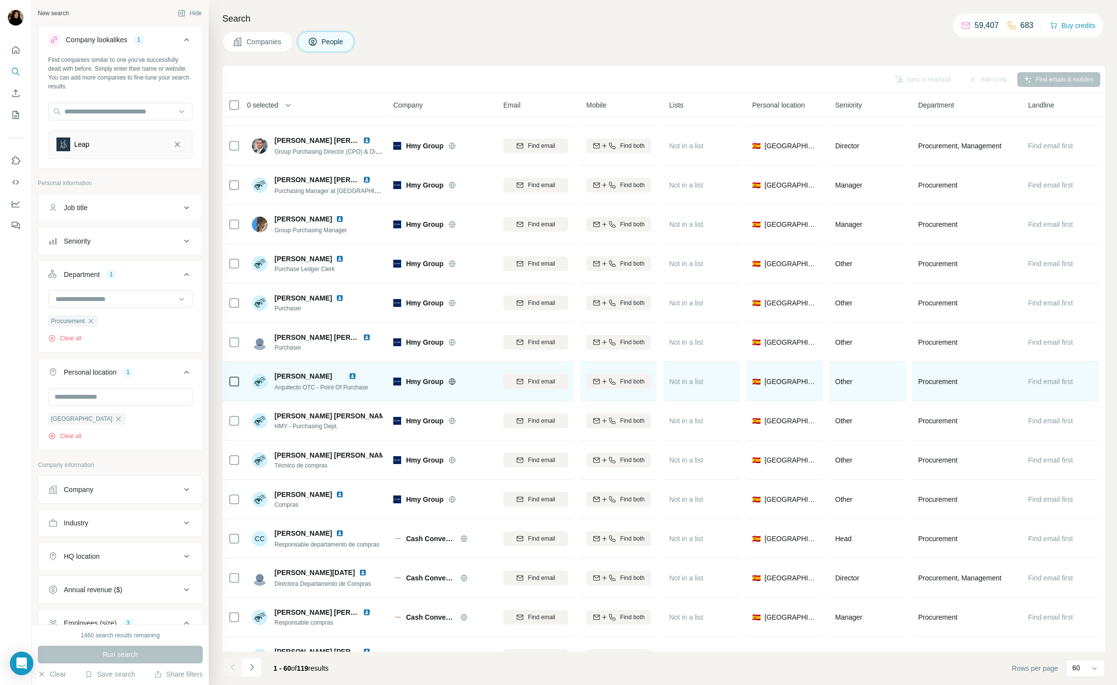
click at [356, 377] on img at bounding box center [353, 376] width 8 height 8
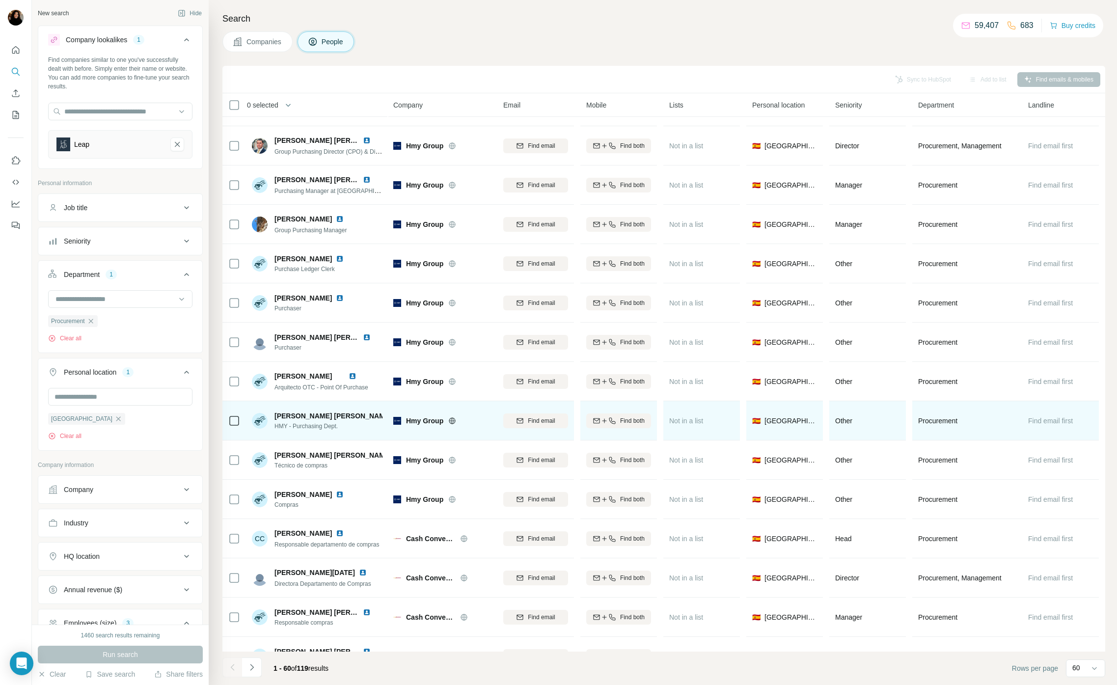
click at [396, 415] on img at bounding box center [400, 416] width 8 height 8
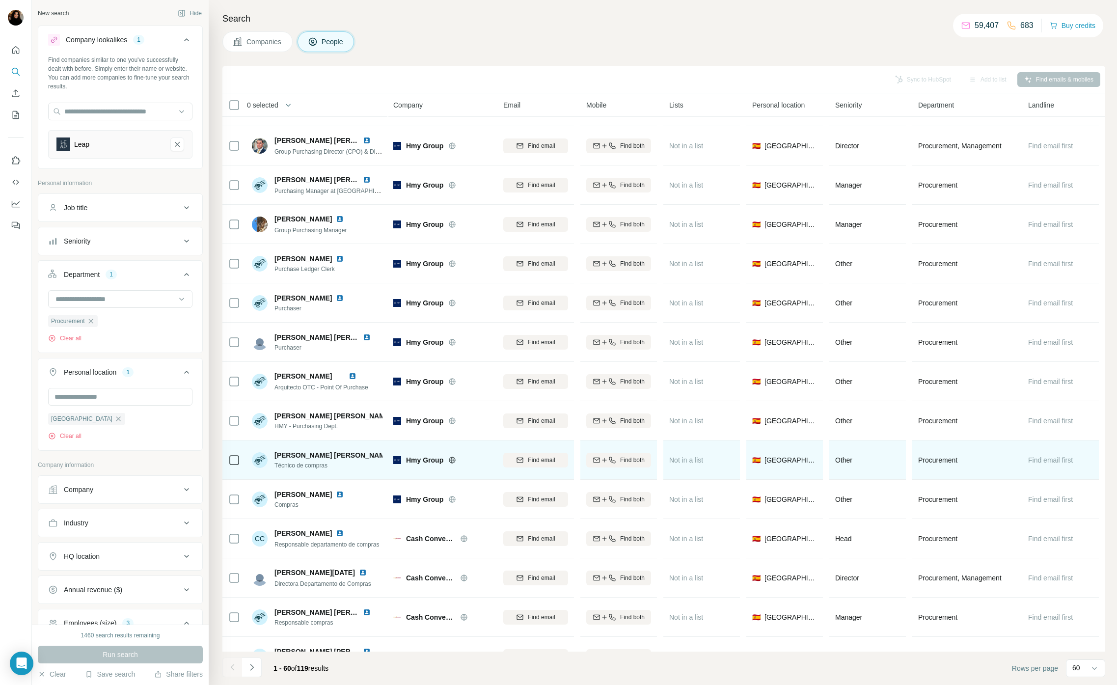
click at [396, 456] on img at bounding box center [400, 455] width 8 height 8
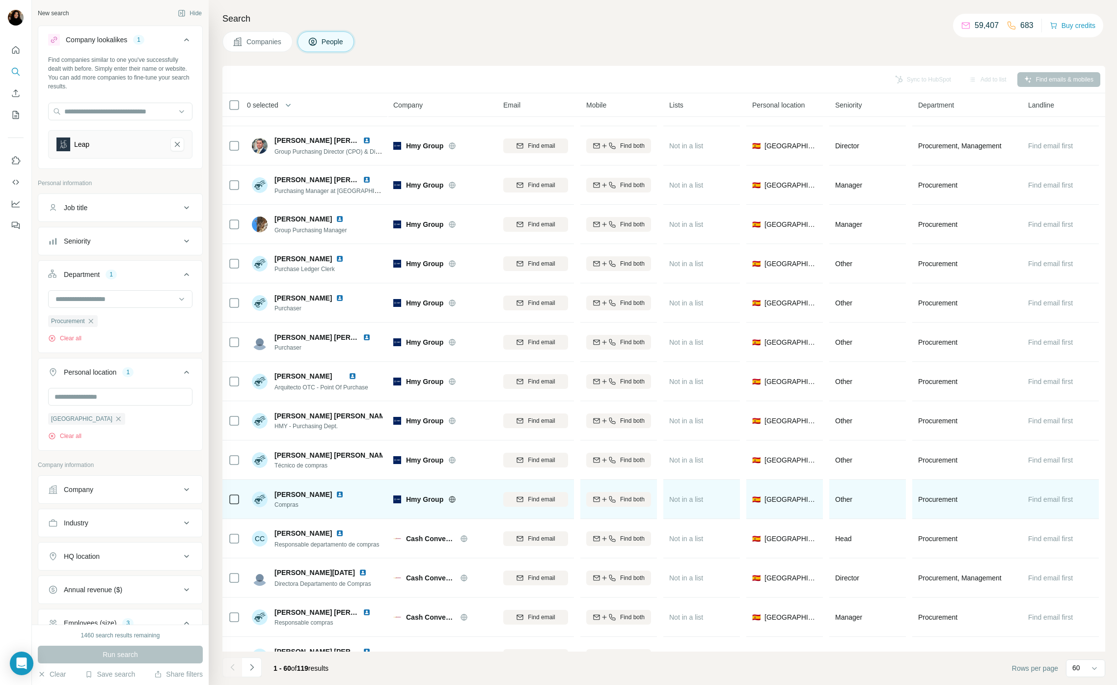
click at [344, 495] on img at bounding box center [340, 495] width 8 height 8
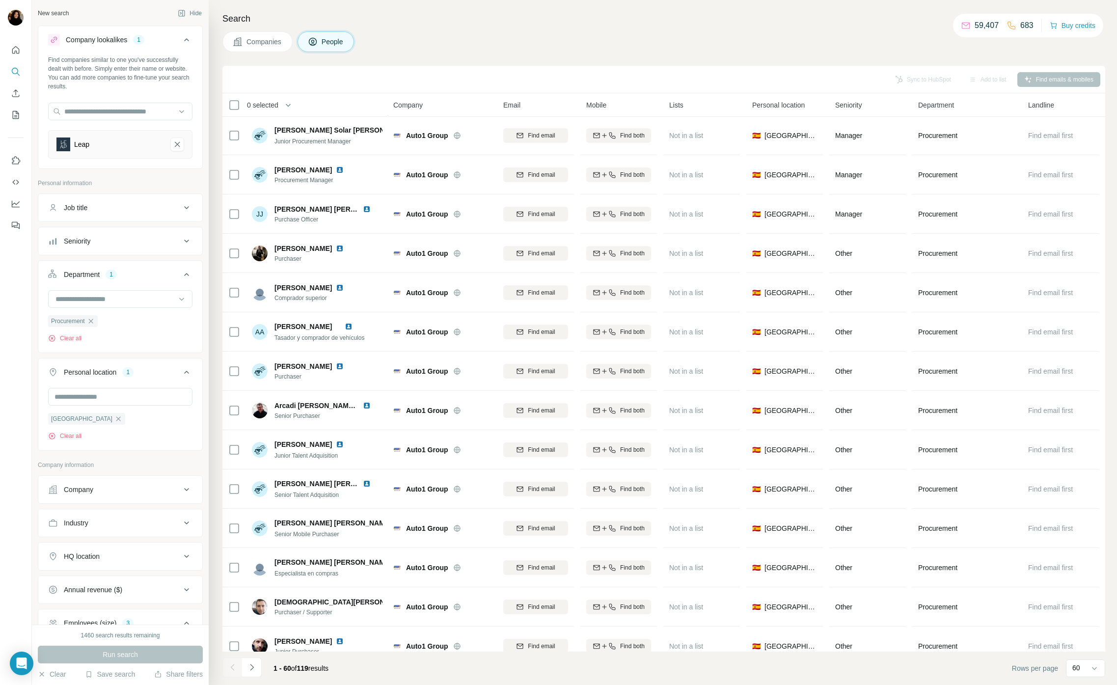
scroll to position [1822, 0]
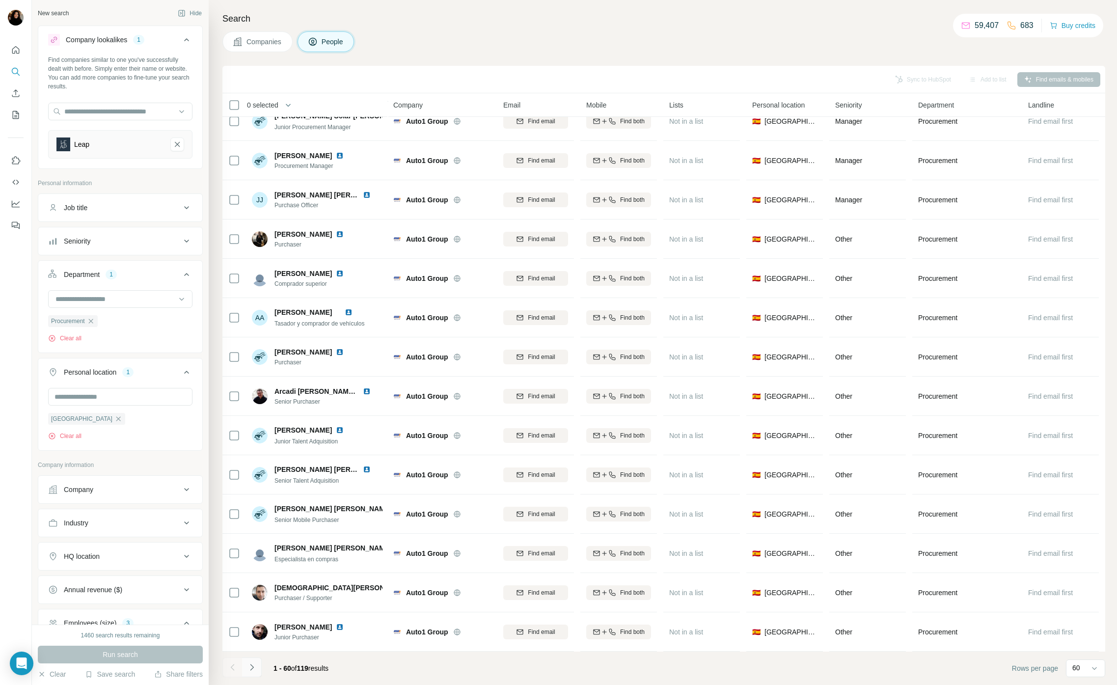
click at [257, 666] on button "Navigate to next page" at bounding box center [252, 667] width 20 height 20
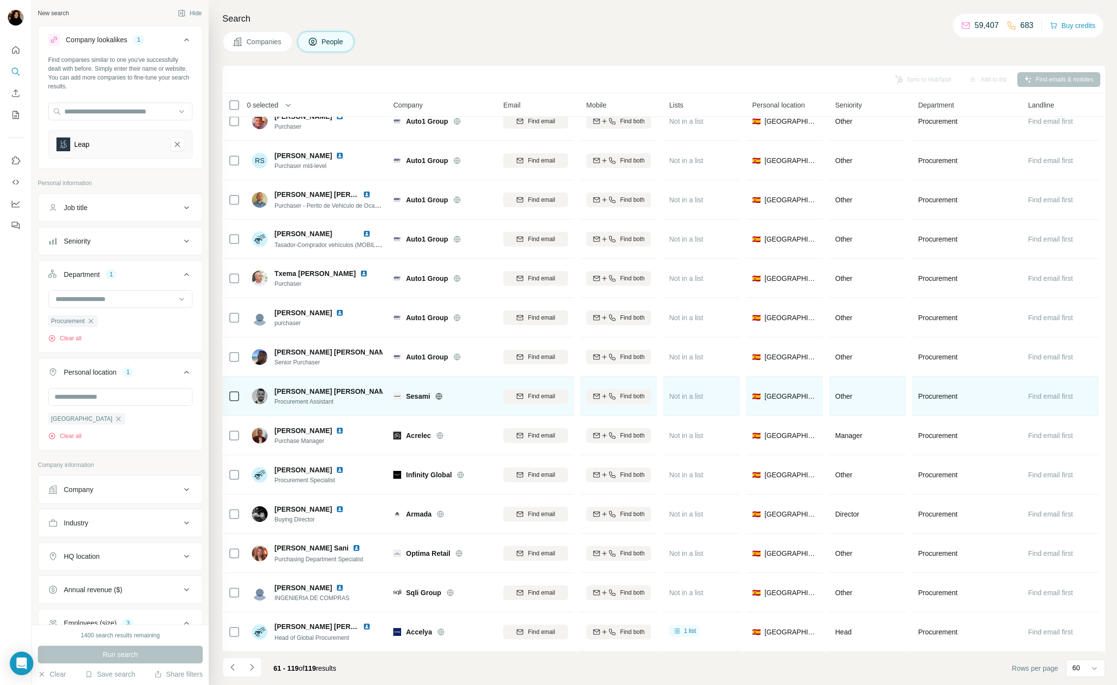
click at [413, 394] on span "Sesami" at bounding box center [418, 396] width 24 height 10
click at [396, 392] on img at bounding box center [400, 391] width 8 height 8
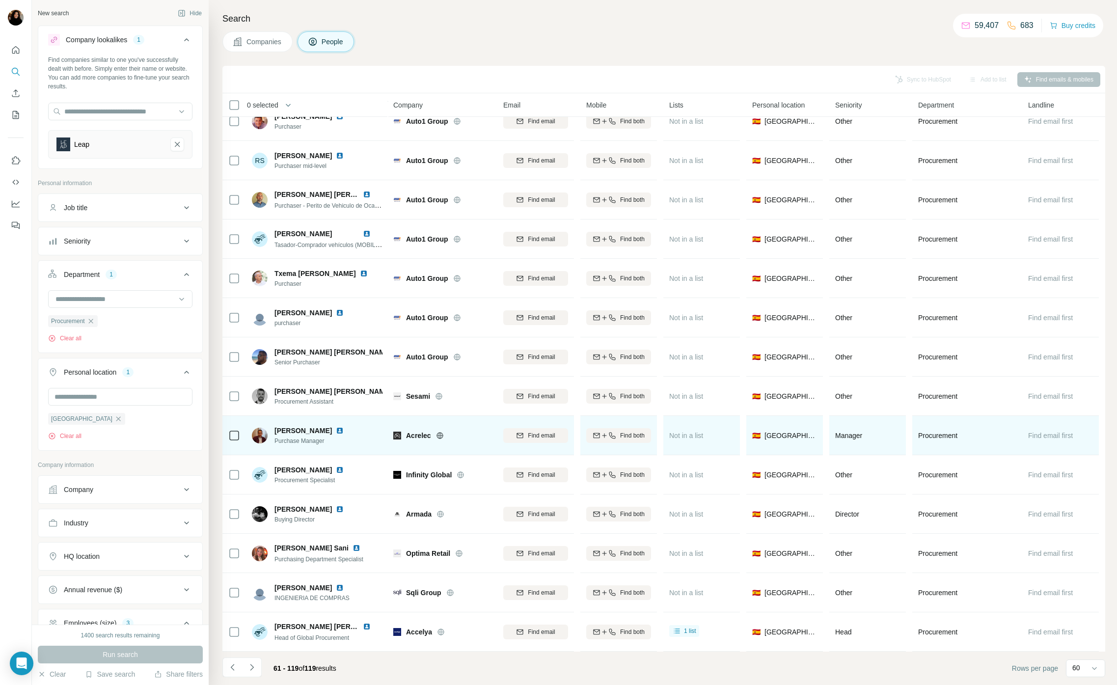
click at [425, 437] on span "Acrelec" at bounding box center [418, 436] width 25 height 10
click at [344, 430] on img at bounding box center [340, 431] width 8 height 8
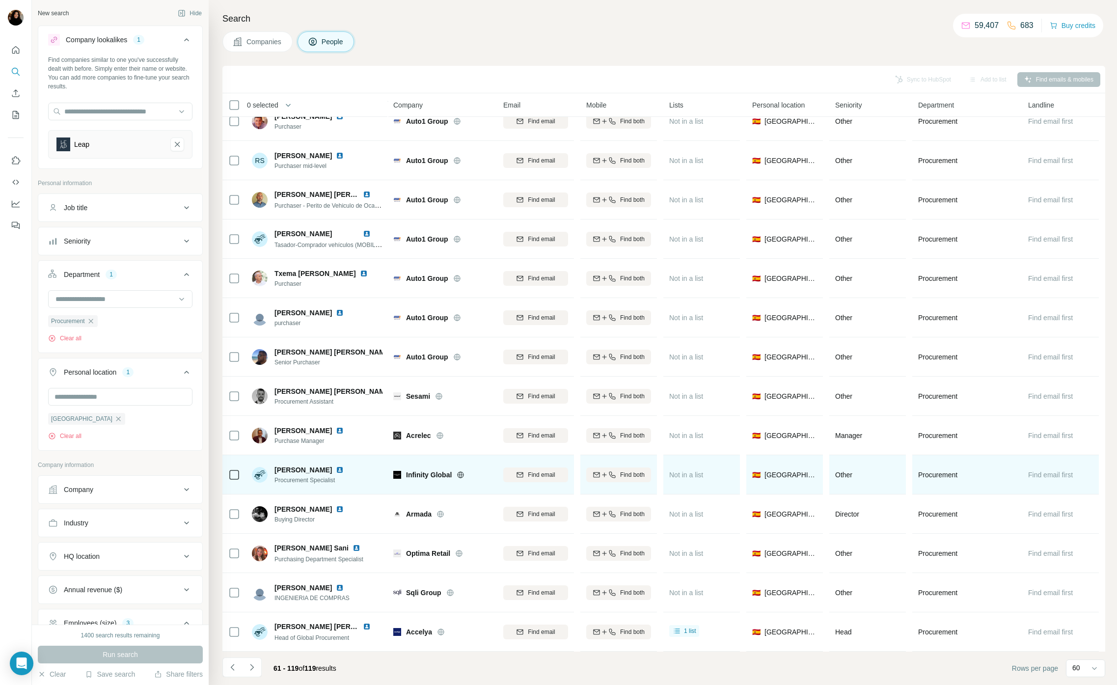
click at [448, 473] on span "Infinity Global" at bounding box center [429, 475] width 46 height 10
click at [344, 471] on img at bounding box center [340, 470] width 8 height 8
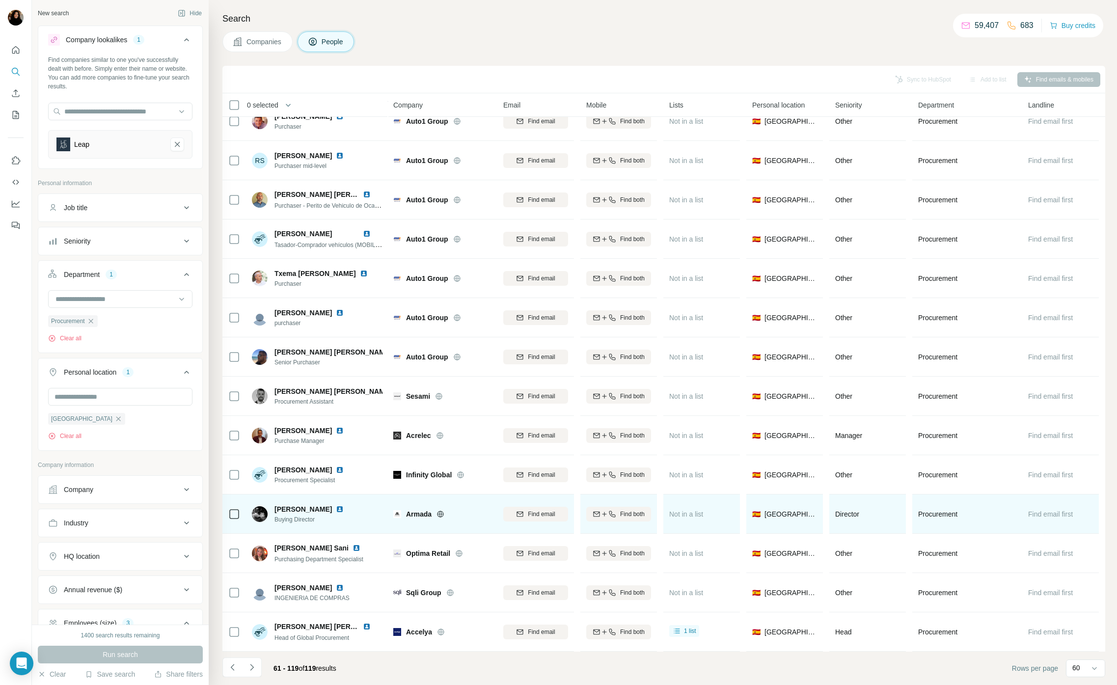
click at [426, 511] on span "Armada" at bounding box center [419, 514] width 26 height 10
click at [395, 514] on img at bounding box center [397, 514] width 8 height 8
click at [336, 511] on img at bounding box center [340, 509] width 8 height 8
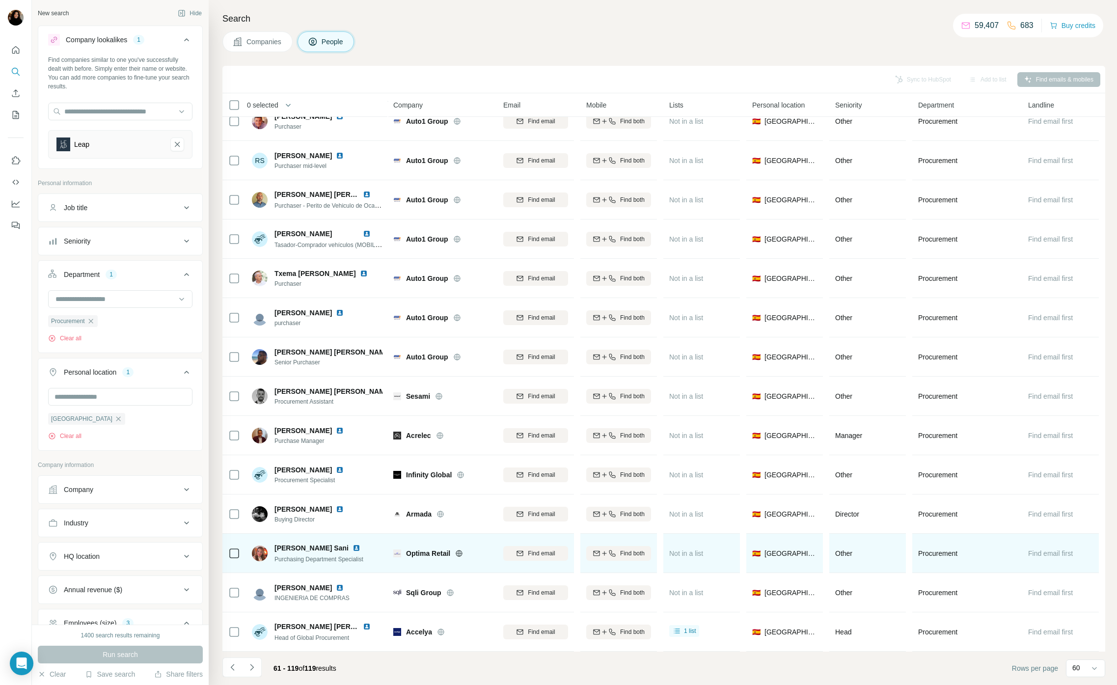
click at [434, 553] on span "Optima Retail" at bounding box center [428, 553] width 44 height 10
click at [433, 553] on span "Optima Retail" at bounding box center [428, 553] width 44 height 10
click at [360, 547] on img at bounding box center [357, 548] width 8 height 8
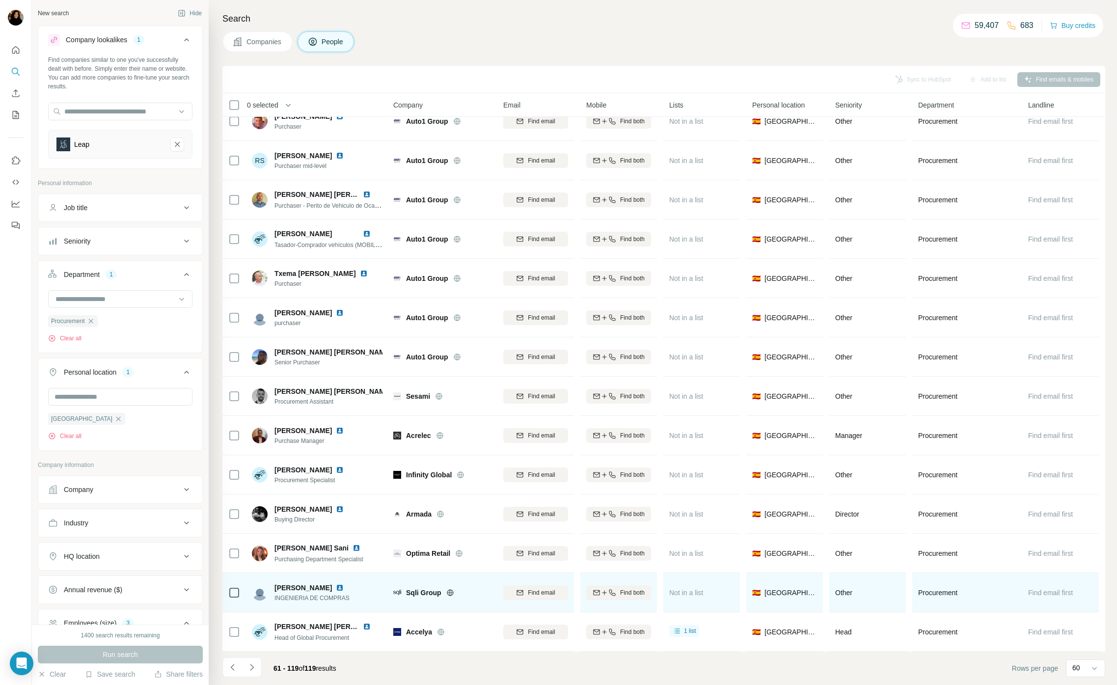
click at [418, 591] on span "Sqli Group" at bounding box center [423, 593] width 35 height 10
click at [344, 588] on img at bounding box center [340, 588] width 8 height 8
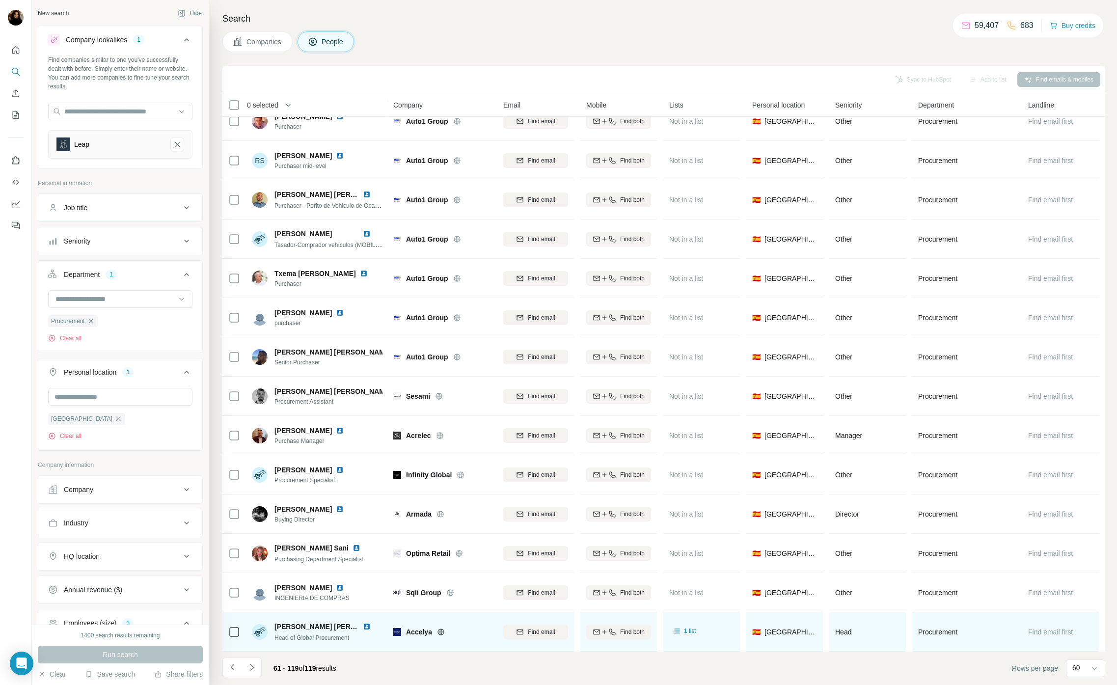
click at [409, 627] on span "Accelya" at bounding box center [419, 632] width 26 height 10
click at [363, 627] on img at bounding box center [367, 627] width 8 height 8
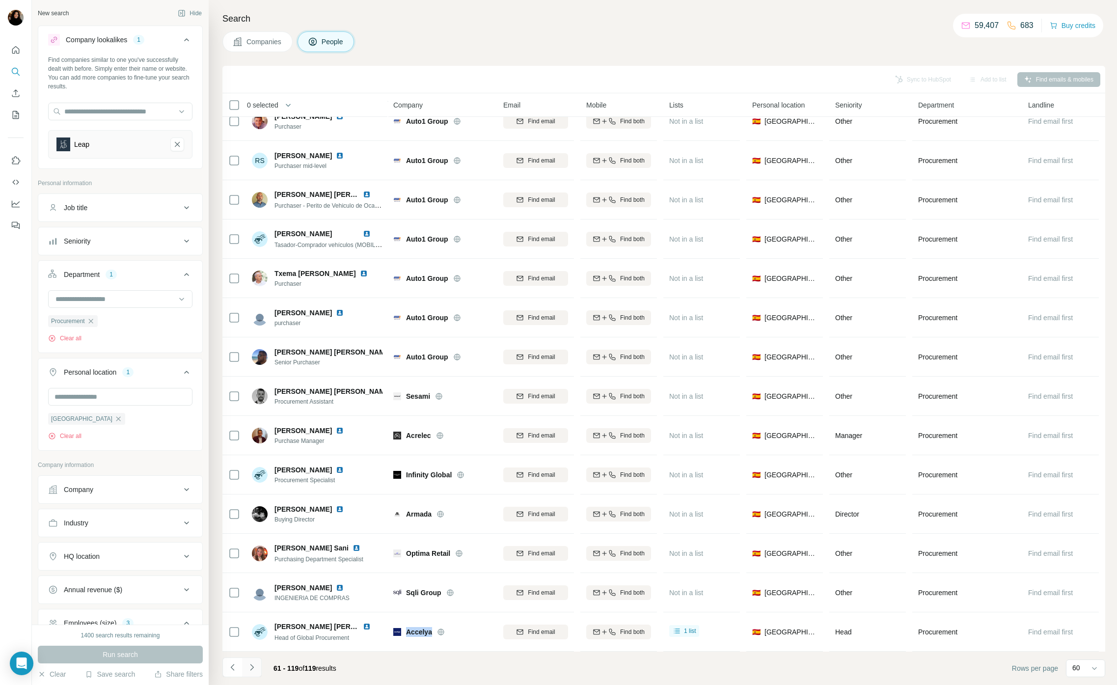
click at [258, 671] on button "Navigate to next page" at bounding box center [252, 667] width 20 height 20
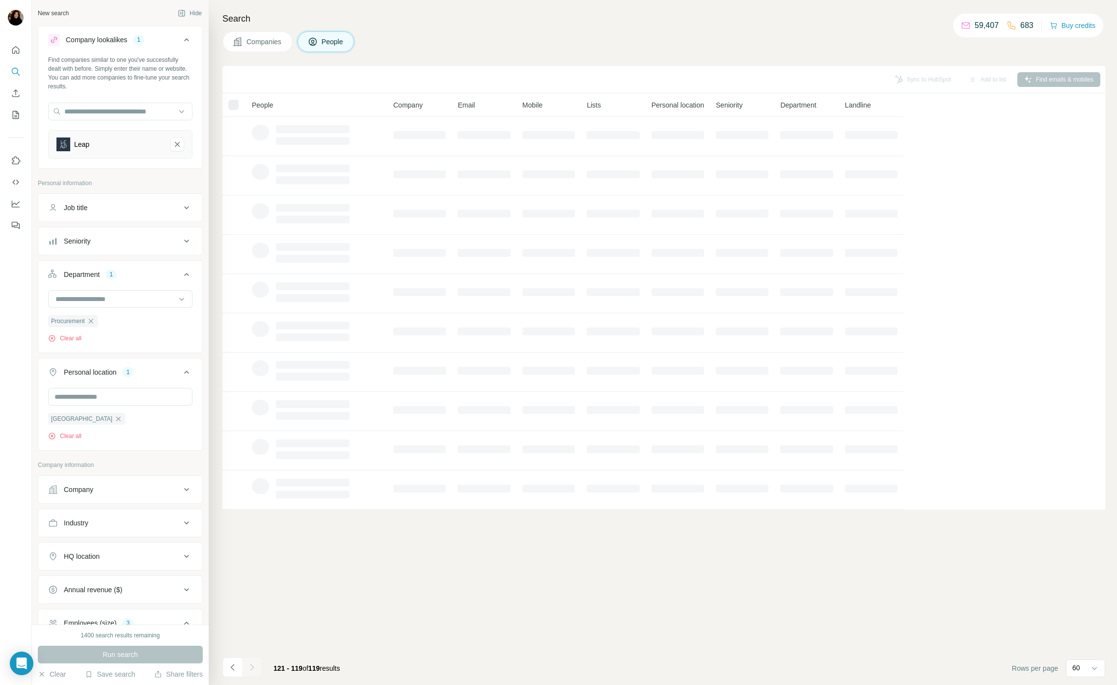
scroll to position [0, 0]
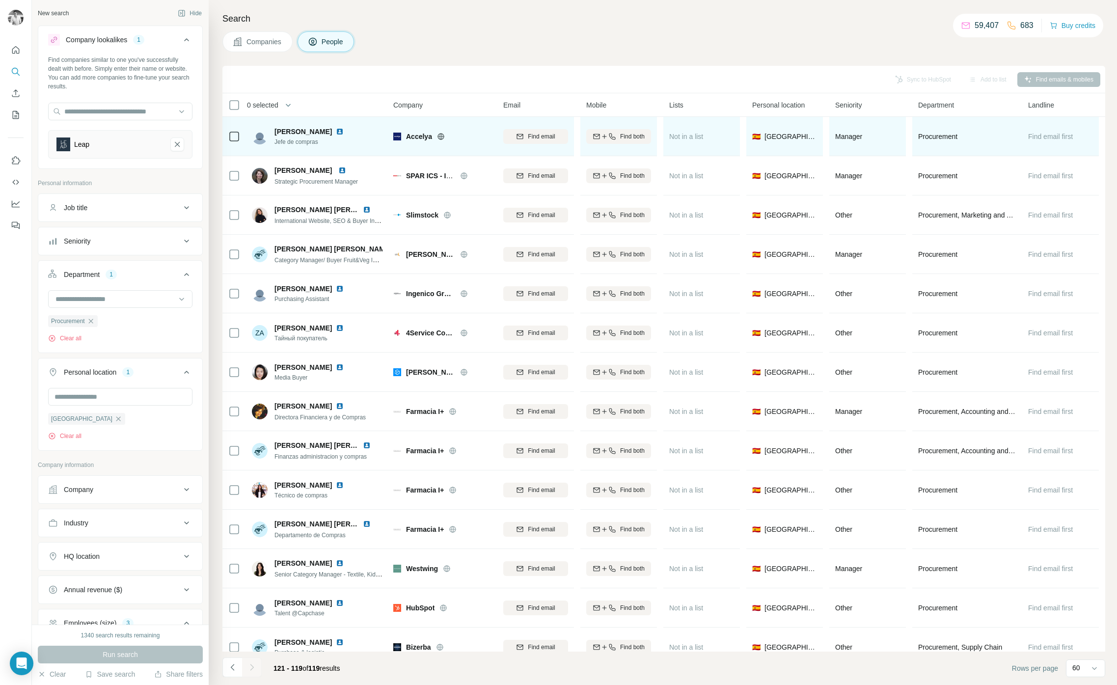
click at [344, 131] on img at bounding box center [340, 132] width 8 height 8
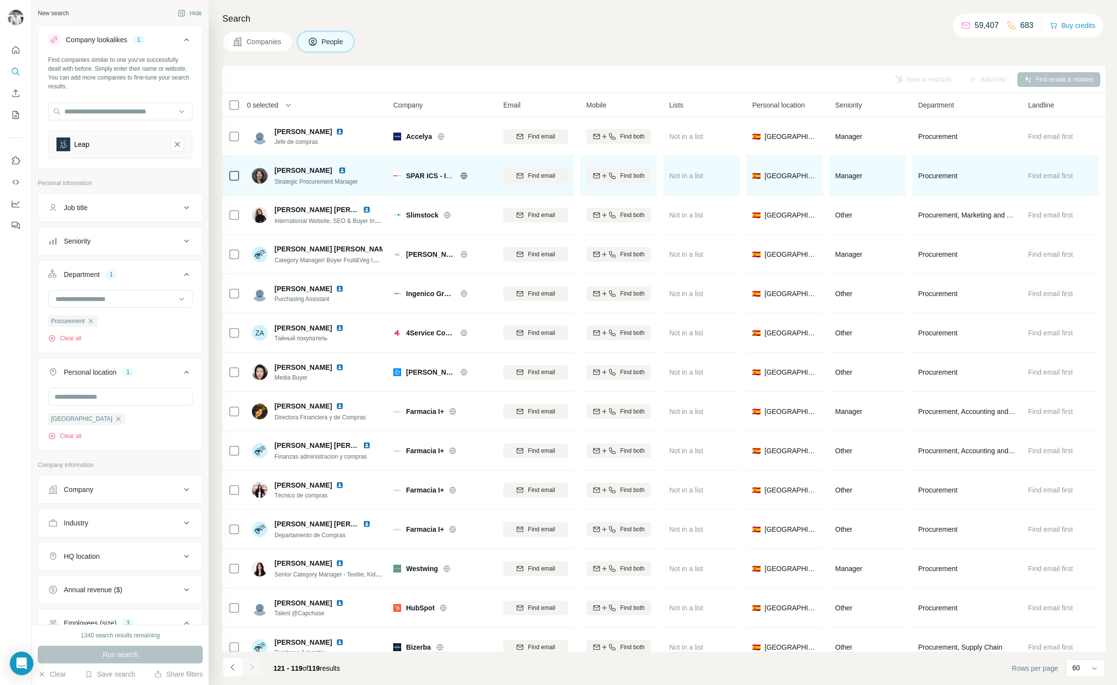
click at [427, 175] on span "SPAR ICS - Information AND Communication Services" at bounding box center [494, 176] width 176 height 8
click at [423, 175] on span "SPAR ICS - Information AND Communication Services" at bounding box center [494, 176] width 176 height 8
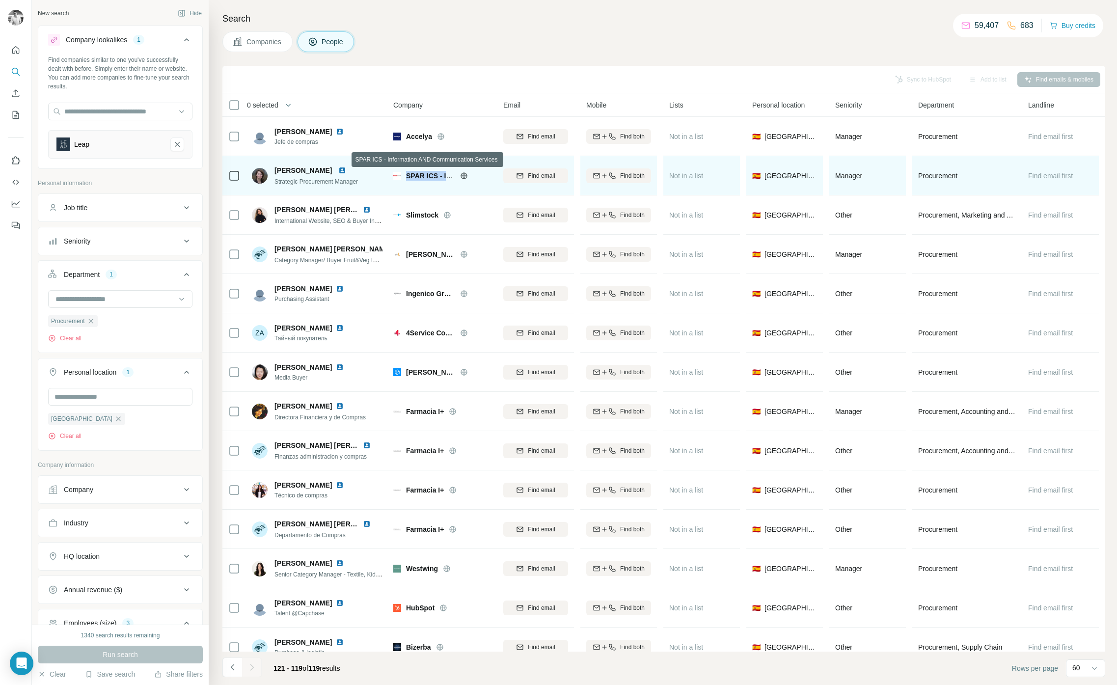
click at [423, 175] on span "SPAR ICS - Information AND Communication Services" at bounding box center [494, 176] width 176 height 8
click at [346, 170] on img at bounding box center [342, 170] width 8 height 8
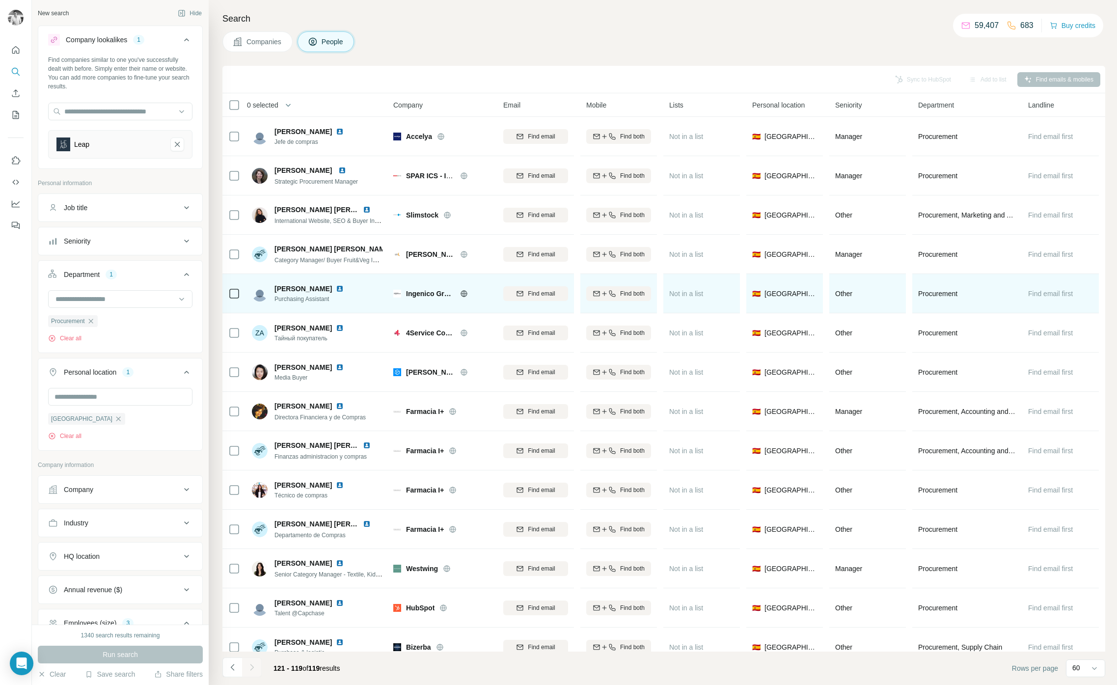
click at [415, 292] on span "Ingenico Group" at bounding box center [430, 294] width 49 height 10
click at [414, 292] on span "Ingenico Group" at bounding box center [430, 294] width 49 height 10
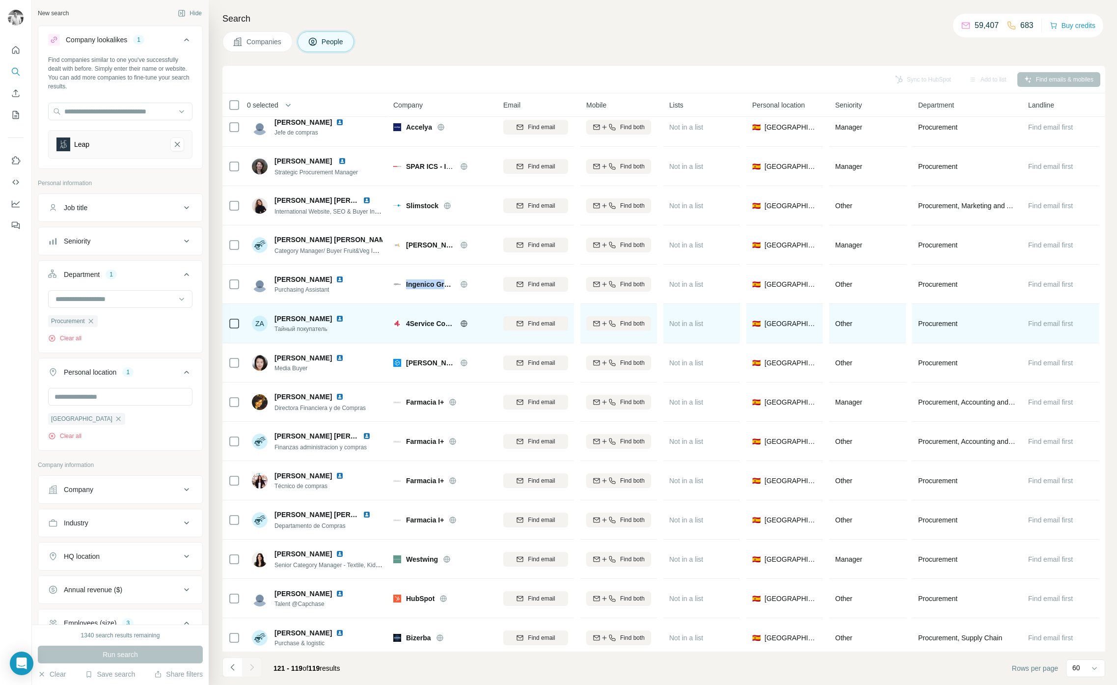
scroll to position [10, 0]
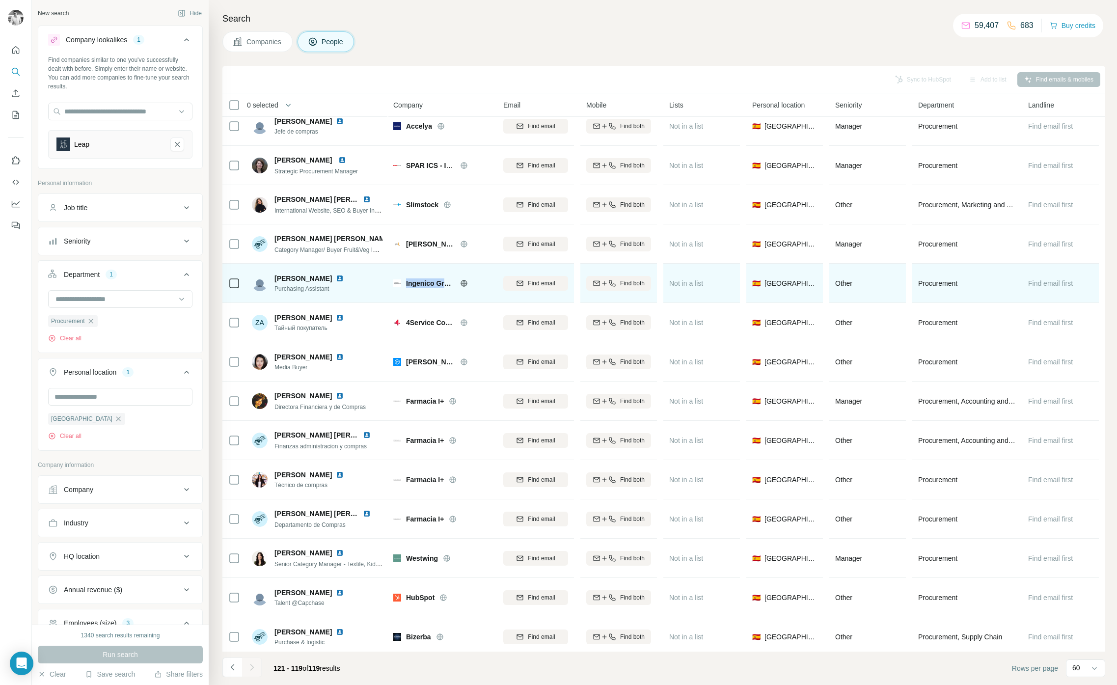
click at [337, 276] on img at bounding box center [340, 278] width 8 height 8
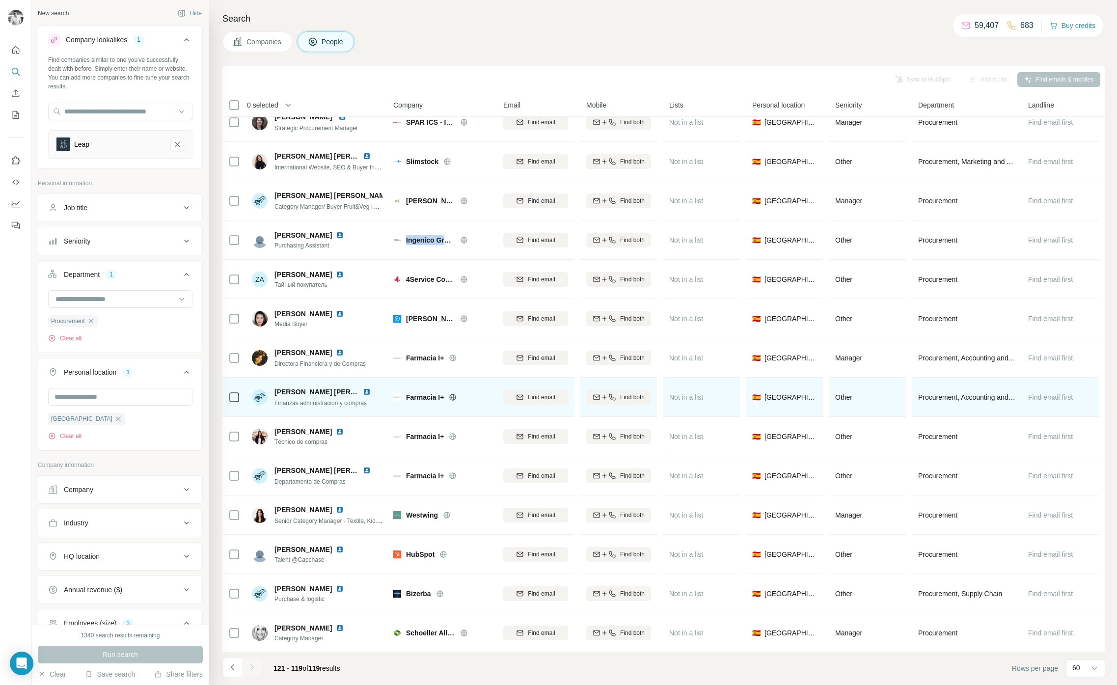
scroll to position [85, 0]
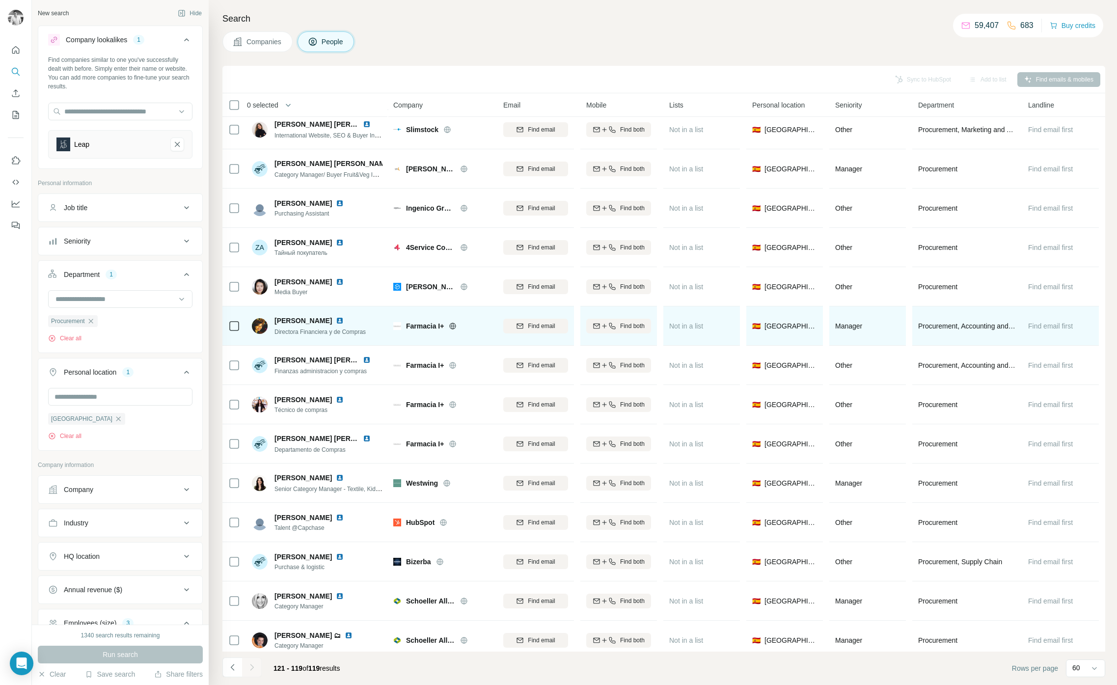
click at [426, 324] on span "Farmacia I+" at bounding box center [425, 326] width 38 height 10
click at [336, 321] on img at bounding box center [340, 321] width 8 height 8
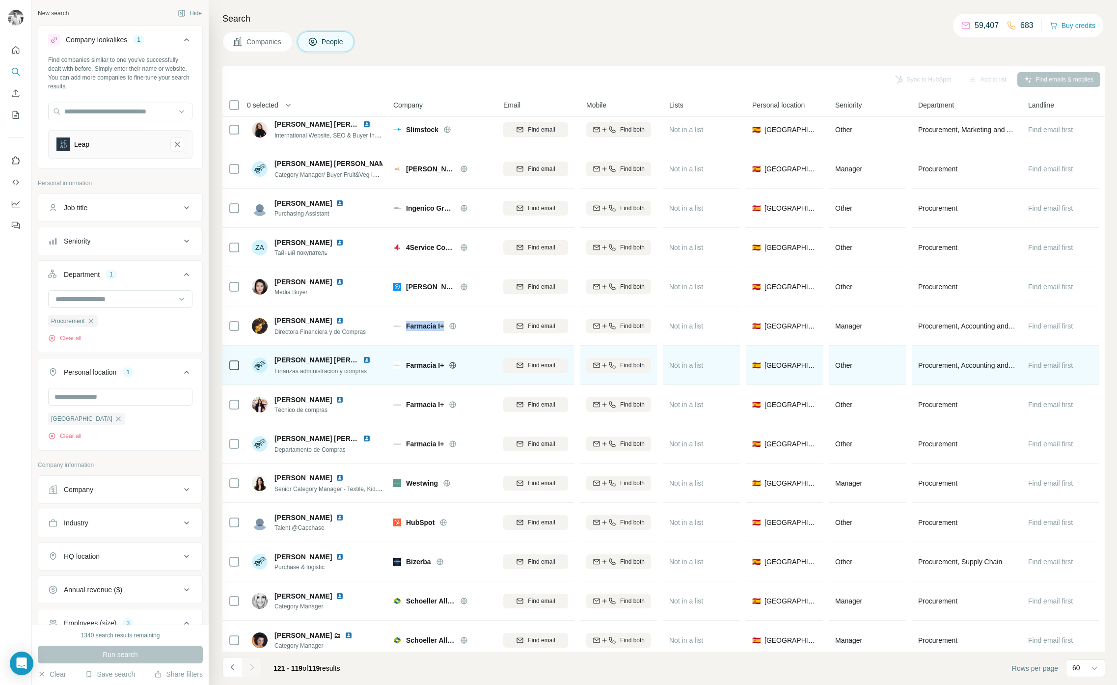
scroll to position [162, 0]
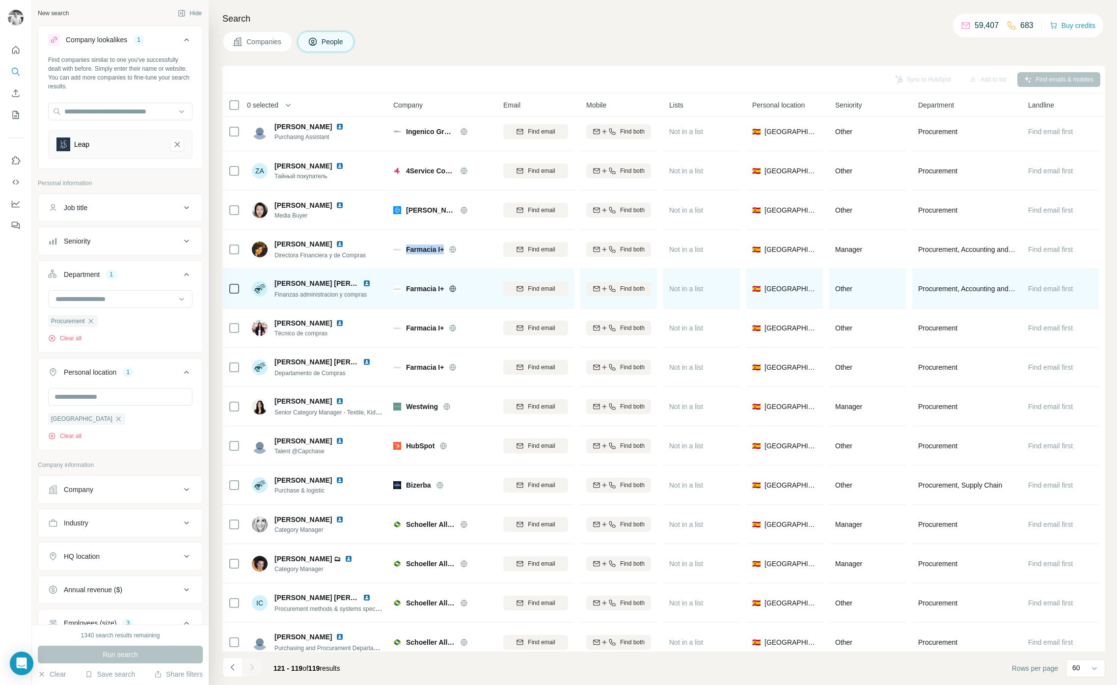
click at [363, 281] on img at bounding box center [367, 283] width 8 height 8
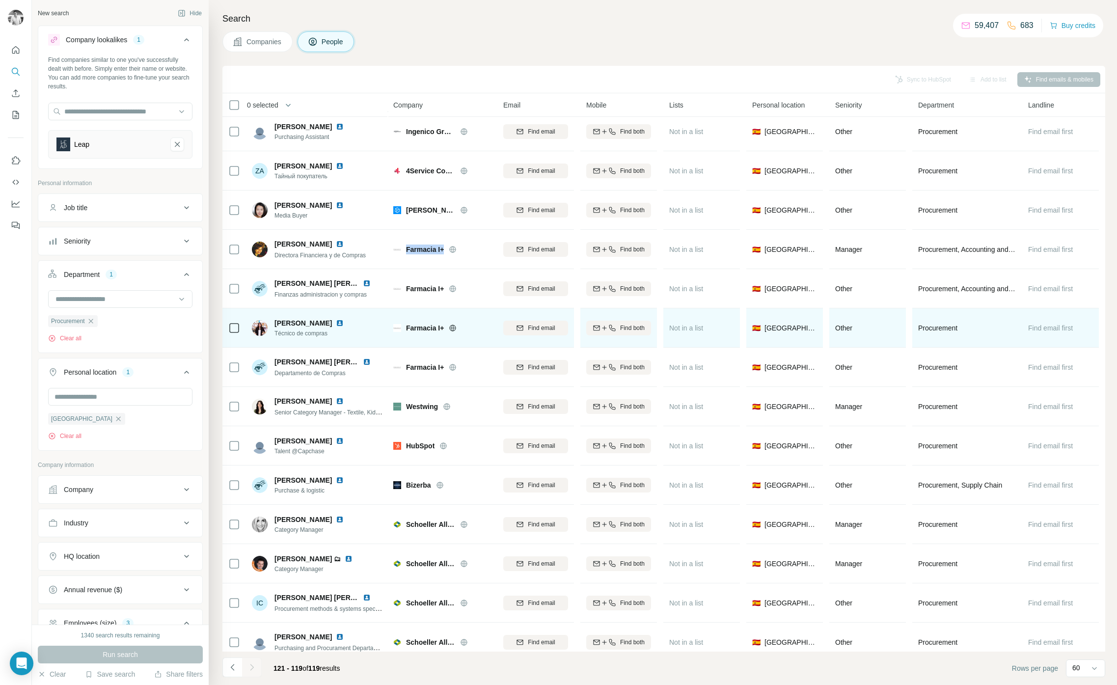
click at [344, 324] on img at bounding box center [340, 323] width 8 height 8
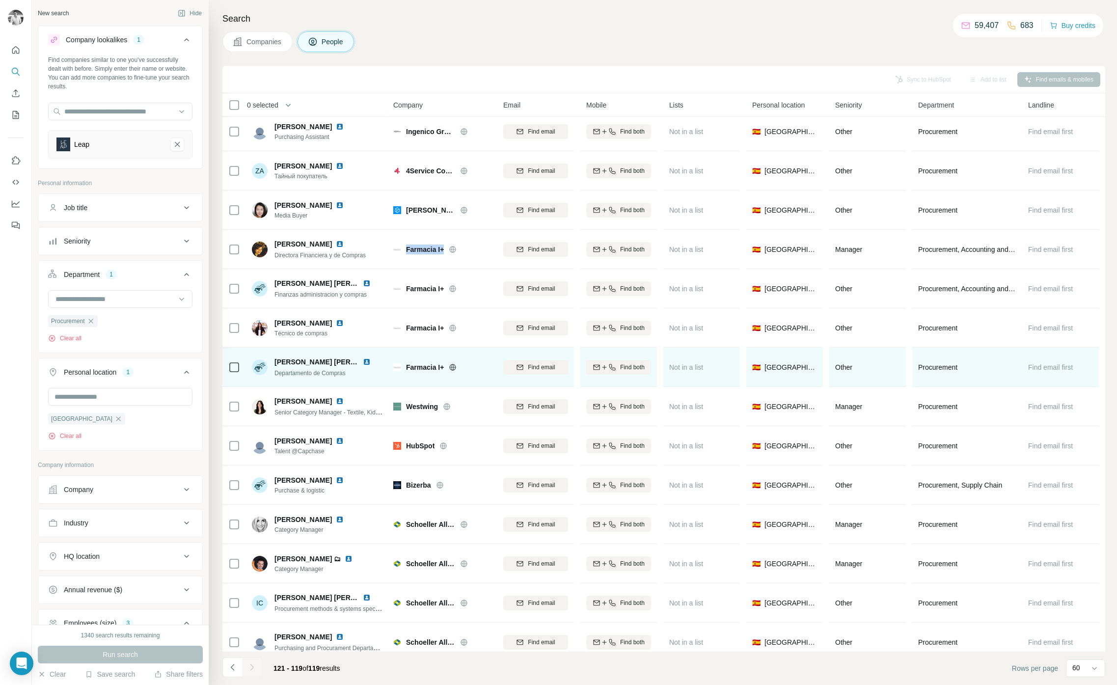
click at [365, 359] on img at bounding box center [367, 362] width 8 height 8
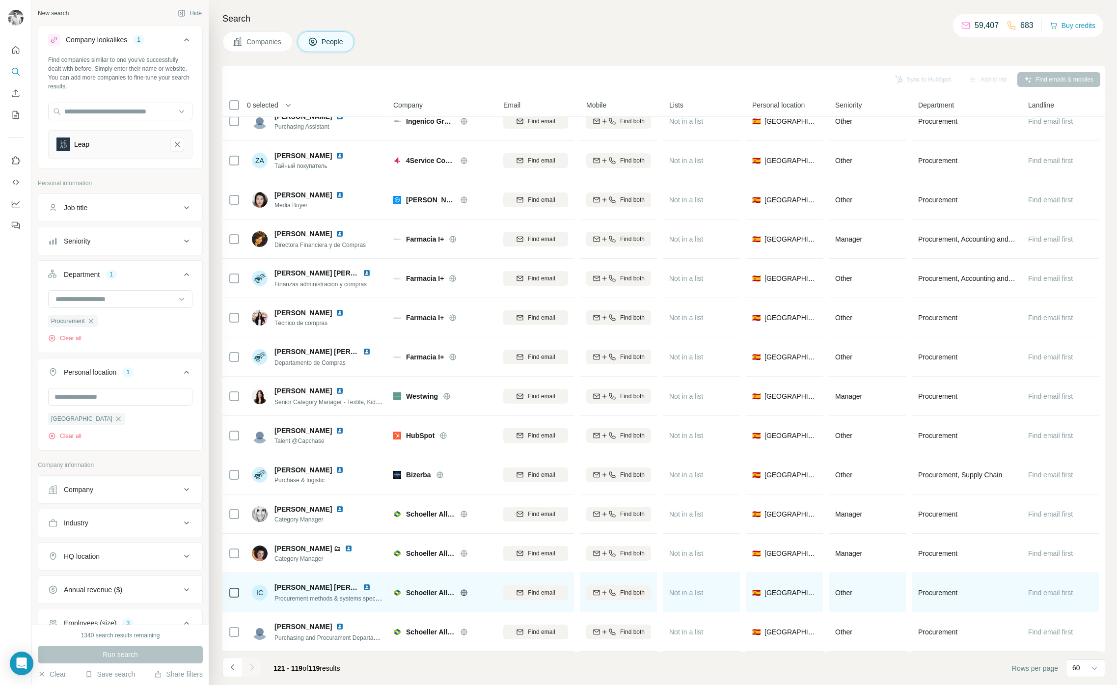
click at [414, 592] on span "Schoeller Allibert" at bounding box center [430, 593] width 49 height 10
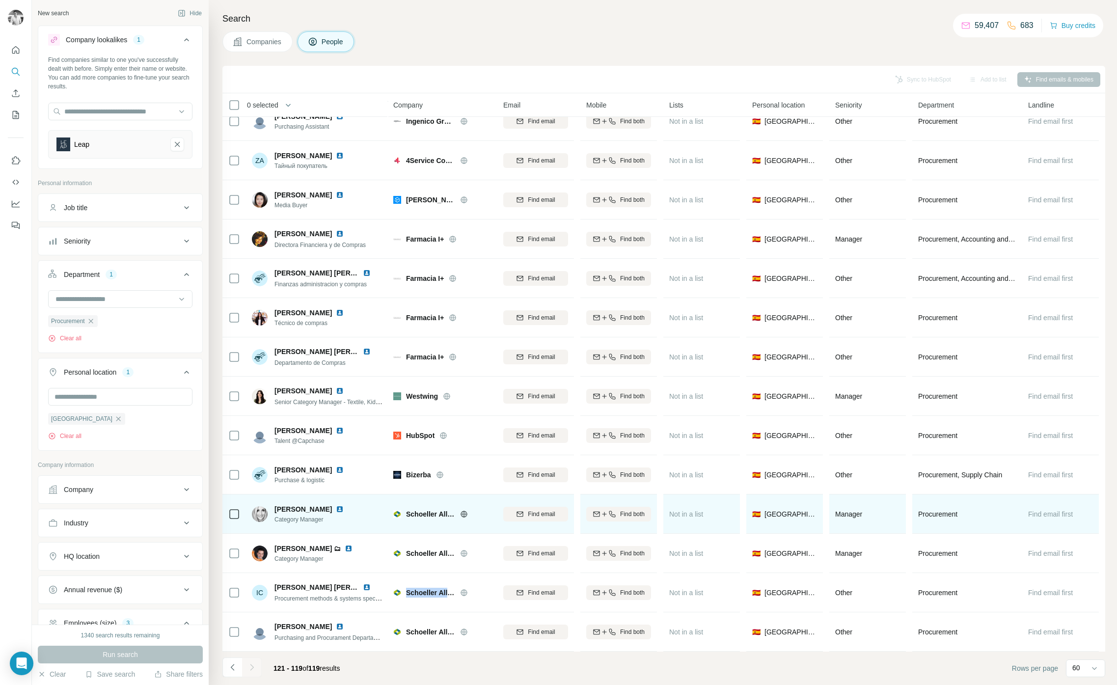
click at [344, 510] on img at bounding box center [340, 509] width 8 height 8
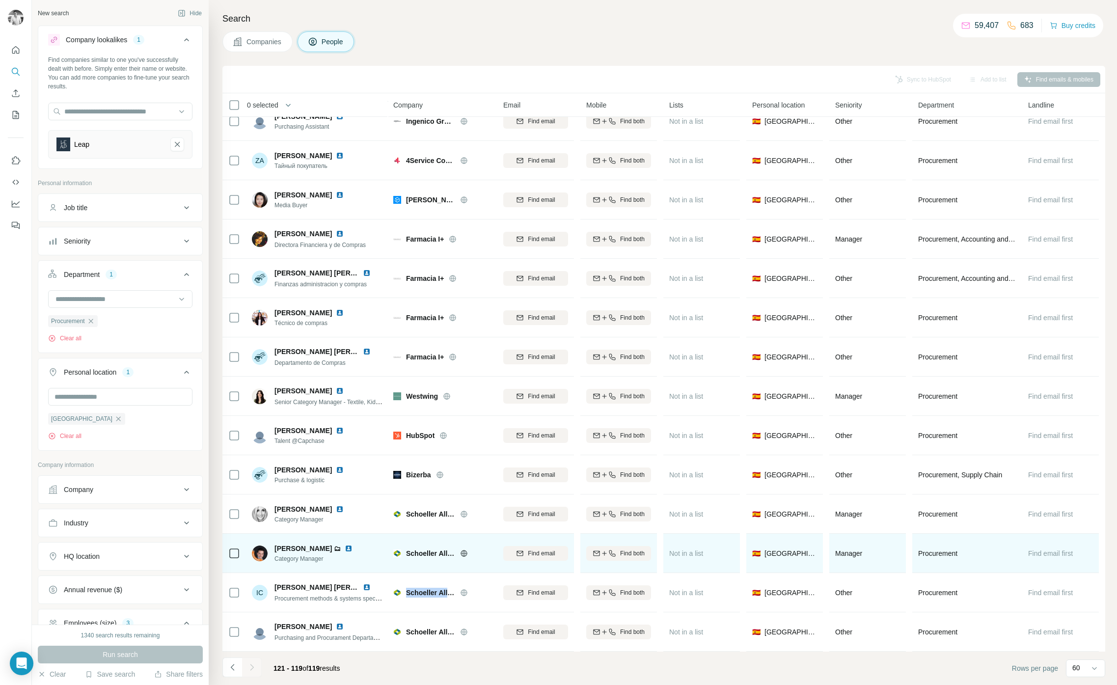
drag, startPoint x: 347, startPoint y: 547, endPoint x: 350, endPoint y: 552, distance: 6.2
click at [347, 547] on img at bounding box center [349, 549] width 8 height 8
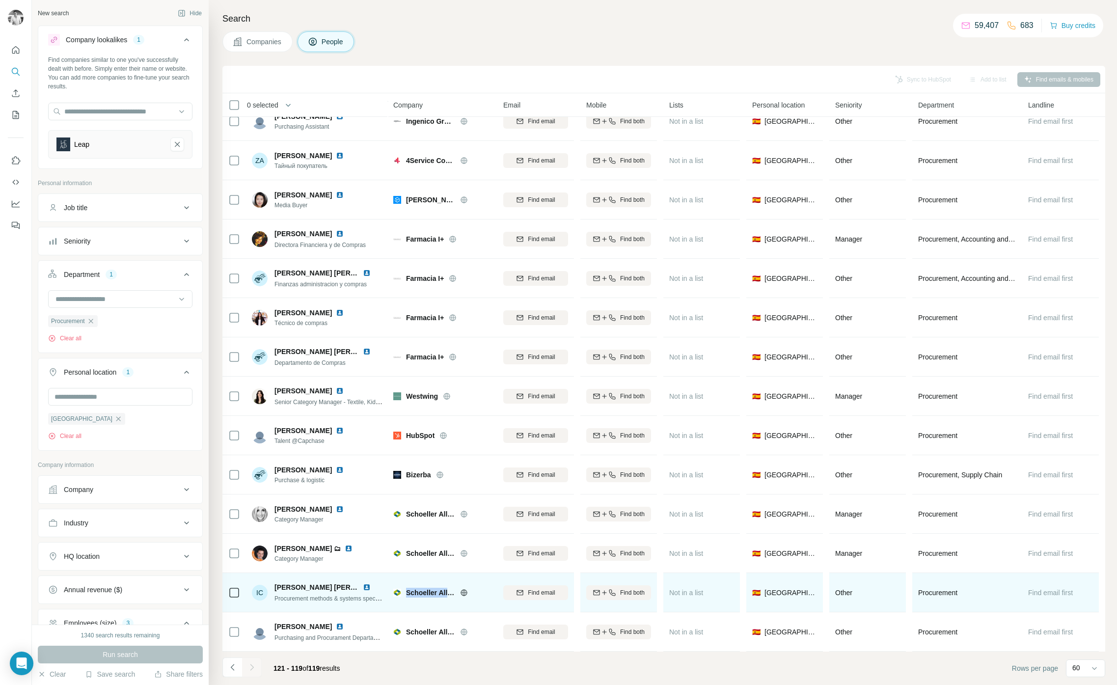
click at [368, 585] on img at bounding box center [367, 587] width 8 height 8
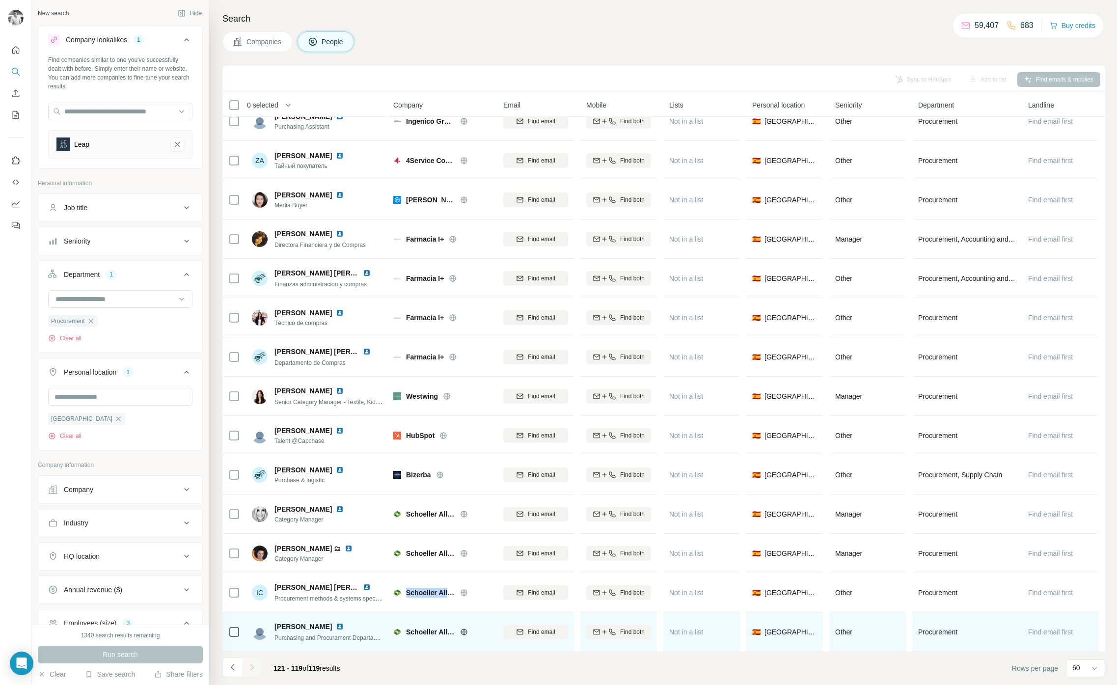
click at [336, 627] on img at bounding box center [340, 627] width 8 height 8
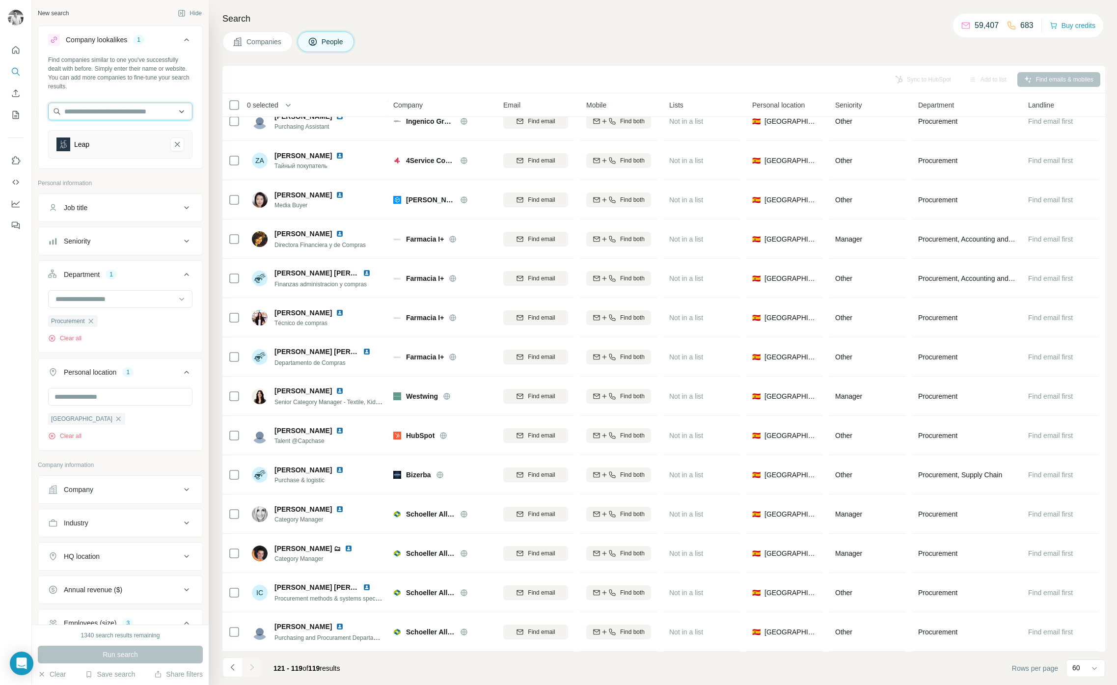
click at [151, 111] on input "text" at bounding box center [120, 112] width 144 height 18
type input "******"
click at [151, 136] on div "McAfee [DOMAIN_NAME]" at bounding box center [120, 138] width 139 height 27
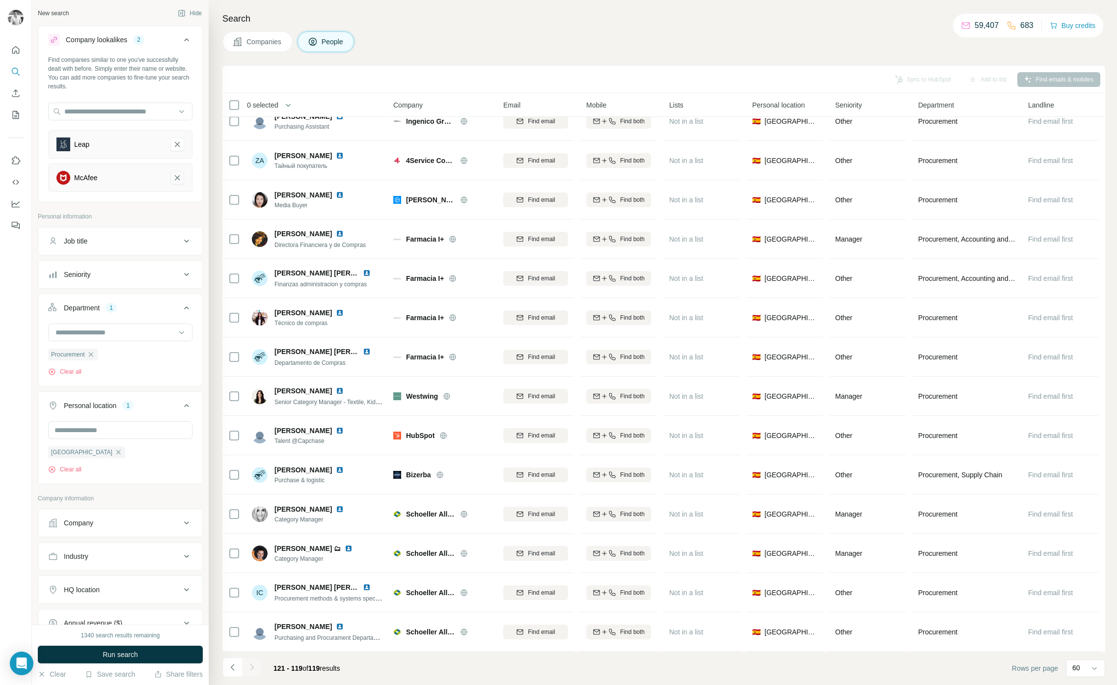
click at [175, 145] on icon "Leap-remove-button" at bounding box center [177, 144] width 9 height 10
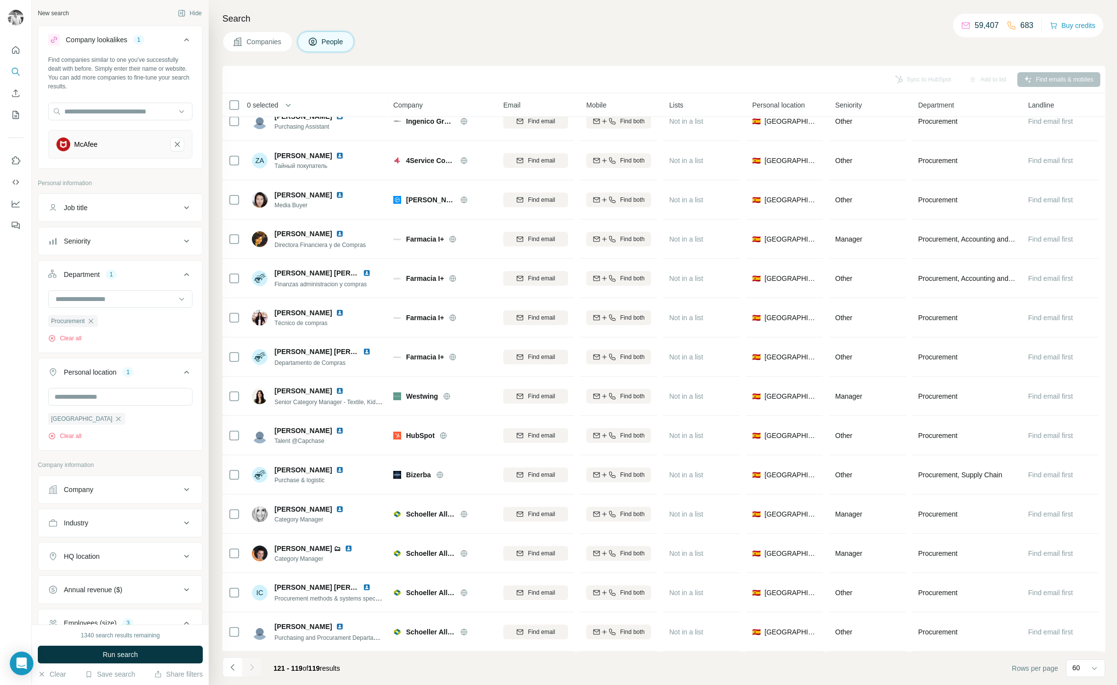
click at [160, 653] on button "Run search" at bounding box center [120, 655] width 165 height 18
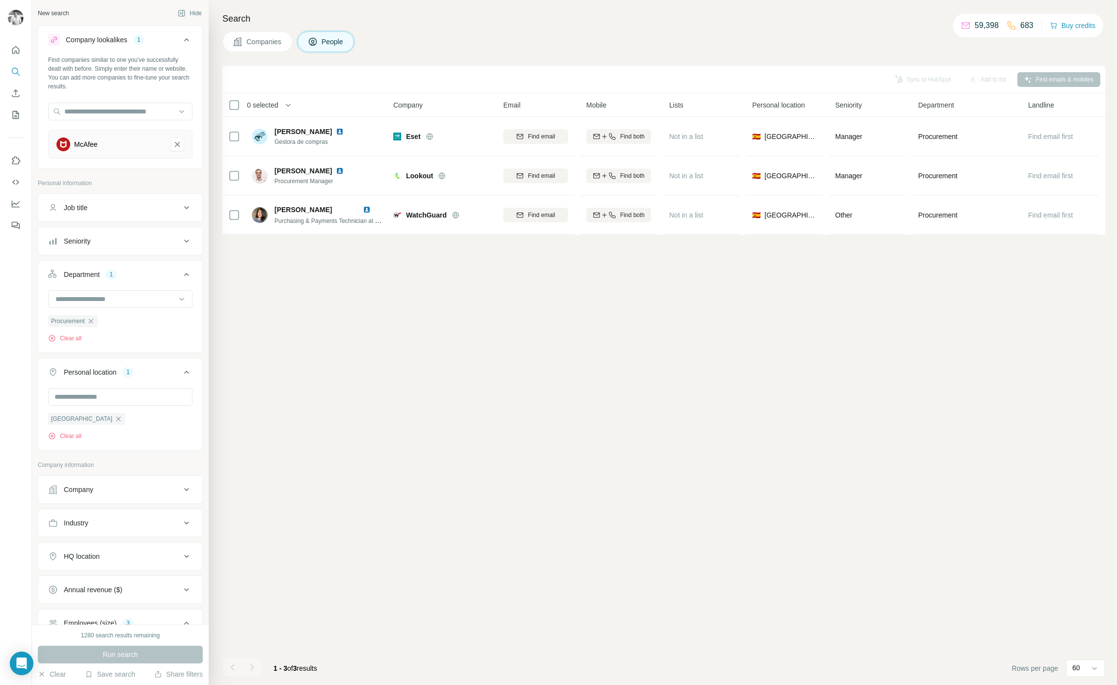
click at [460, 274] on div "Sync to HubSpot Add to list Find emails & mobiles 0 selected People Company Ema…" at bounding box center [663, 375] width 883 height 619
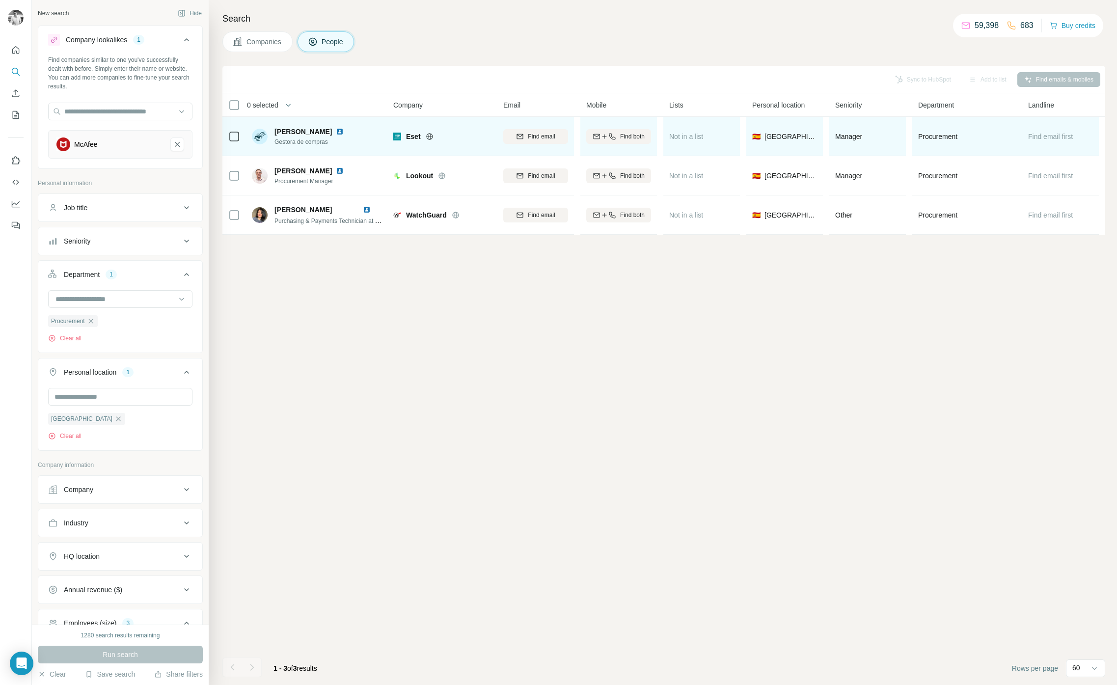
click at [416, 139] on span "Eset" at bounding box center [413, 137] width 15 height 10
click at [344, 129] on img at bounding box center [340, 132] width 8 height 8
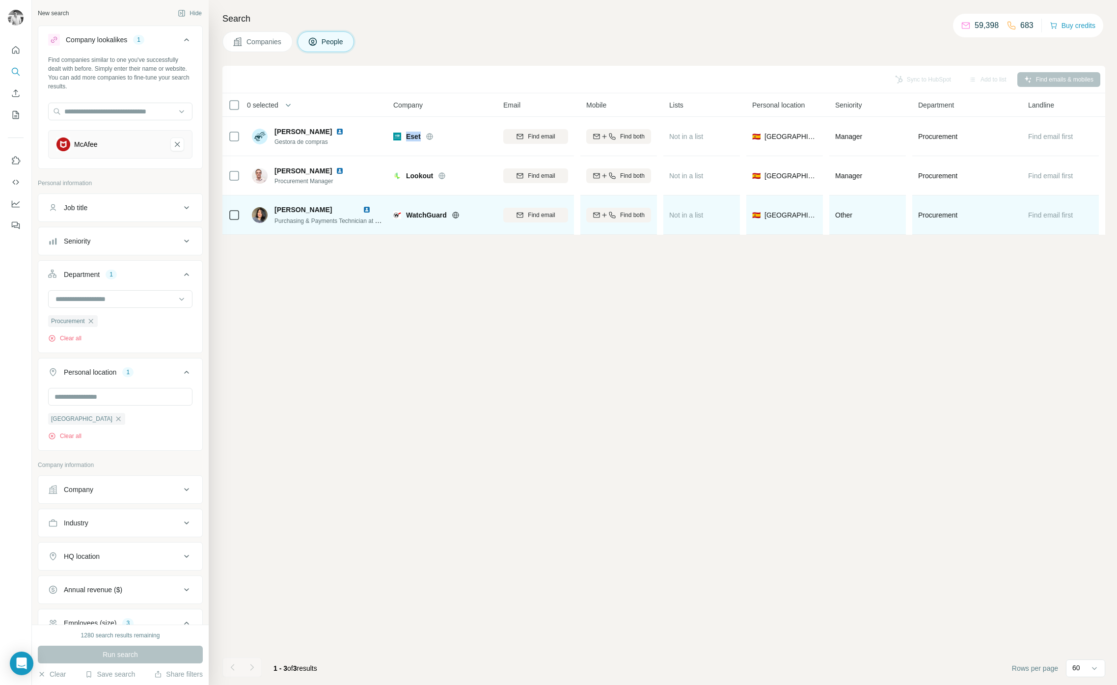
click at [366, 208] on img at bounding box center [367, 210] width 8 height 8
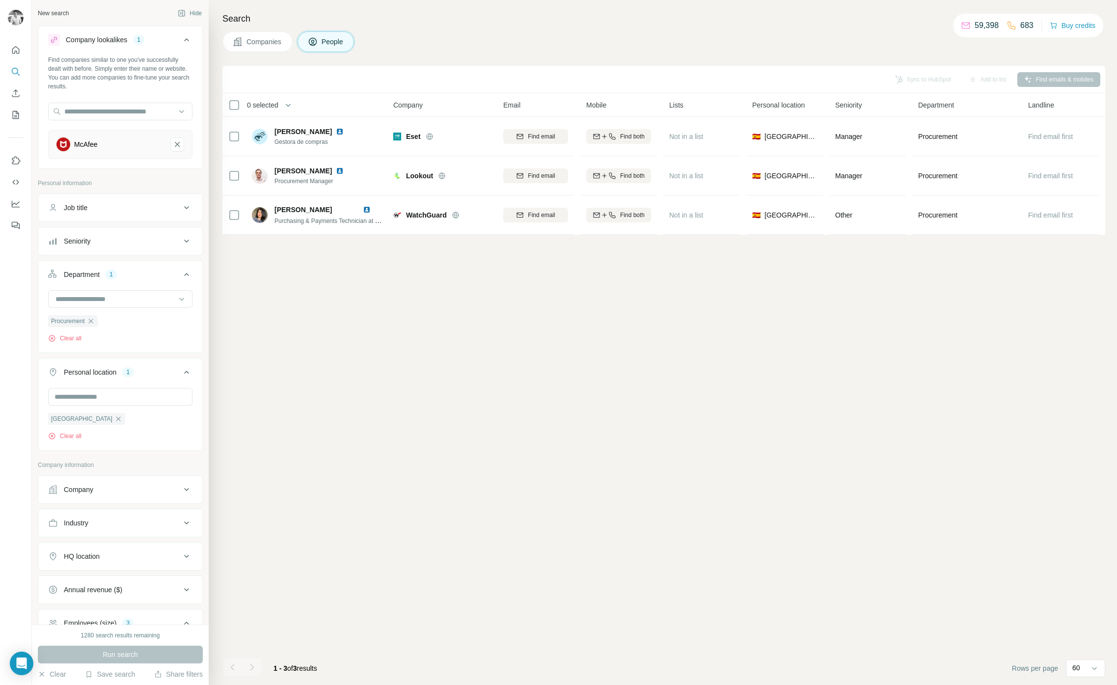
drag, startPoint x: 417, startPoint y: 313, endPoint x: 91, endPoint y: 237, distance: 335.3
click at [417, 313] on div "Sync to HubSpot Add to list Find emails & mobiles 0 selected People Company Ema…" at bounding box center [663, 375] width 883 height 619
click at [136, 112] on input "text" at bounding box center [120, 112] width 144 height 18
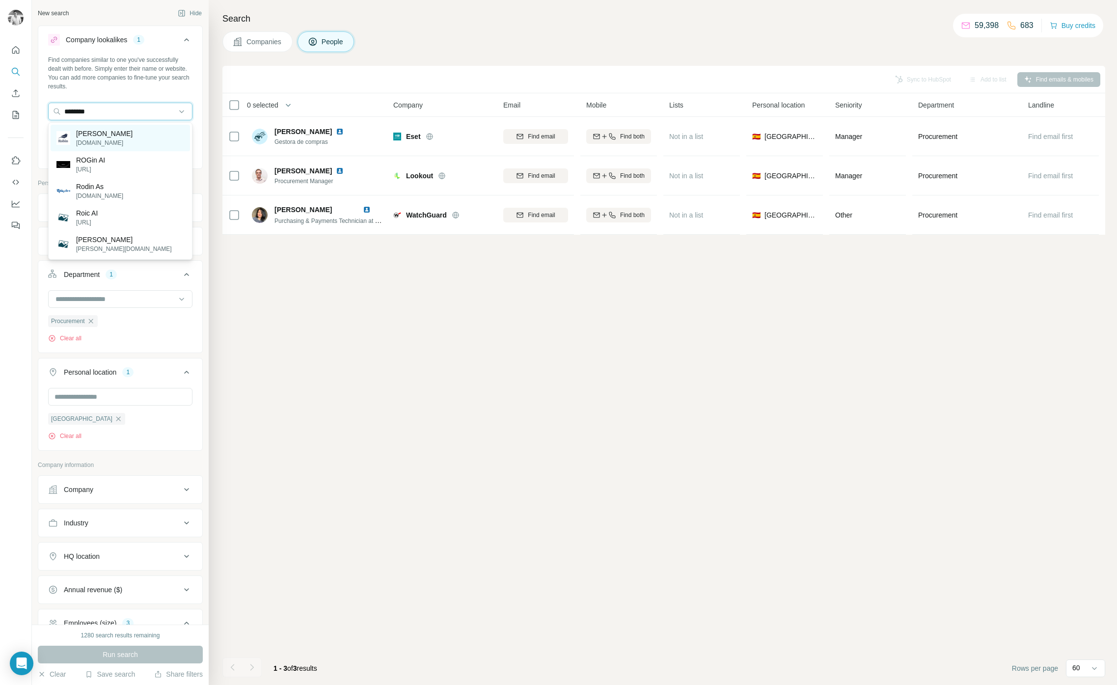
type input "********"
click at [135, 134] on div "[PERSON_NAME][DOMAIN_NAME]" at bounding box center [120, 138] width 139 height 27
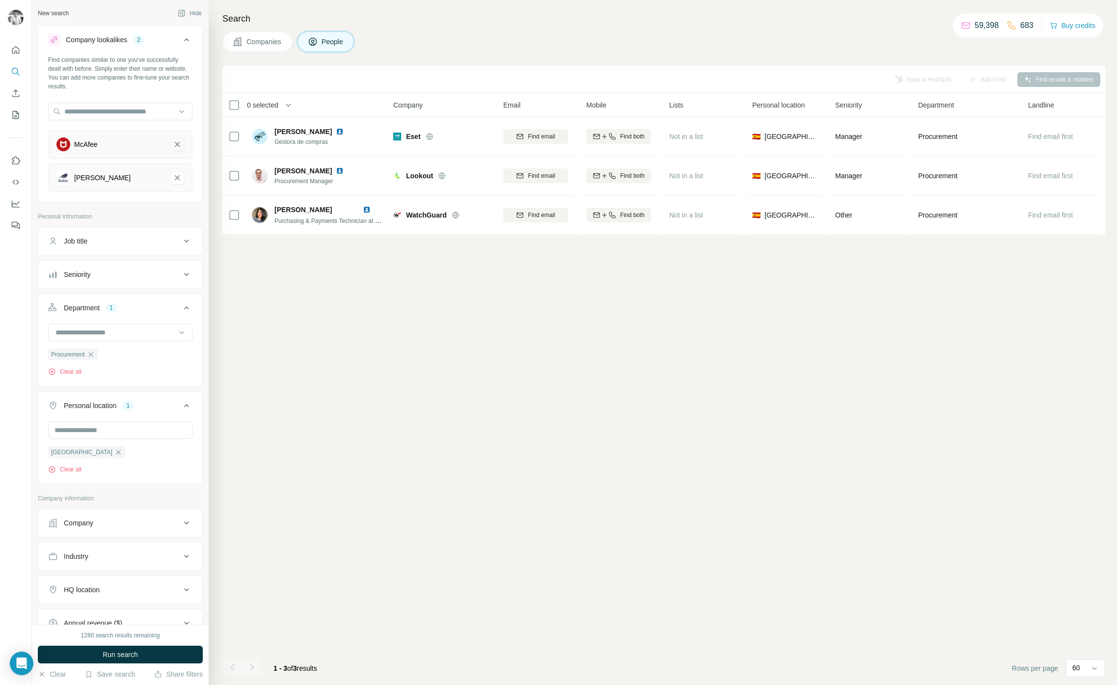
click at [177, 146] on icon "McAfee-remove-button" at bounding box center [177, 144] width 9 height 10
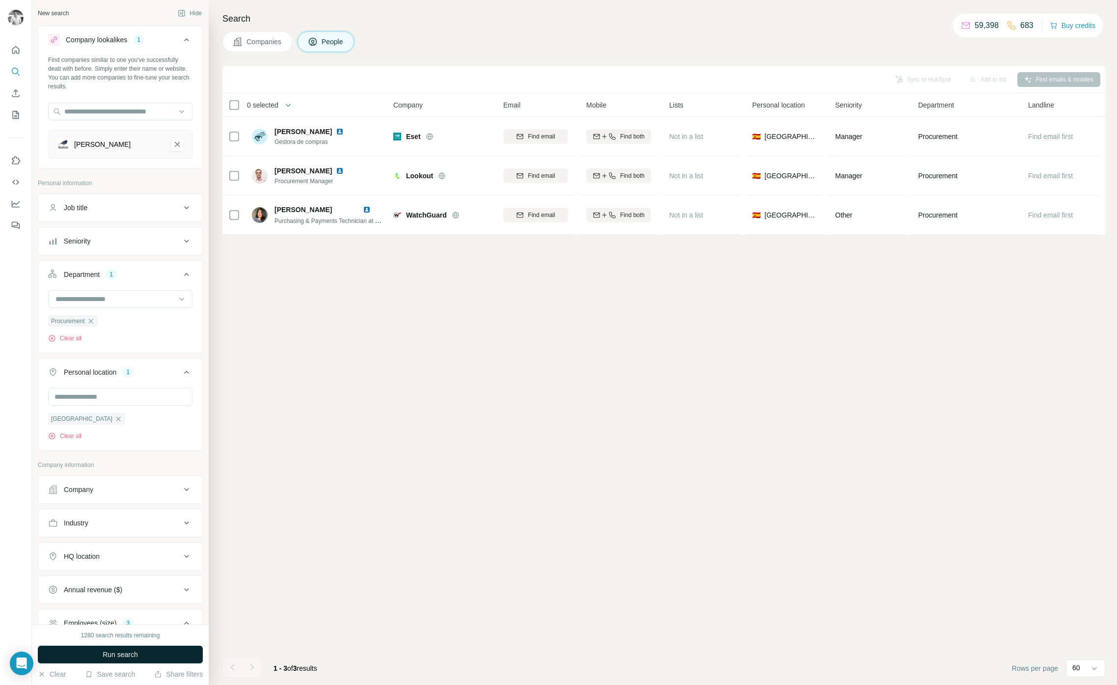
click at [191, 655] on button "Run search" at bounding box center [120, 655] width 165 height 18
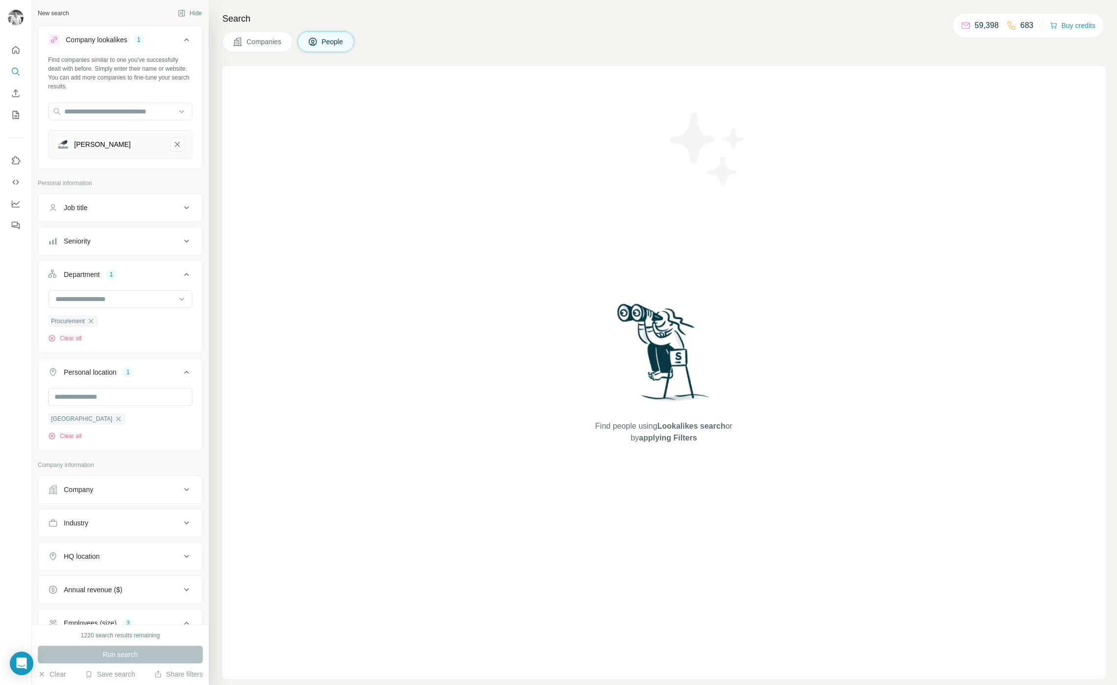
click at [174, 81] on div "Find companies similar to one you've successfully dealt with before. Simply ent…" at bounding box center [120, 72] width 144 height 35
